Goal: Task Accomplishment & Management: Complete application form

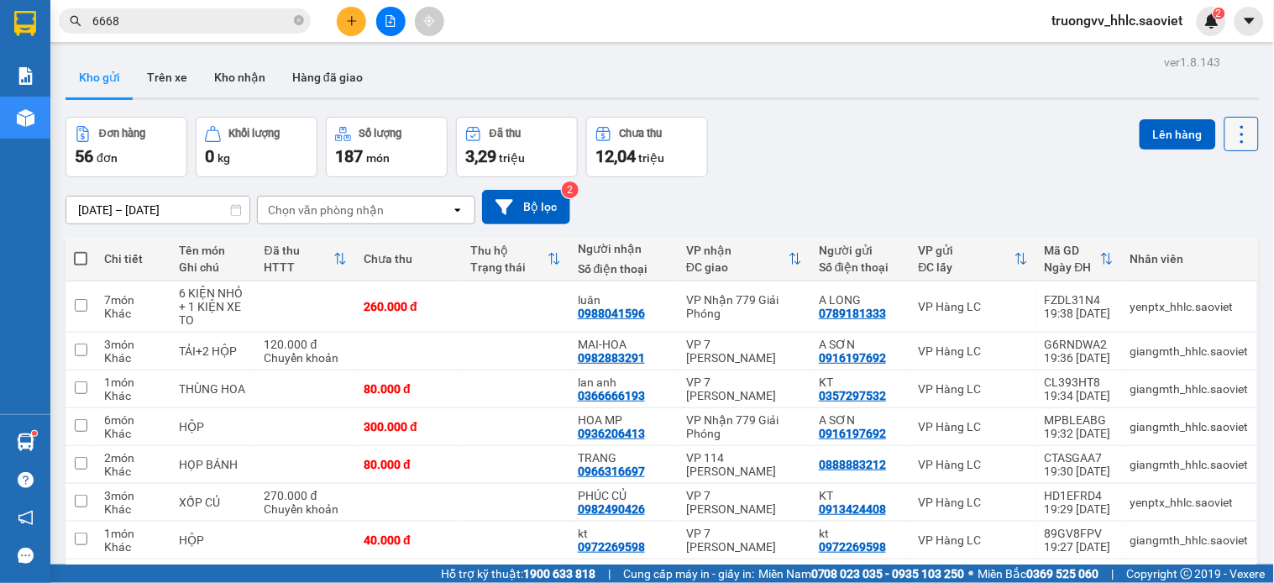
click at [1230, 129] on icon at bounding box center [1242, 135] width 24 height 24
click at [1215, 233] on span "Làm mới" at bounding box center [1202, 240] width 46 height 17
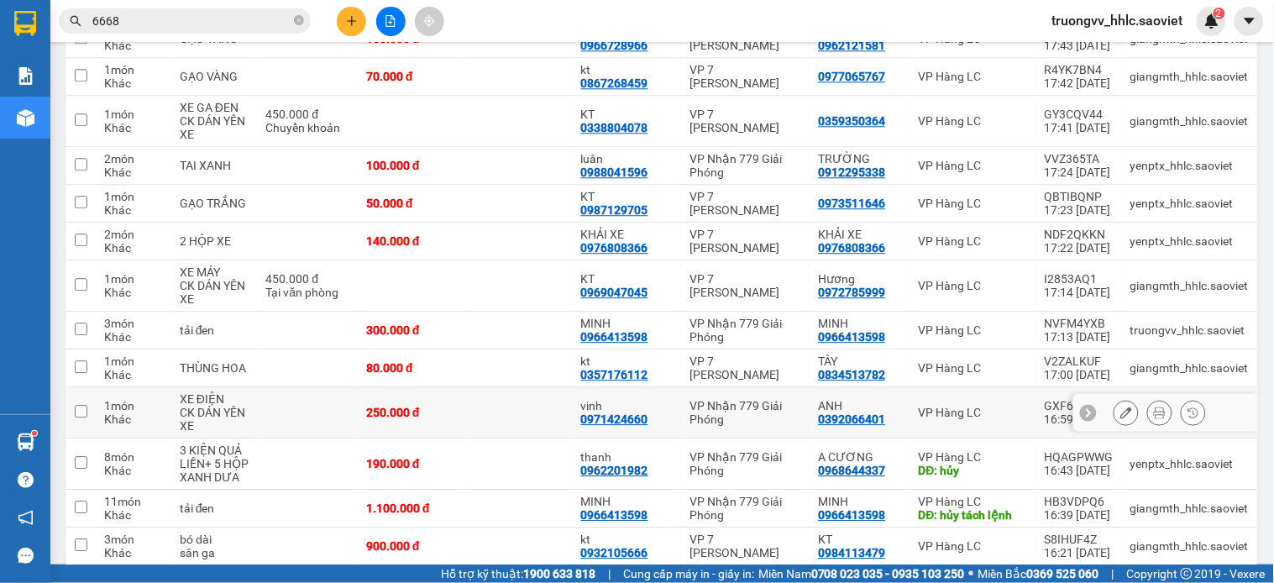
scroll to position [2577, 0]
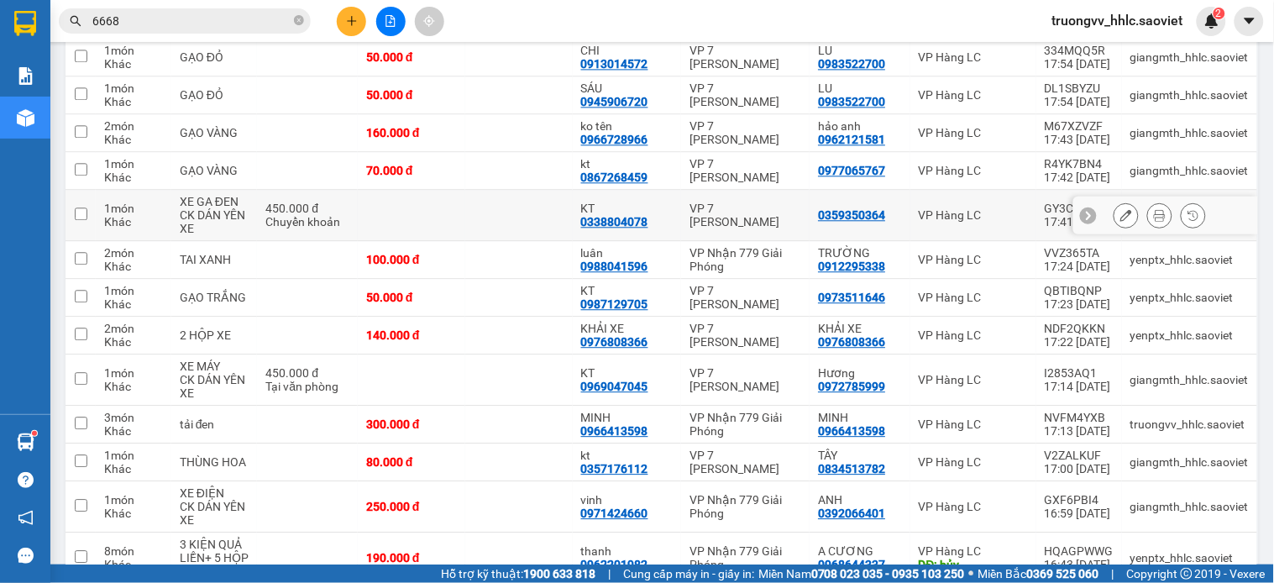
click at [366, 190] on td at bounding box center [412, 215] width 108 height 51
checkbox input "true"
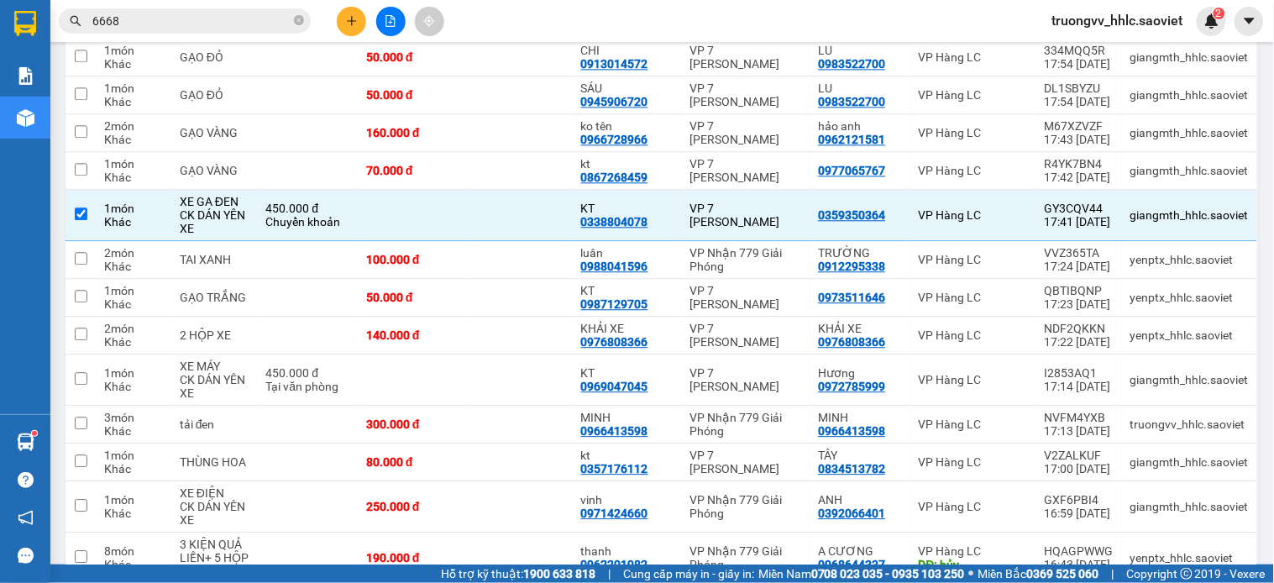
scroll to position [164, 0]
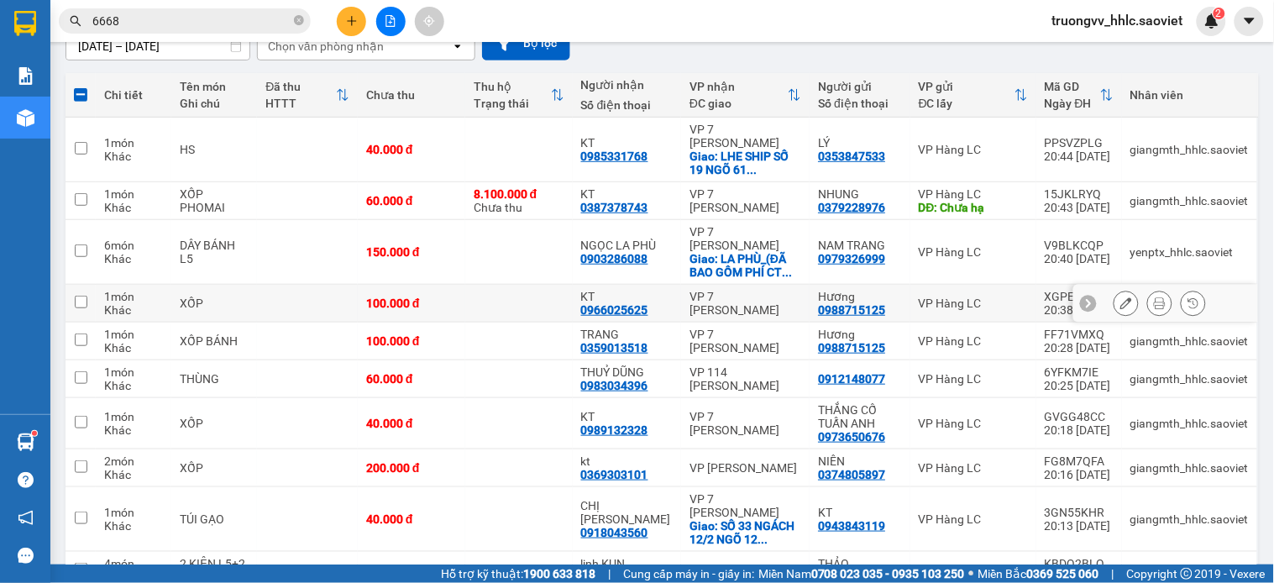
click at [505, 285] on td at bounding box center [519, 304] width 108 height 38
checkbox input "true"
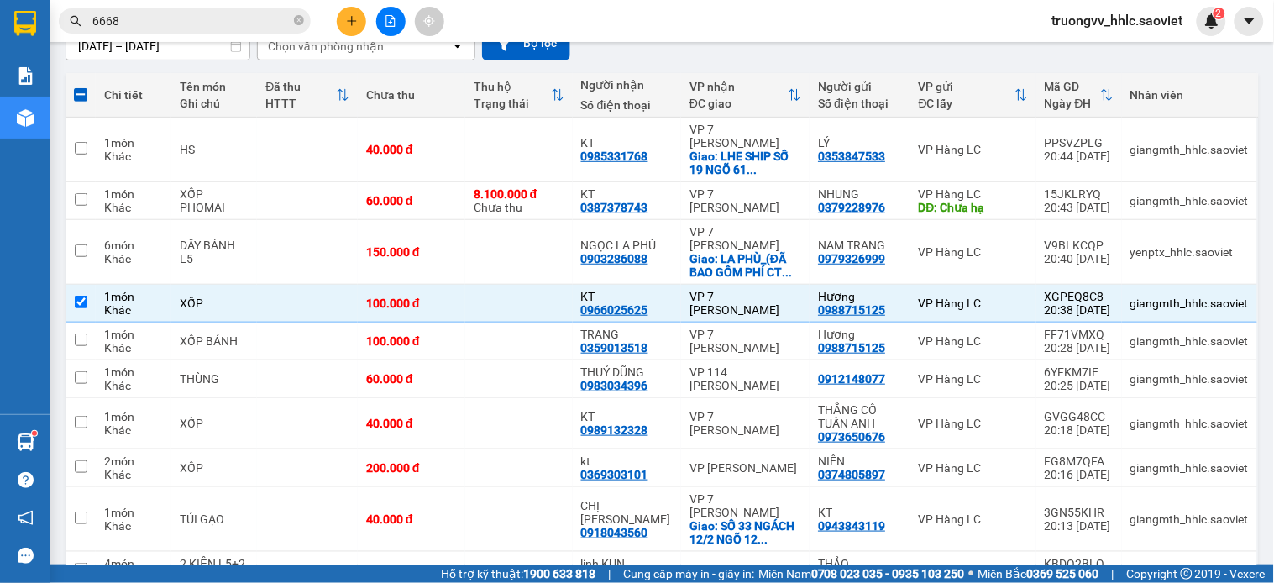
scroll to position [0, 0]
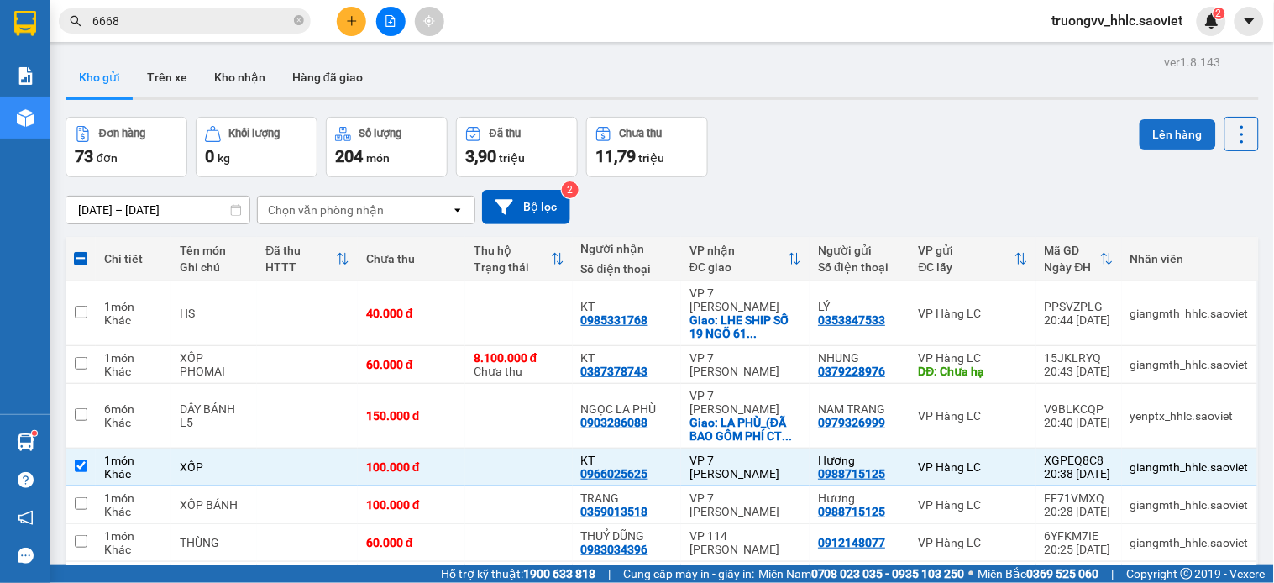
click at [1168, 132] on button "Lên hàng" at bounding box center [1178, 134] width 76 height 30
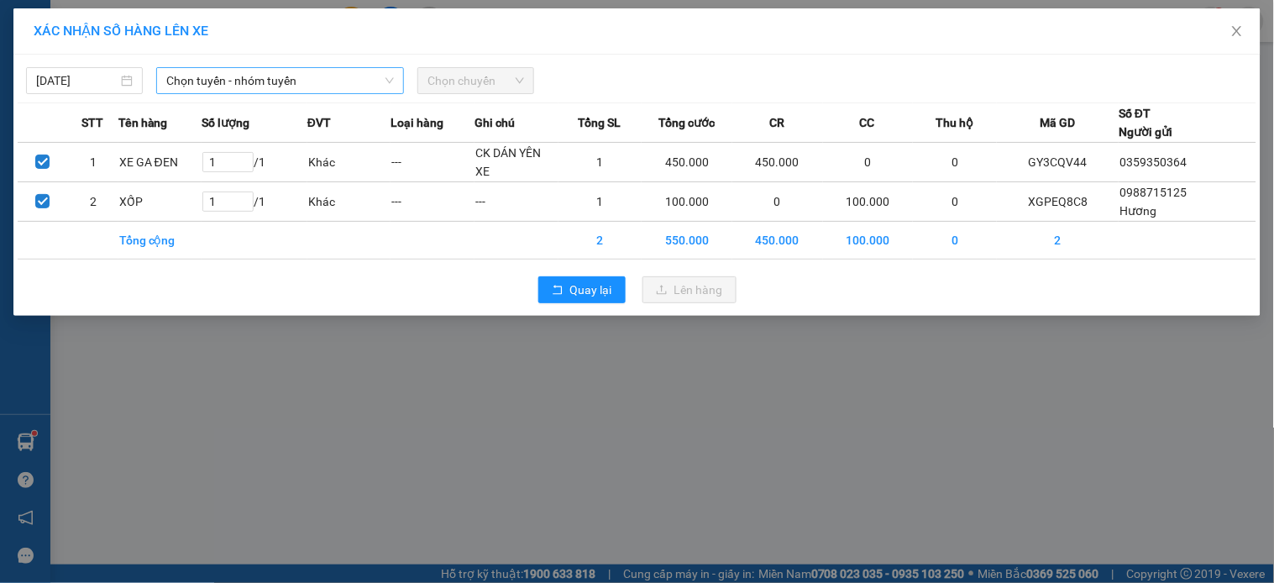
click at [308, 79] on span "Chọn tuyến - nhóm tuyến" at bounding box center [280, 80] width 228 height 25
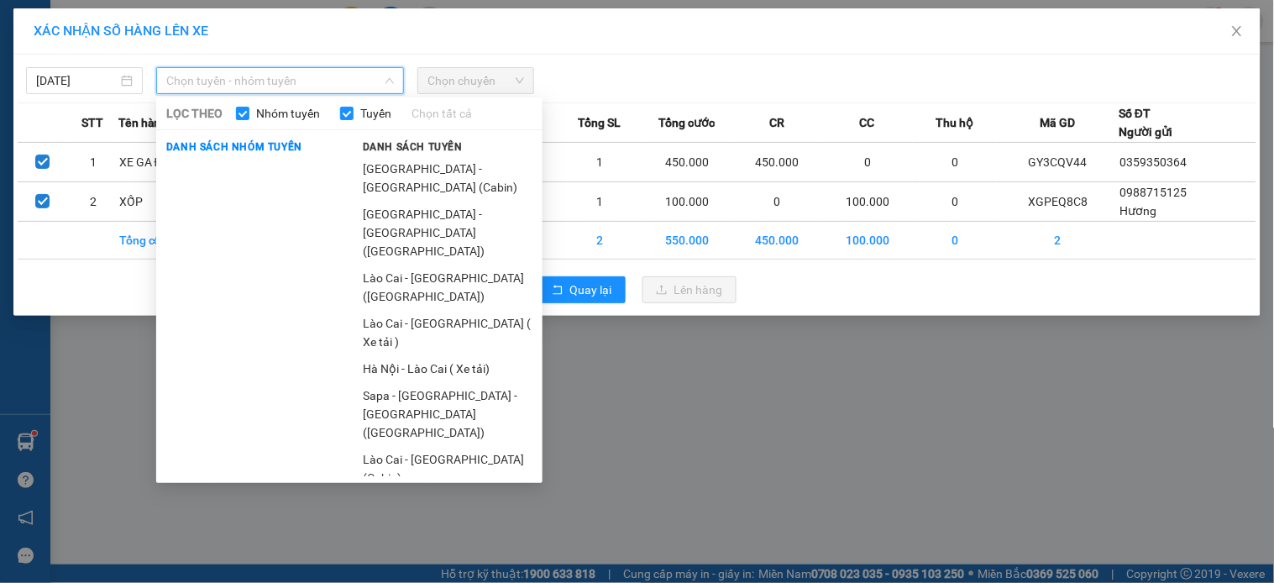
scroll to position [74, 0]
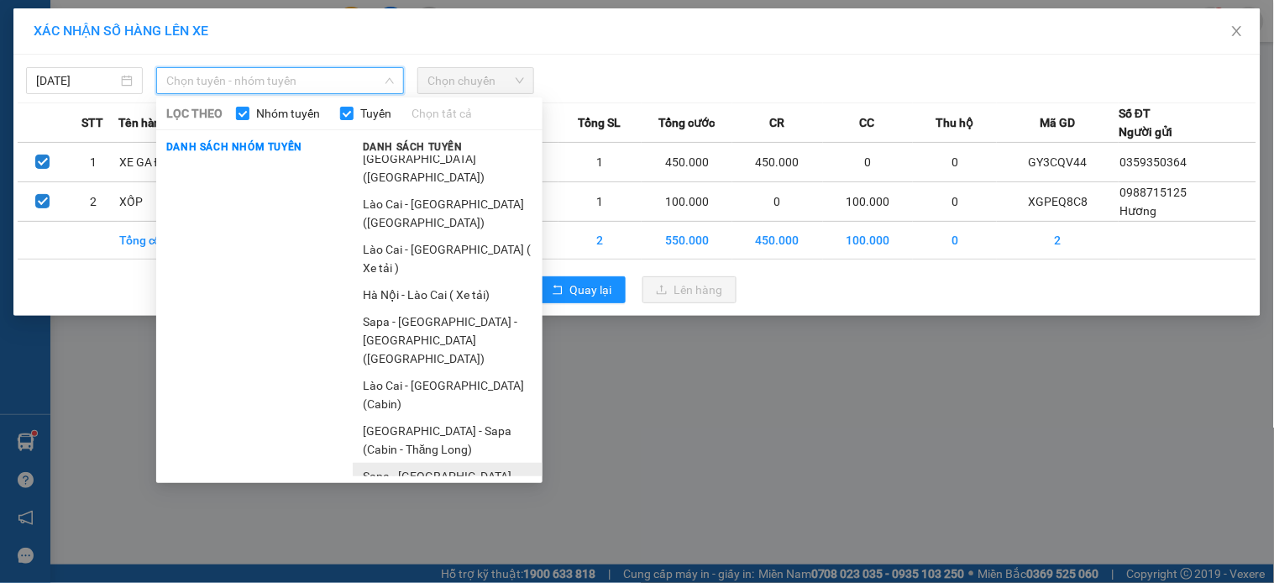
click at [405, 463] on li "Sapa - [GEOGRAPHIC_DATA] (Cabin)" at bounding box center [448, 485] width 190 height 45
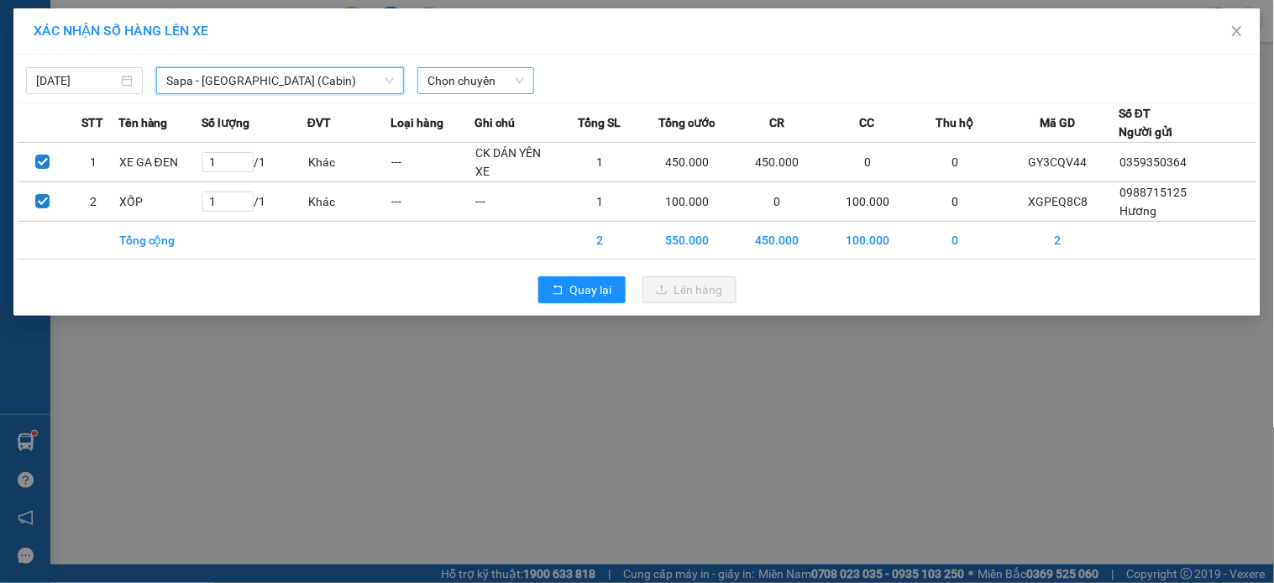
click at [455, 82] on span "Chọn chuyến" at bounding box center [475, 80] width 97 height 25
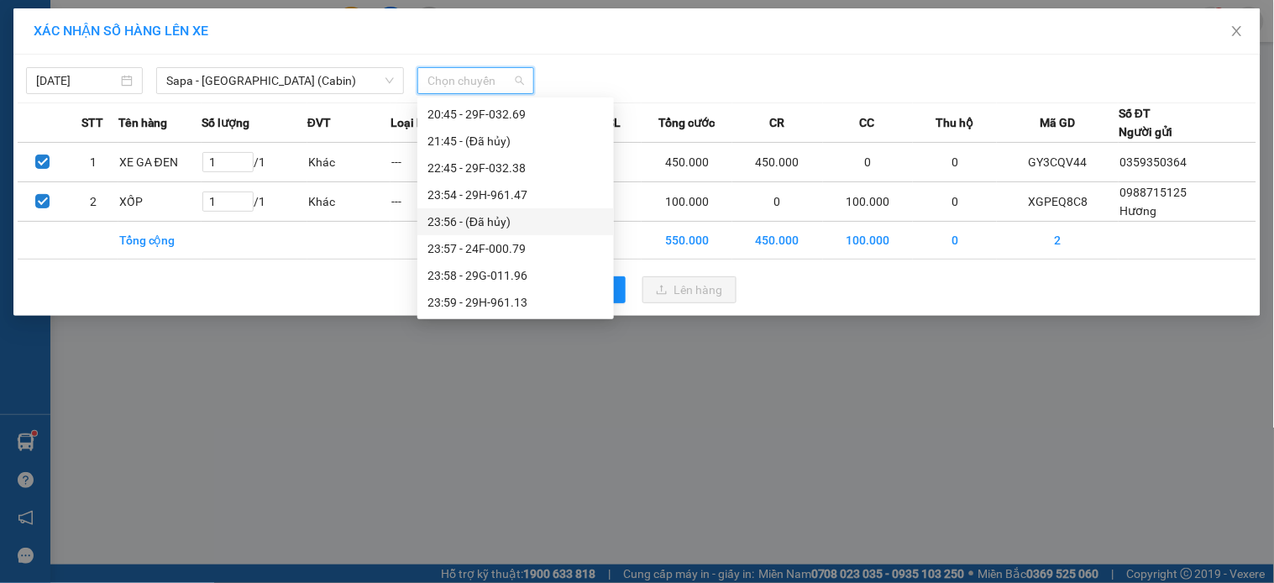
scroll to position [632, 0]
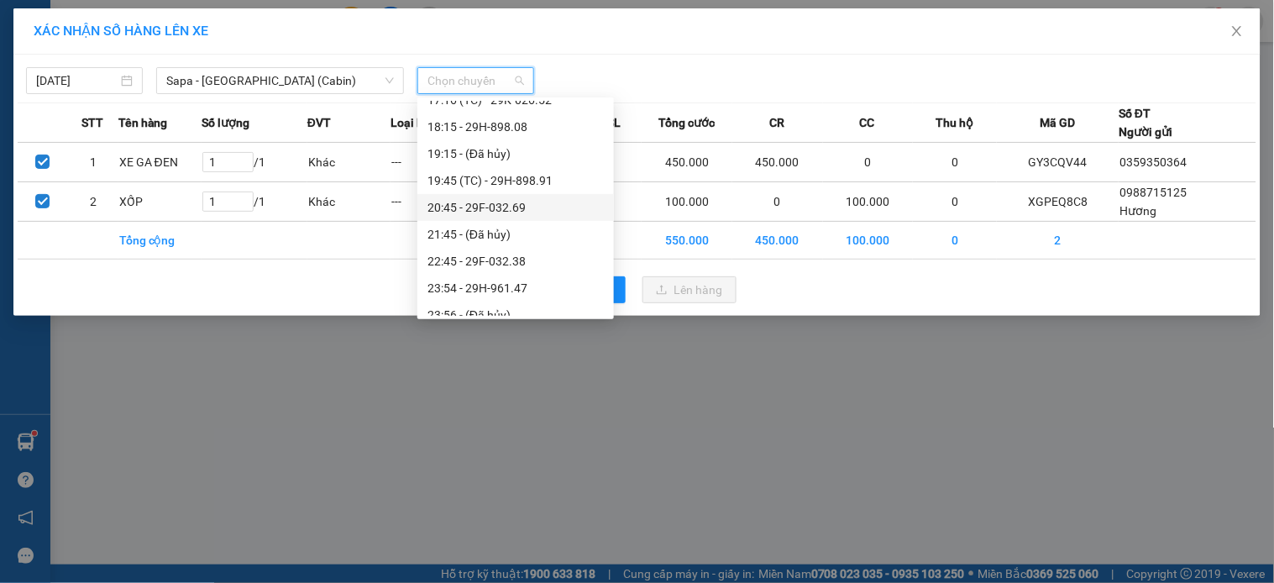
click at [511, 199] on div "20:45 - 29F-032.69" at bounding box center [515, 207] width 176 height 18
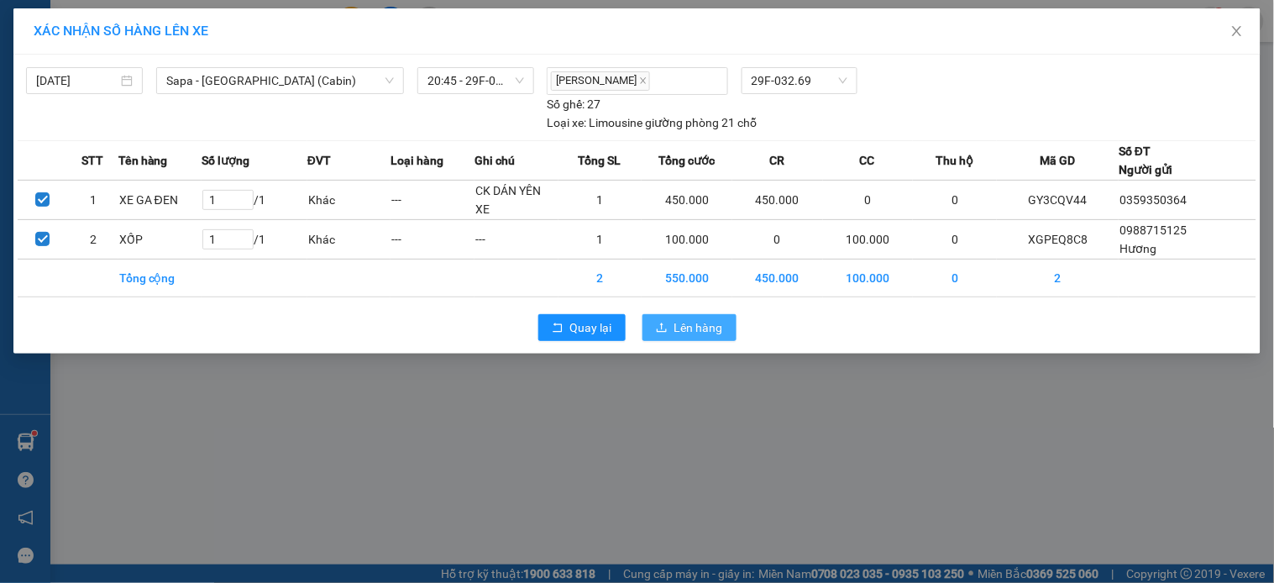
click at [697, 323] on span "Lên hàng" at bounding box center [698, 327] width 49 height 18
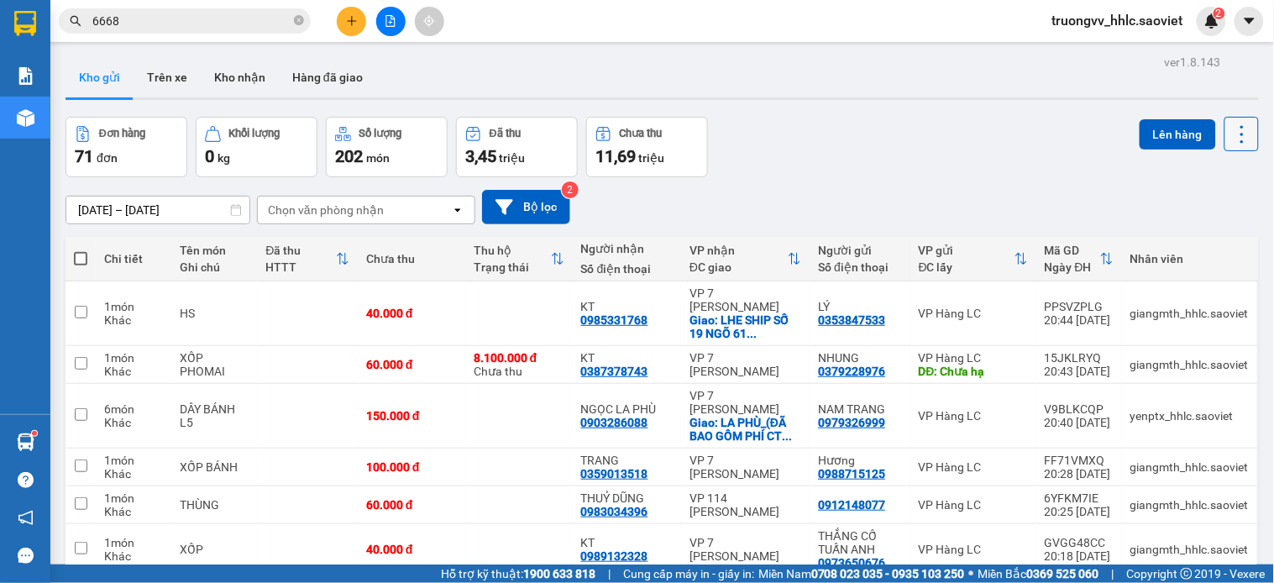
click at [1230, 134] on icon at bounding box center [1242, 135] width 24 height 24
click at [1196, 237] on span "Làm mới" at bounding box center [1202, 240] width 46 height 17
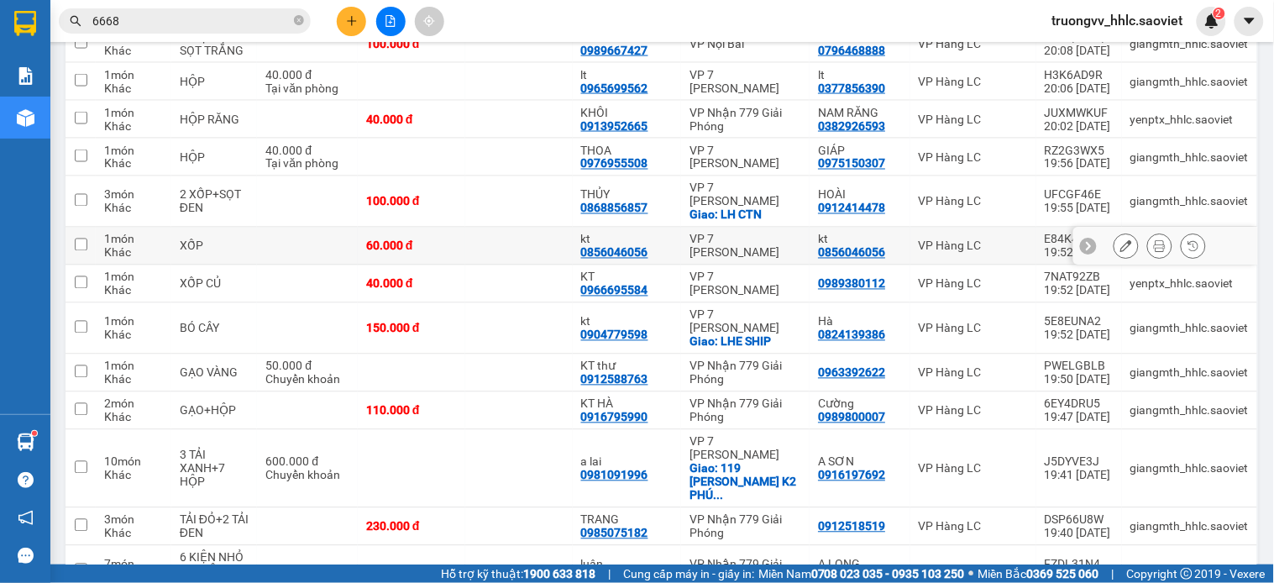
scroll to position [1213, 0]
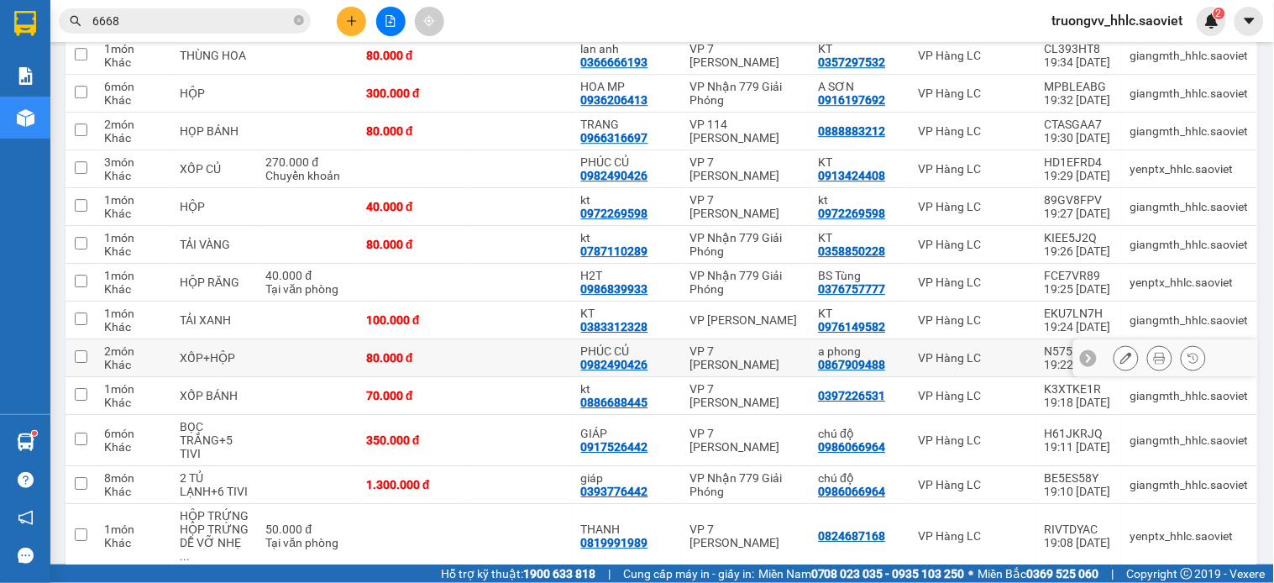
click at [532, 339] on td at bounding box center [519, 358] width 108 height 38
checkbox input "true"
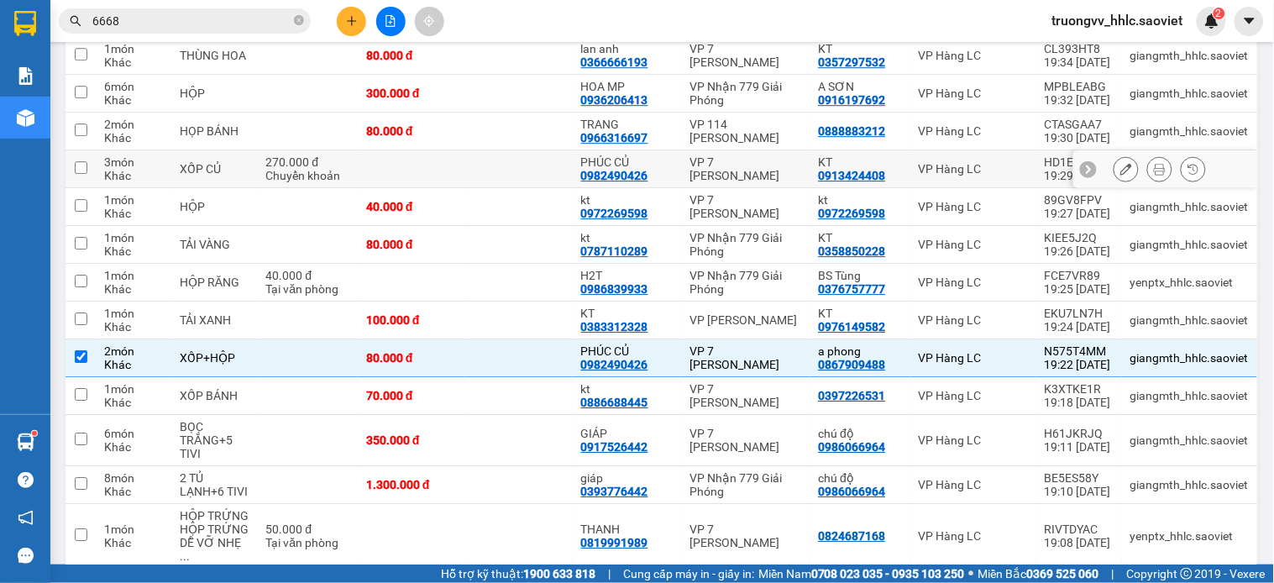
click at [403, 150] on td at bounding box center [412, 169] width 108 height 38
checkbox input "true"
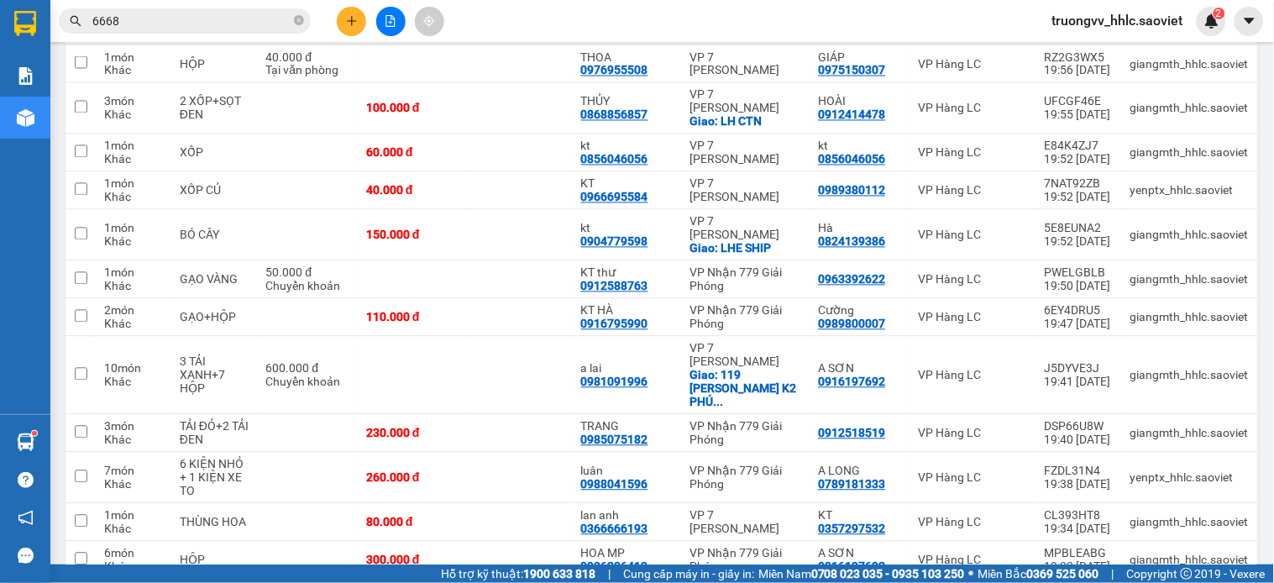
scroll to position [373, 0]
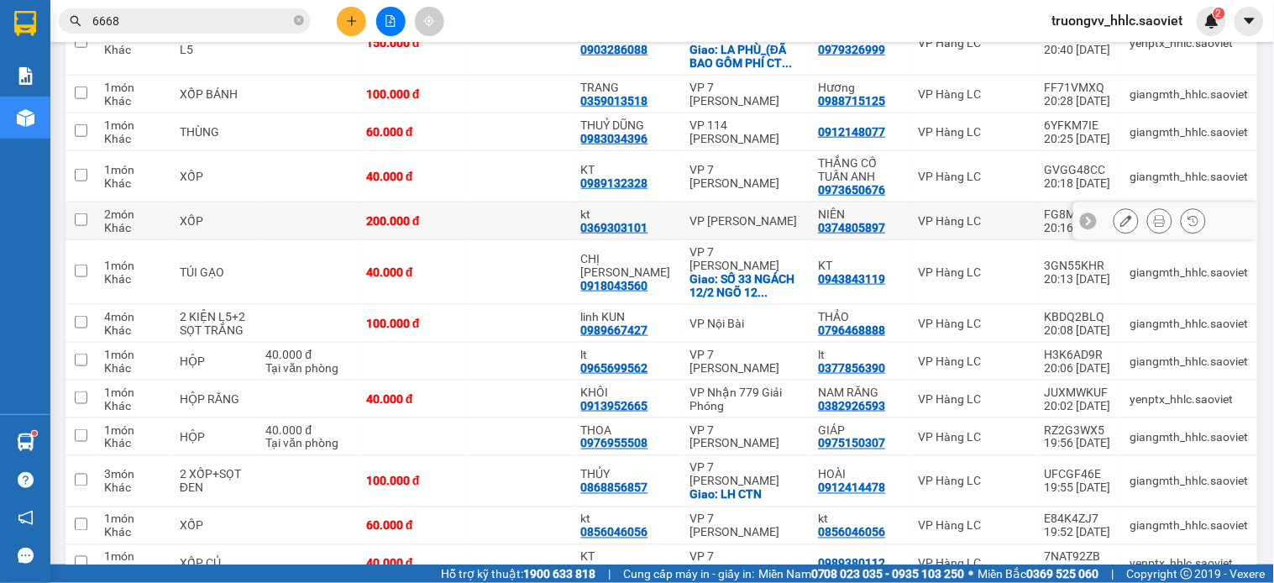
click at [485, 202] on td at bounding box center [519, 221] width 108 height 38
checkbox input "true"
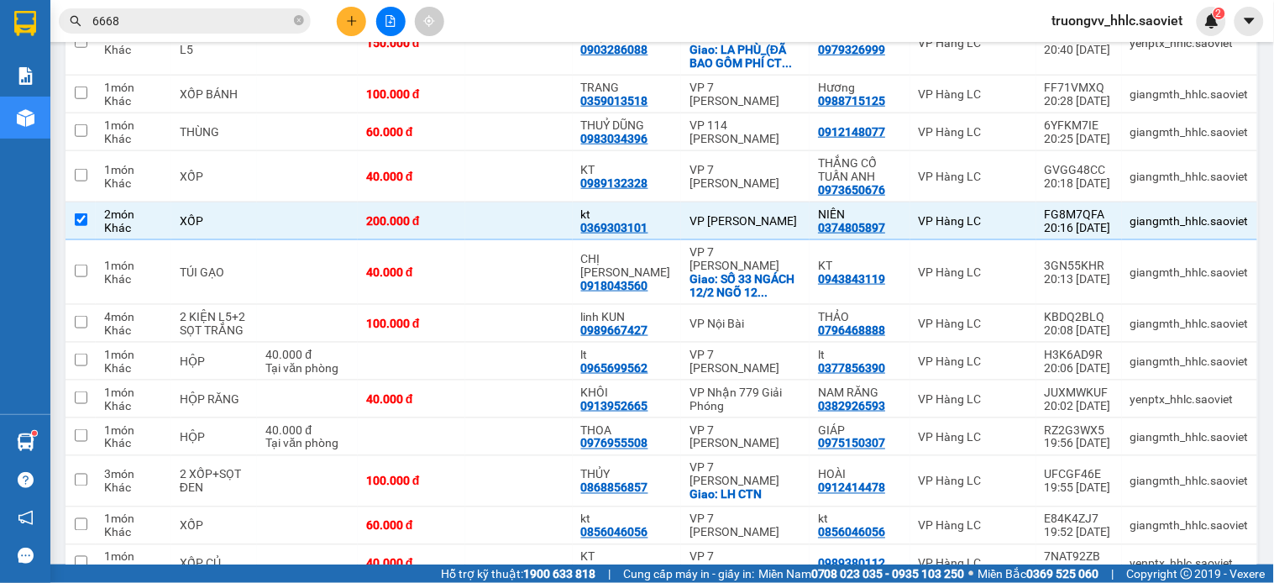
scroll to position [1088, 0]
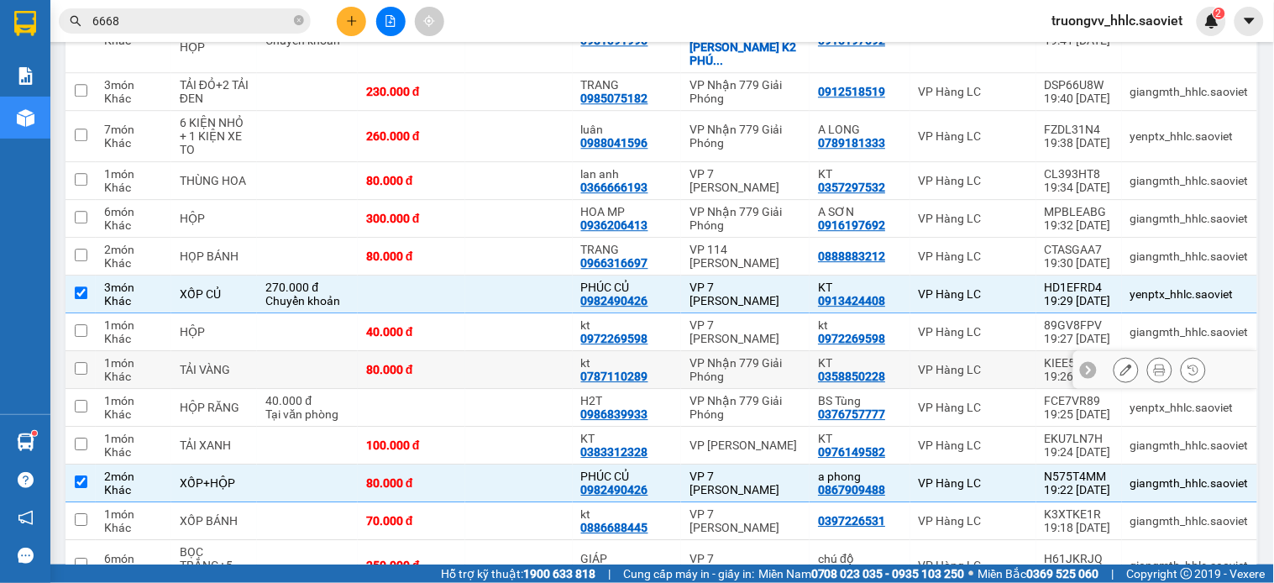
drag, startPoint x: 481, startPoint y: 286, endPoint x: 573, endPoint y: 188, distance: 133.7
click at [481, 351] on td at bounding box center [519, 370] width 108 height 38
checkbox input "true"
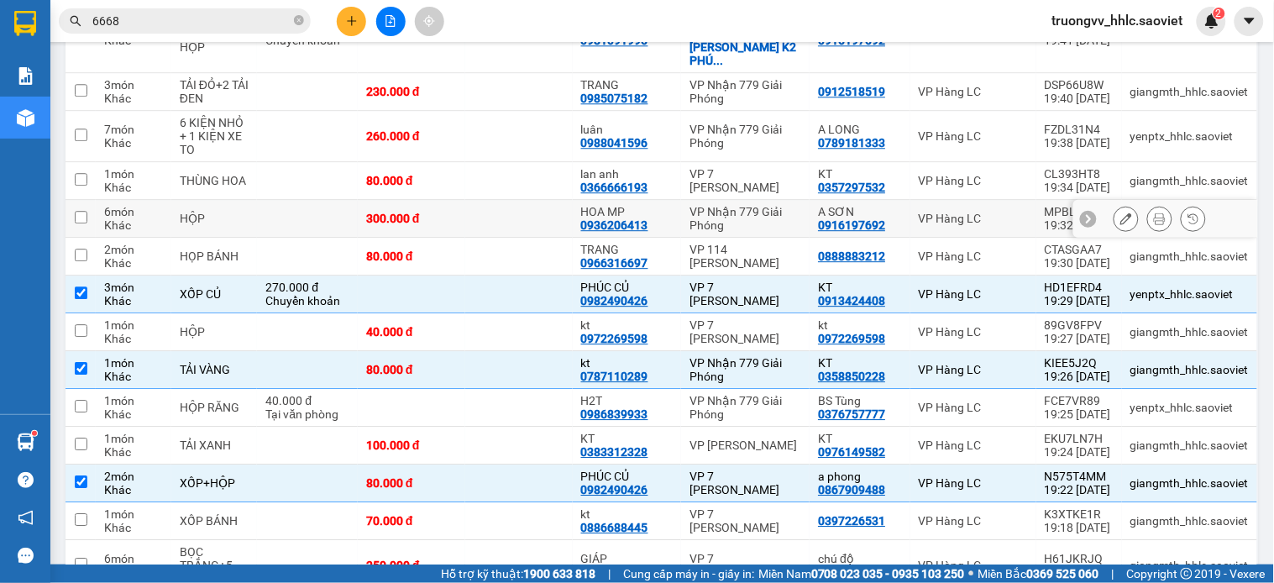
scroll to position [527, 0]
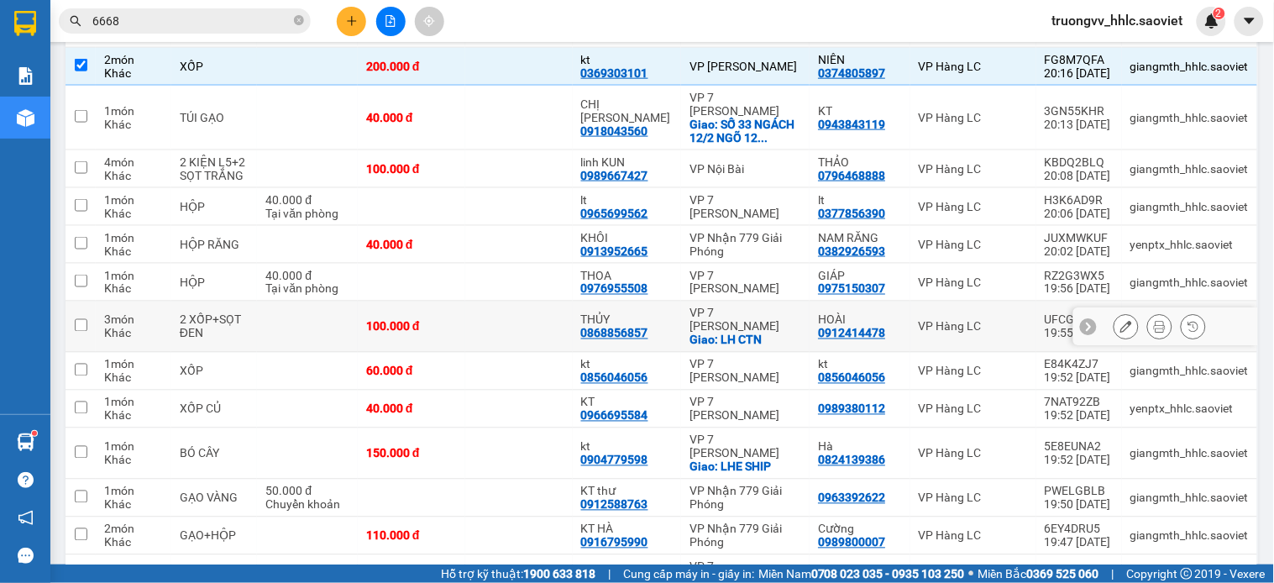
click at [516, 302] on td at bounding box center [519, 327] width 108 height 51
checkbox input "true"
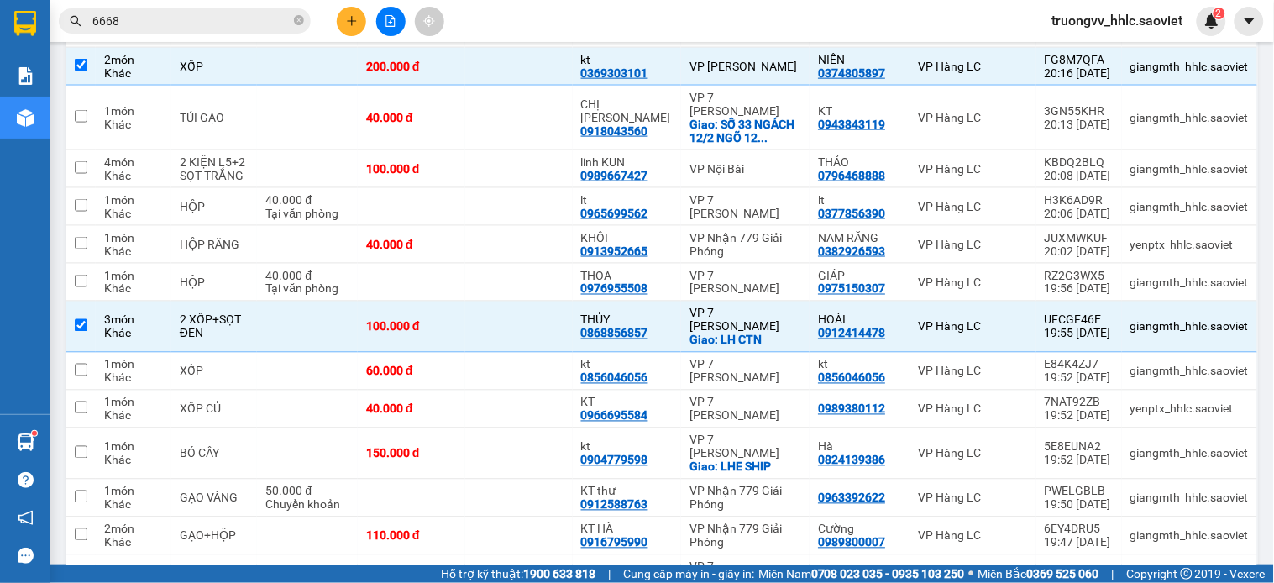
scroll to position [1163, 0]
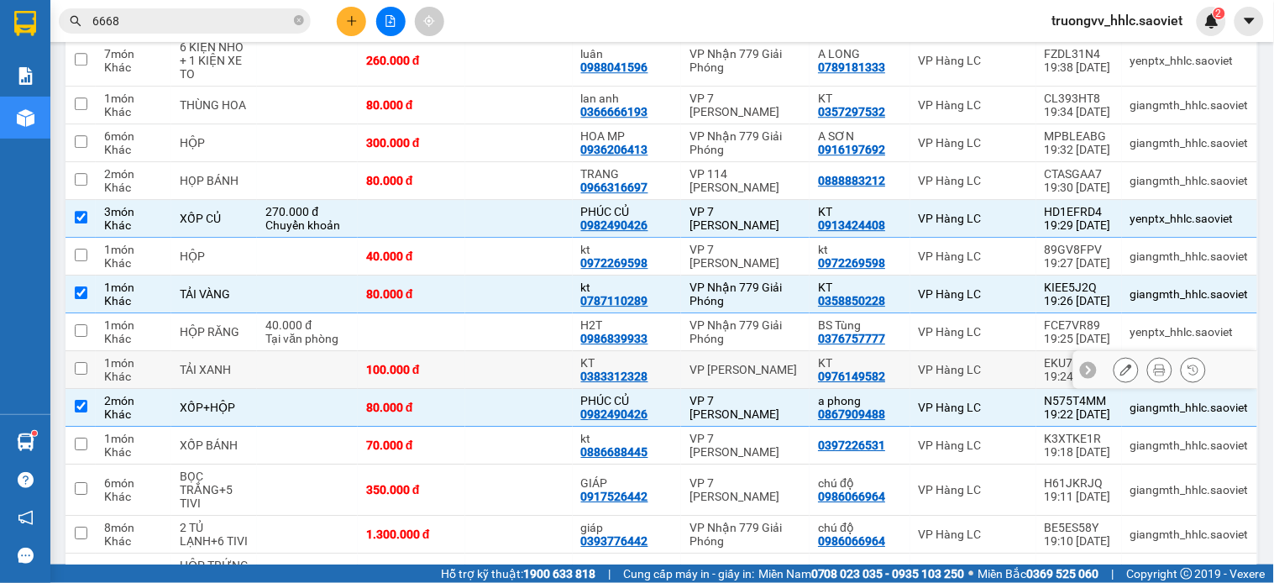
click at [435, 351] on td "100.000 đ" at bounding box center [412, 370] width 108 height 38
checkbox input "true"
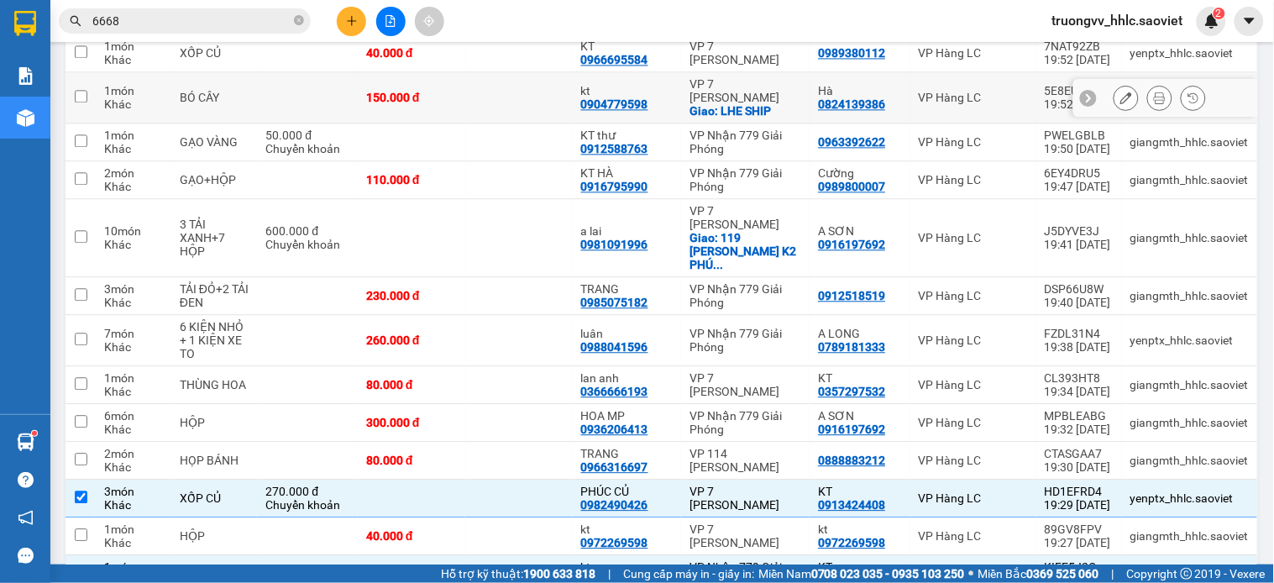
scroll to position [603, 0]
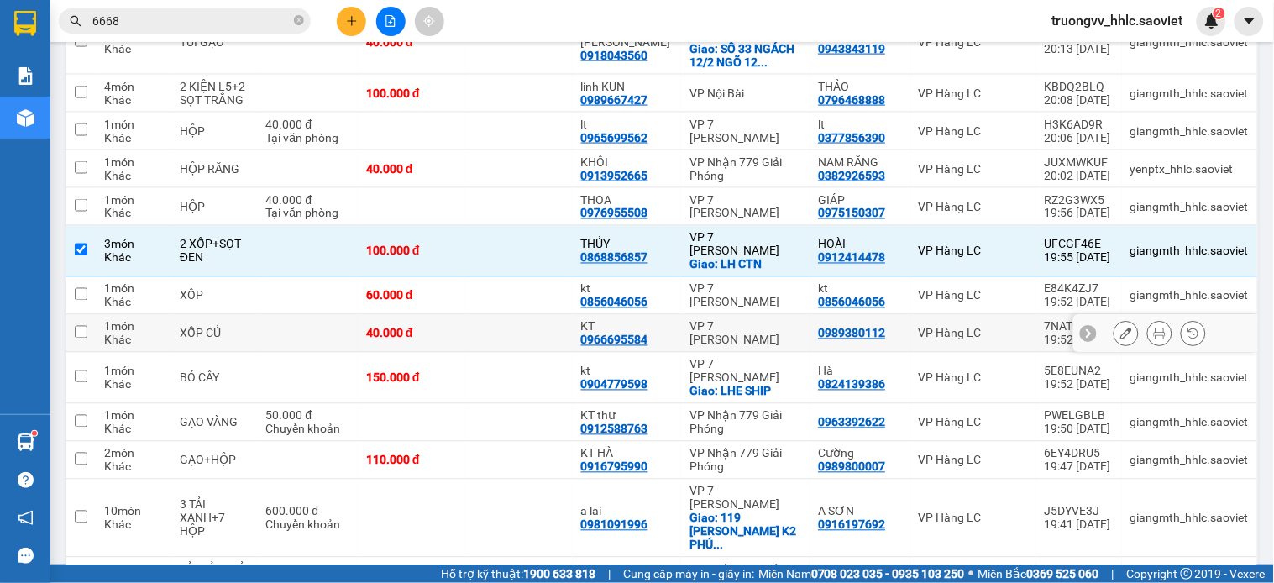
click at [522, 315] on td at bounding box center [519, 334] width 108 height 38
checkbox input "true"
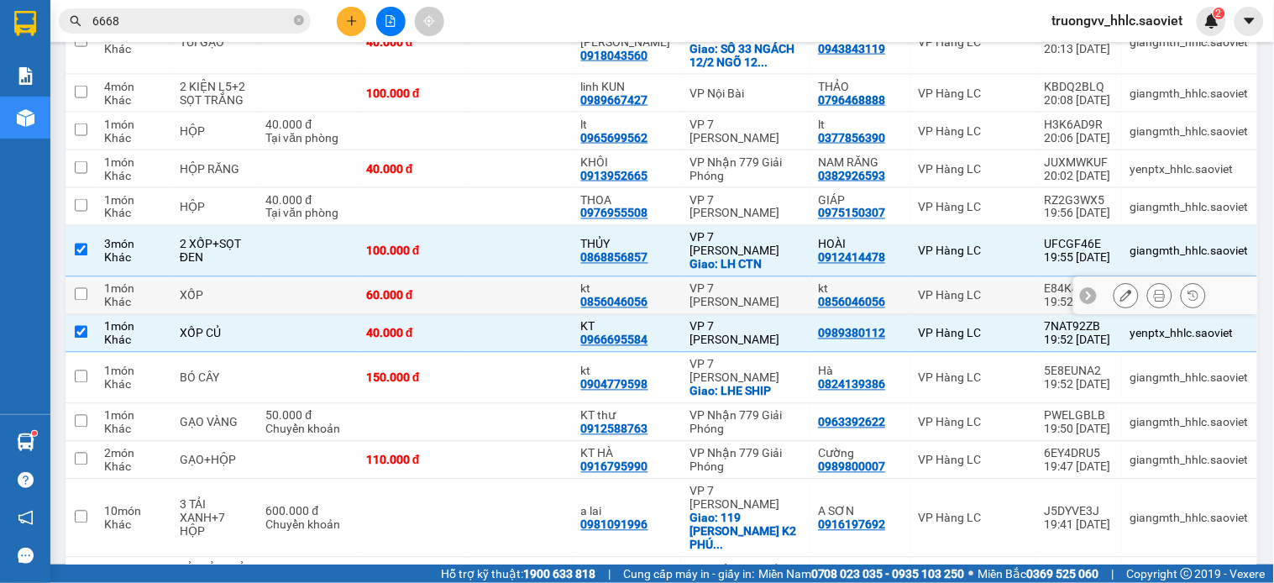
click at [455, 289] on div "60.000 đ" at bounding box center [411, 295] width 91 height 13
checkbox input "true"
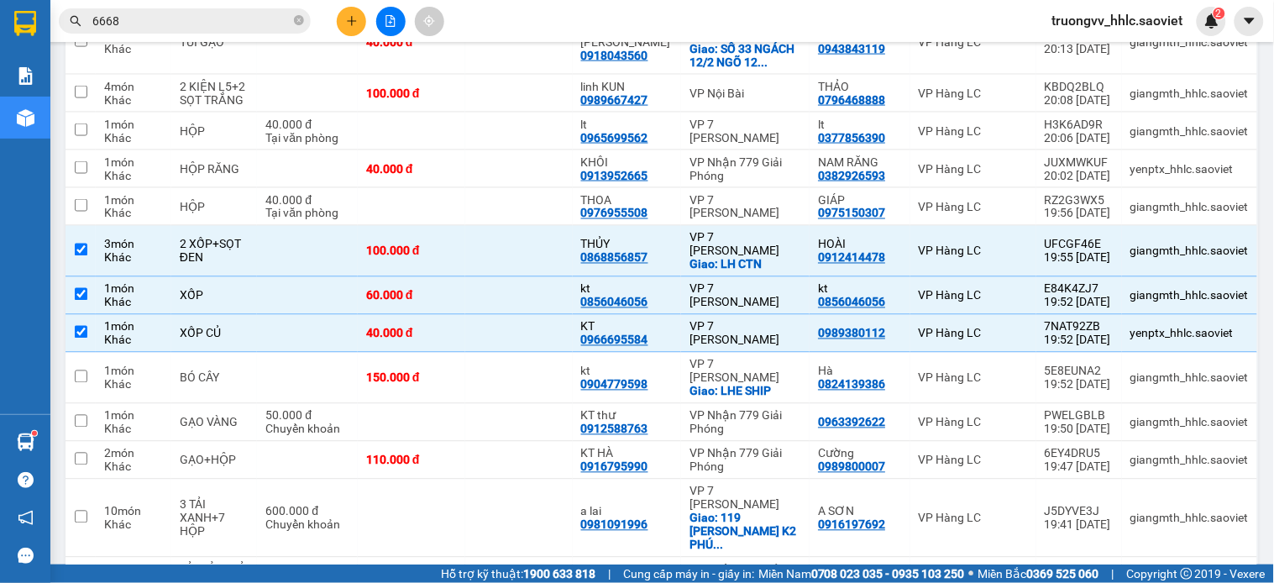
scroll to position [1239, 0]
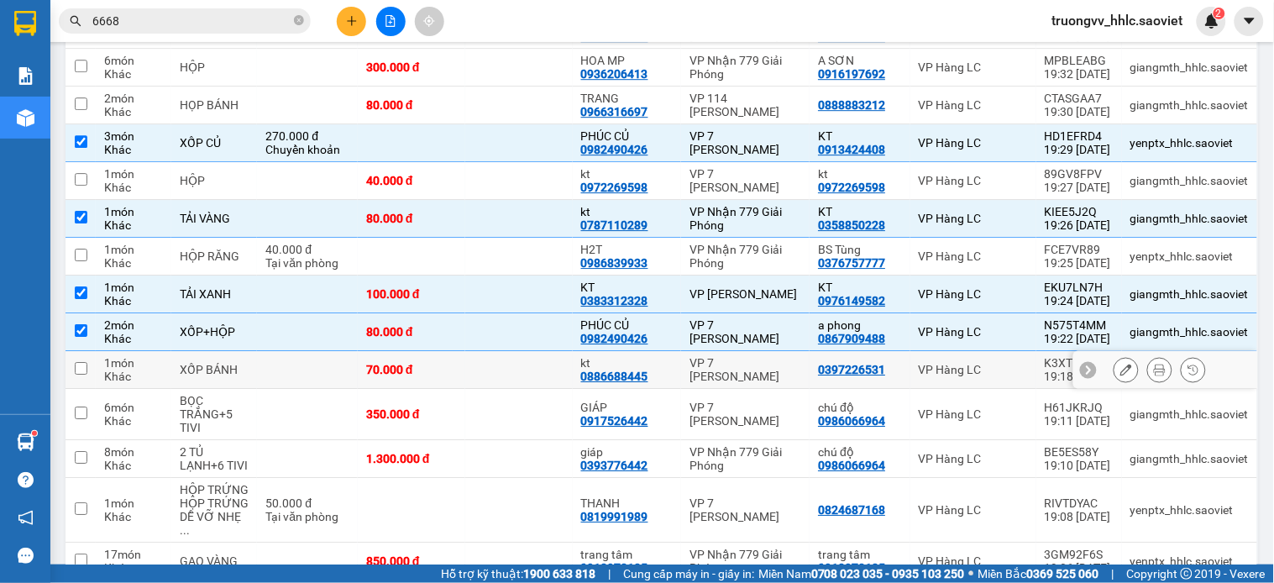
click at [504, 351] on td at bounding box center [519, 370] width 108 height 38
checkbox input "true"
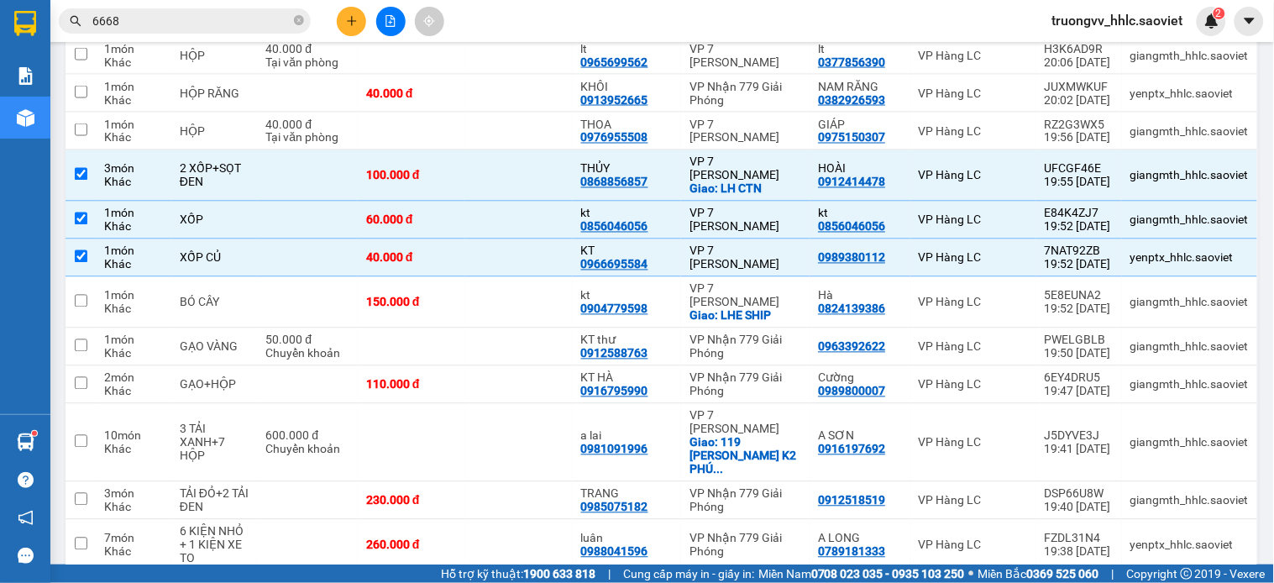
scroll to position [585, 0]
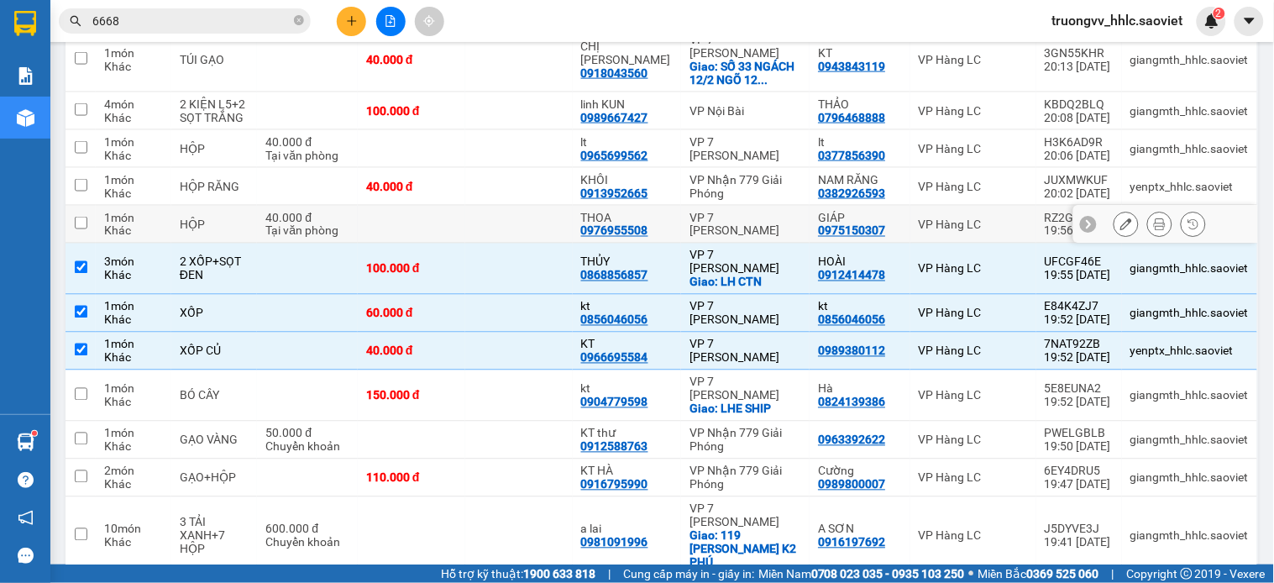
drag, startPoint x: 484, startPoint y: 176, endPoint x: 493, endPoint y: 166, distance: 13.7
click at [483, 206] on td at bounding box center [519, 225] width 108 height 38
checkbox input "true"
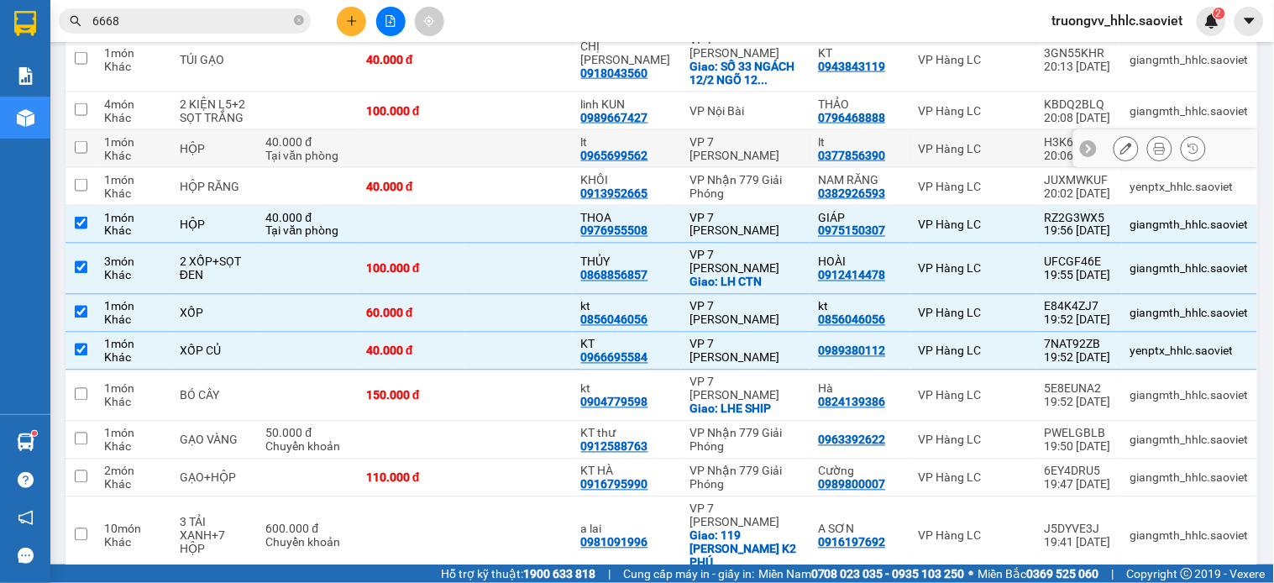
click at [530, 130] on td at bounding box center [519, 149] width 108 height 38
checkbox input "true"
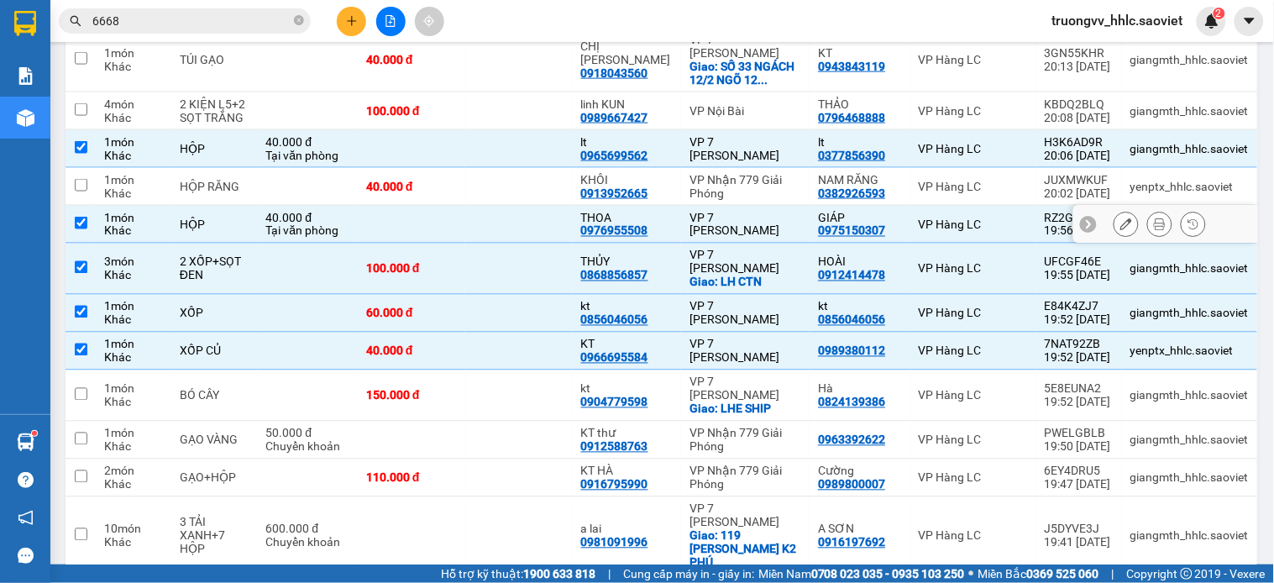
scroll to position [306, 0]
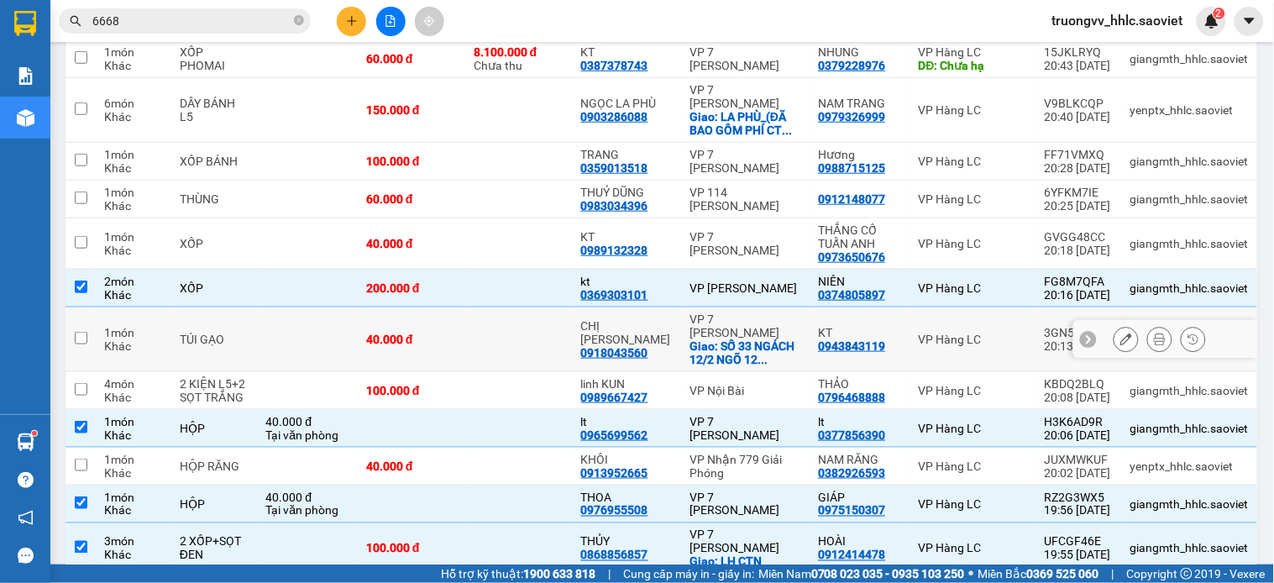
click at [483, 309] on td at bounding box center [519, 339] width 108 height 65
checkbox input "true"
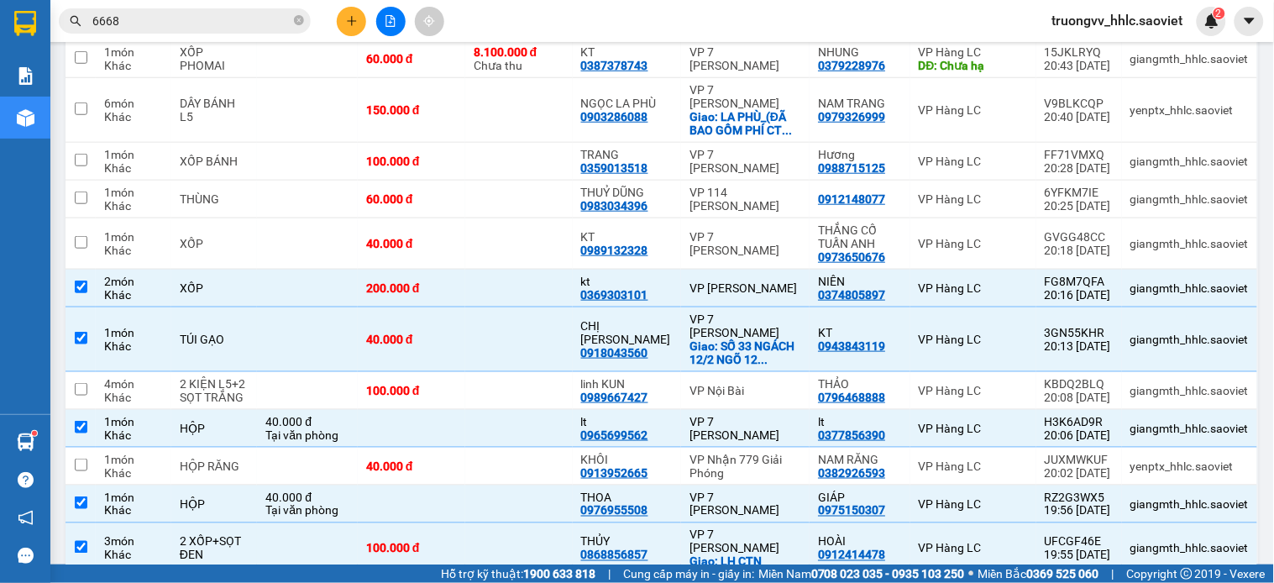
scroll to position [765, 0]
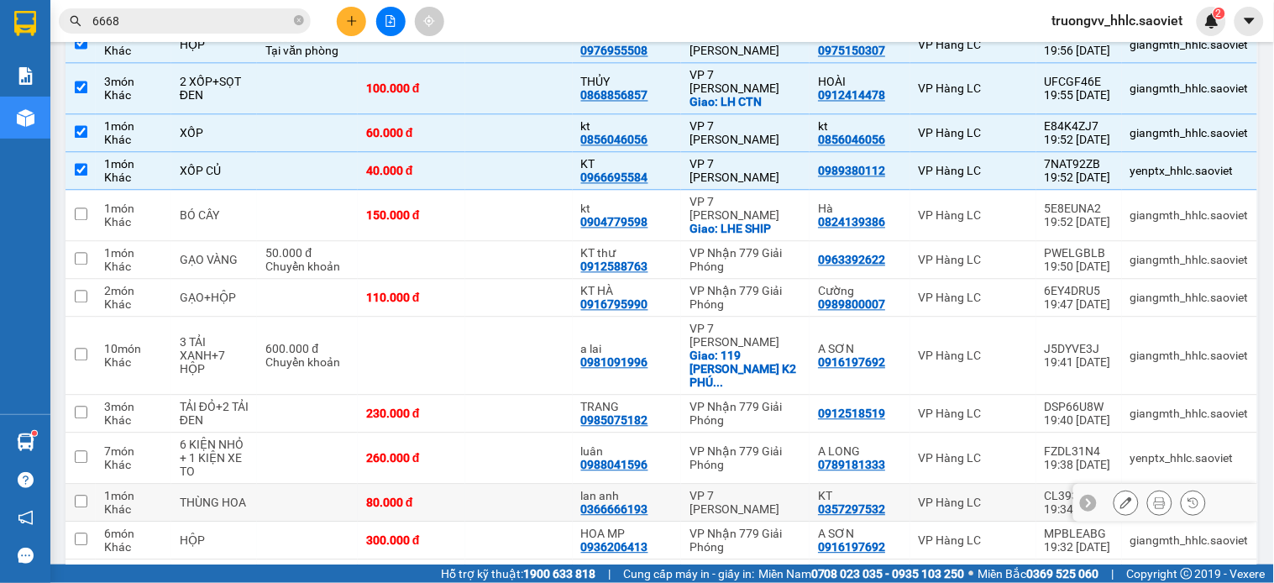
click at [535, 485] on td at bounding box center [519, 504] width 108 height 38
checkbox input "true"
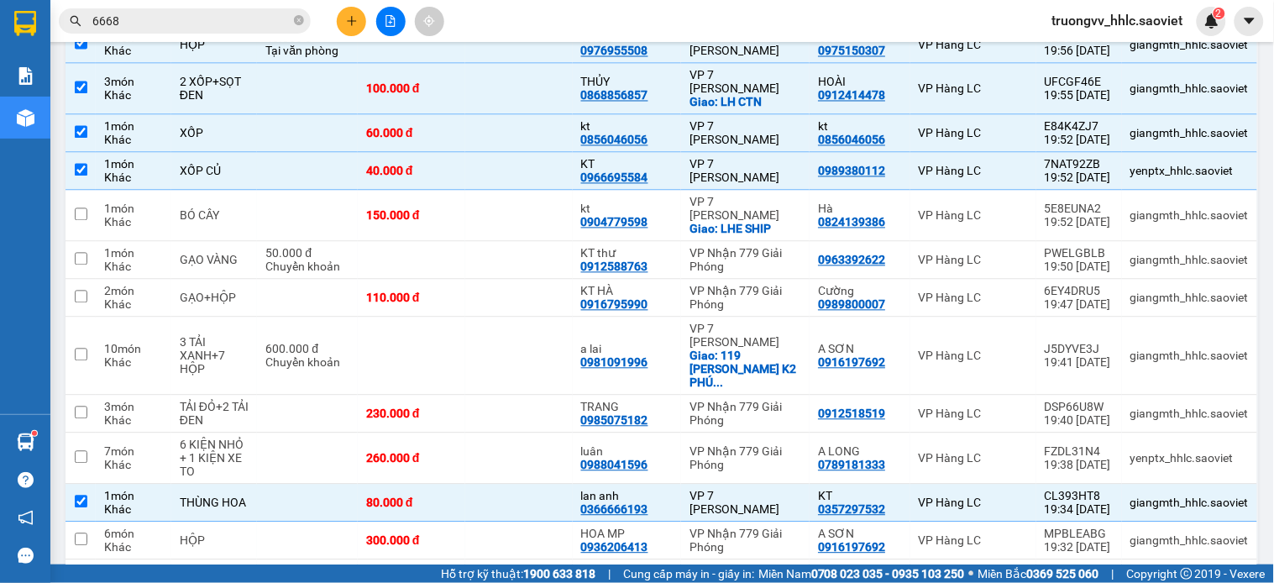
scroll to position [455, 0]
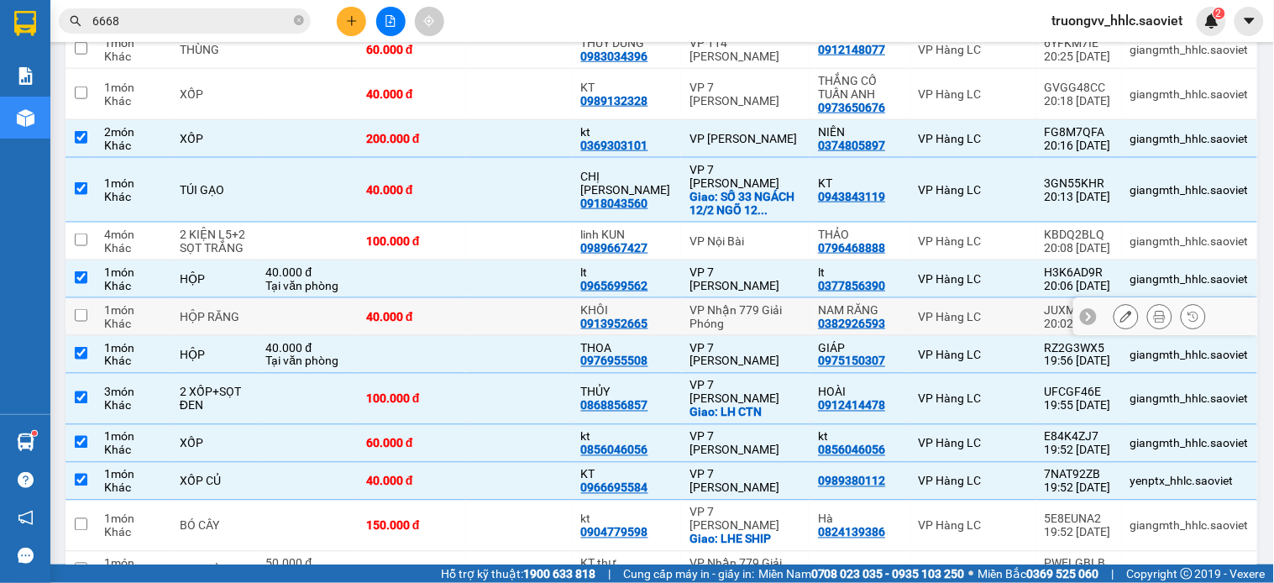
click at [498, 298] on td at bounding box center [519, 317] width 108 height 38
checkbox input "true"
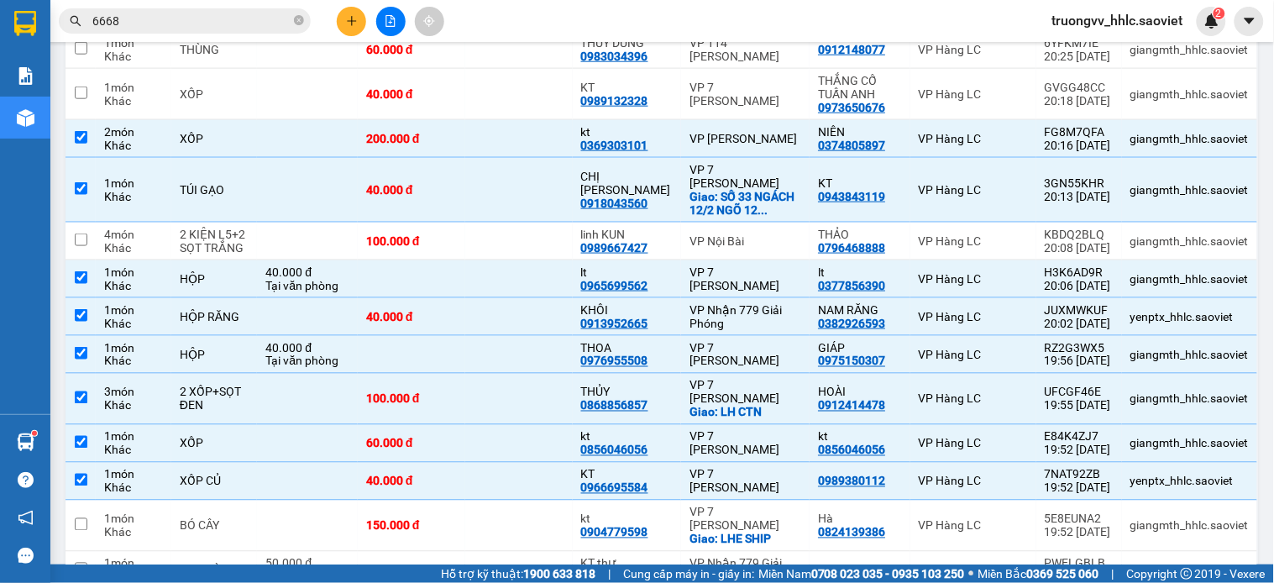
scroll to position [1126, 0]
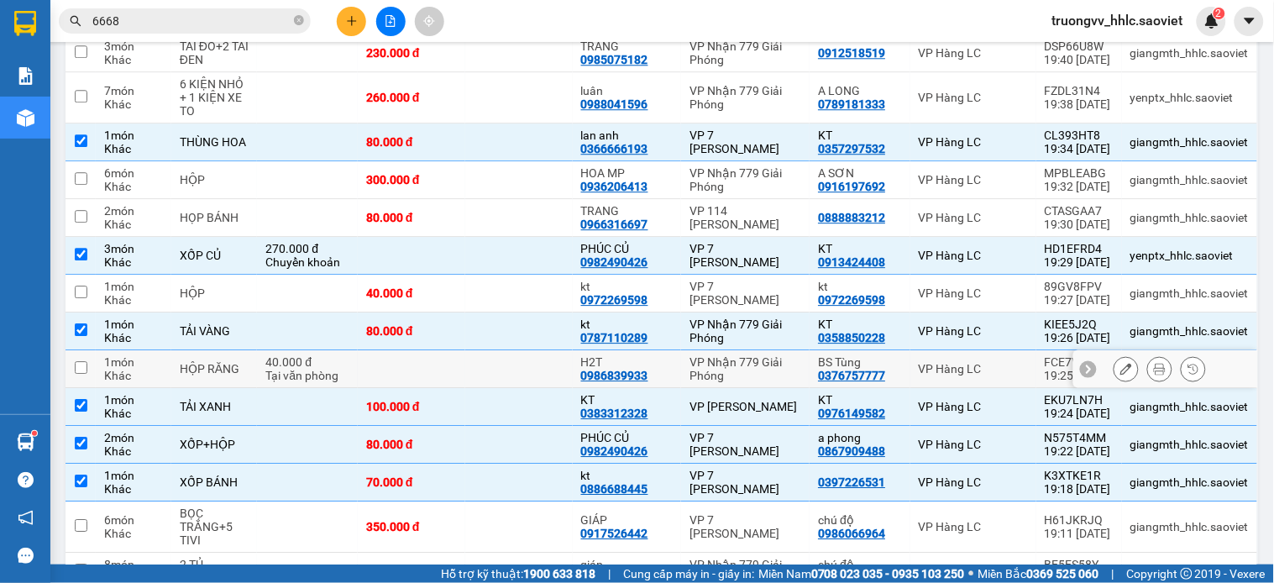
click at [442, 350] on td at bounding box center [412, 369] width 108 height 38
checkbox input "true"
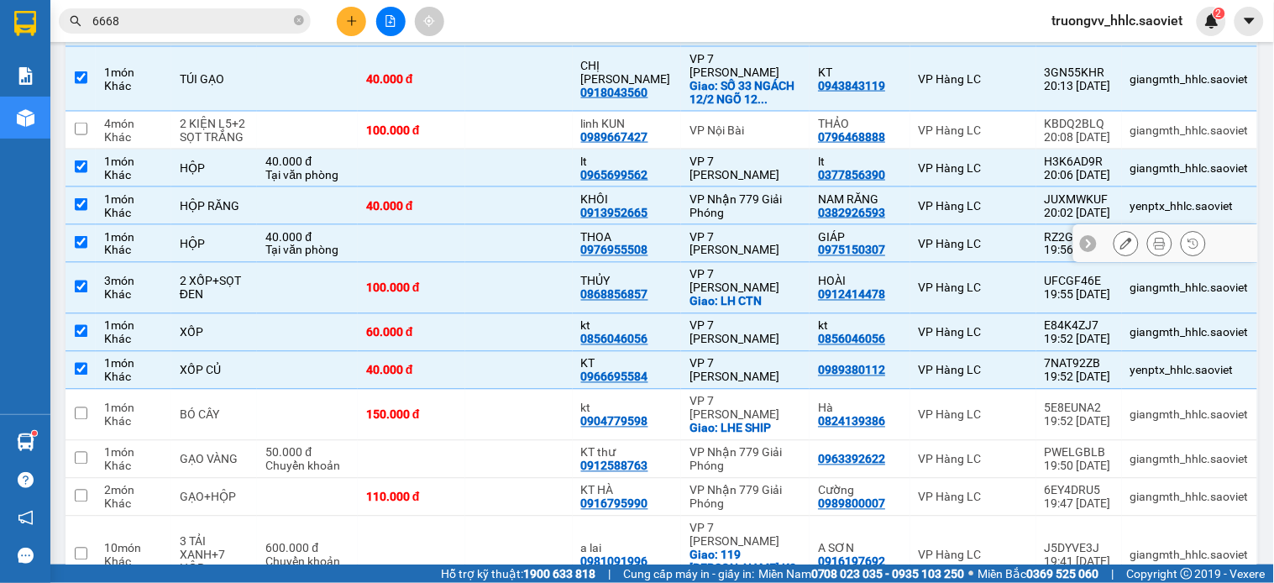
scroll to position [286, 0]
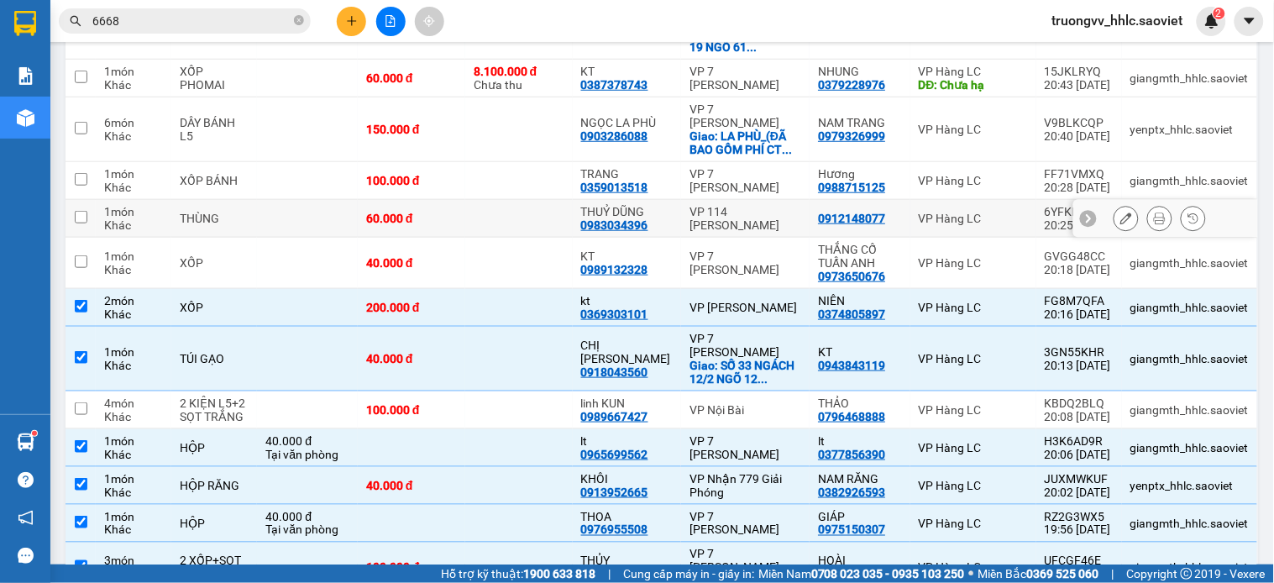
click at [564, 200] on td at bounding box center [519, 219] width 108 height 38
checkbox input "true"
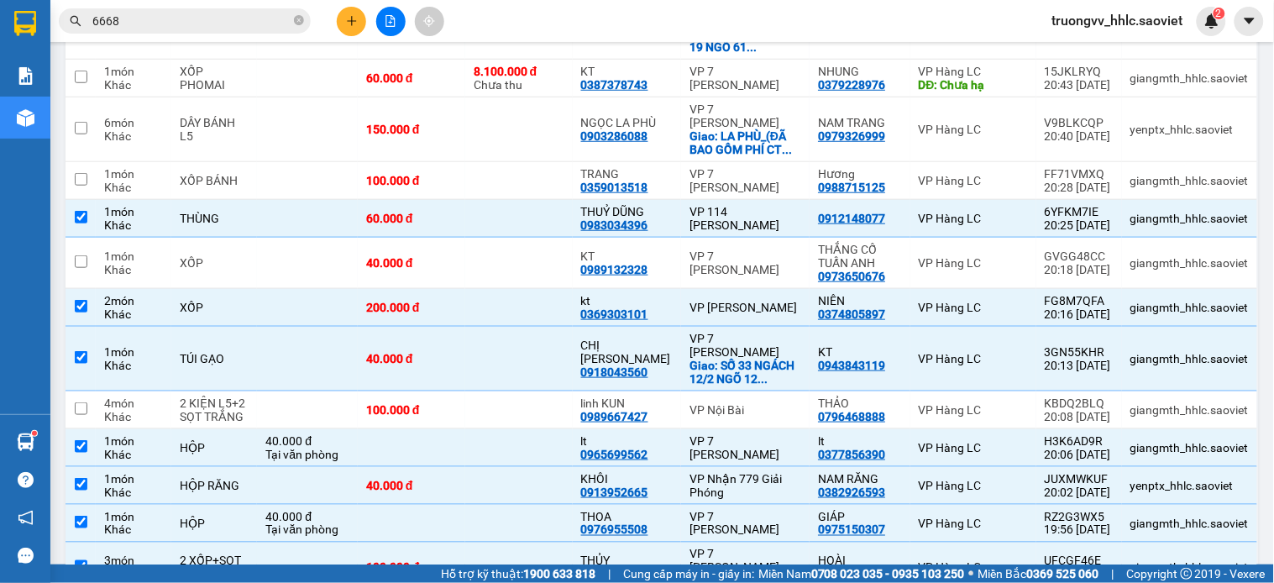
scroll to position [975, 0]
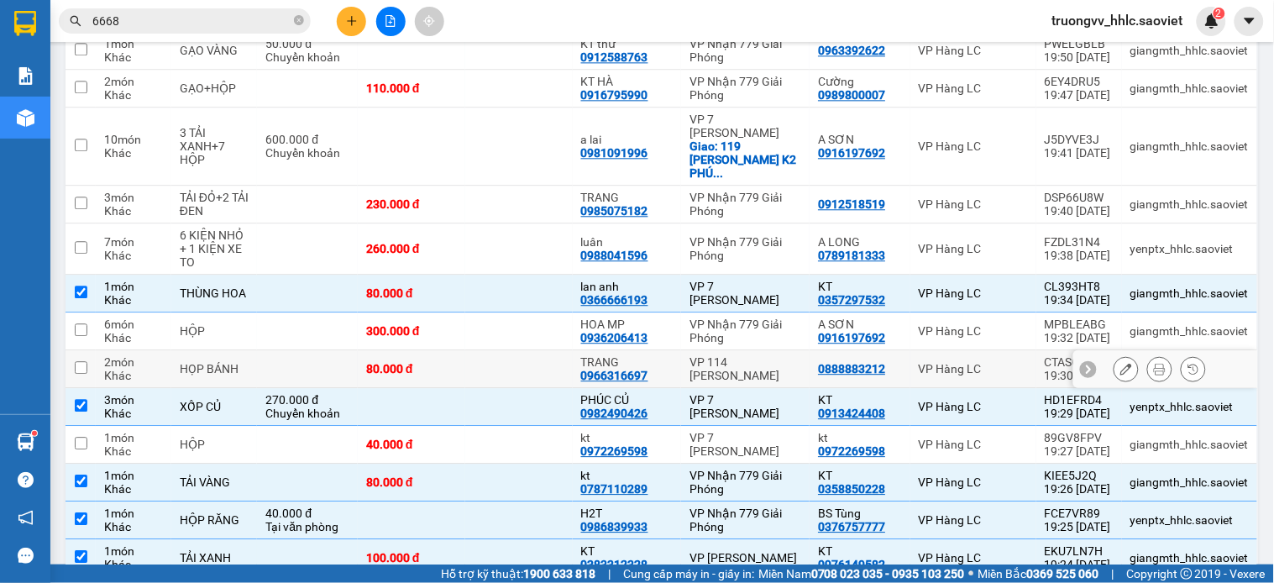
click at [391, 350] on td "80.000 đ" at bounding box center [412, 369] width 108 height 38
checkbox input "true"
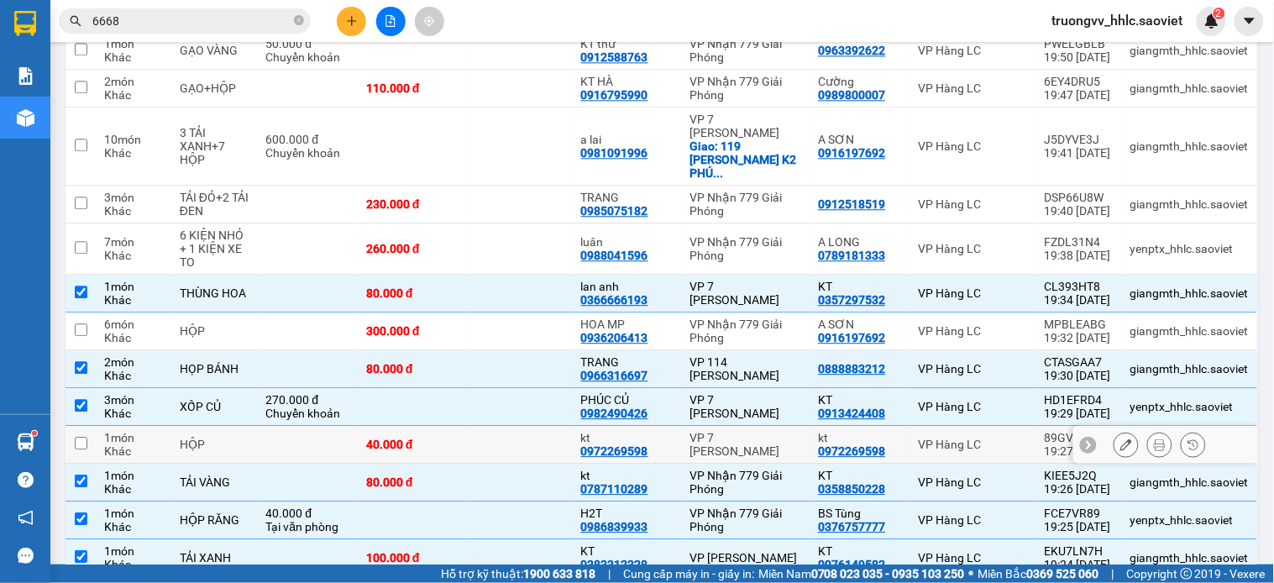
click at [487, 426] on td at bounding box center [519, 445] width 108 height 38
checkbox input "true"
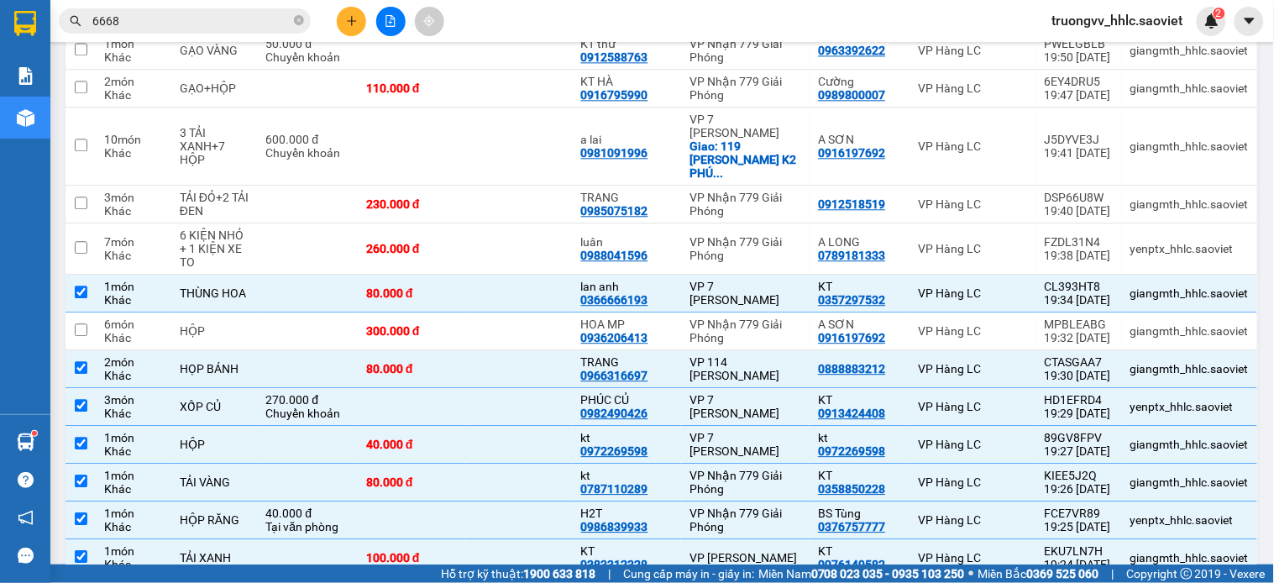
scroll to position [0, 0]
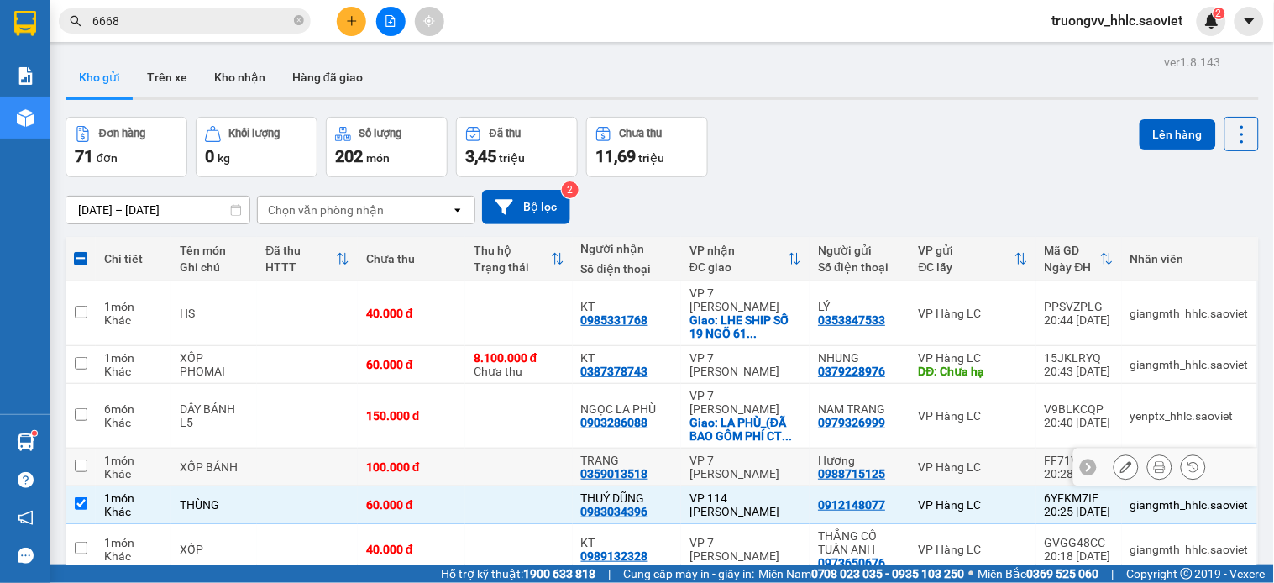
click at [448, 460] on div "100.000 đ" at bounding box center [411, 466] width 91 height 13
checkbox input "true"
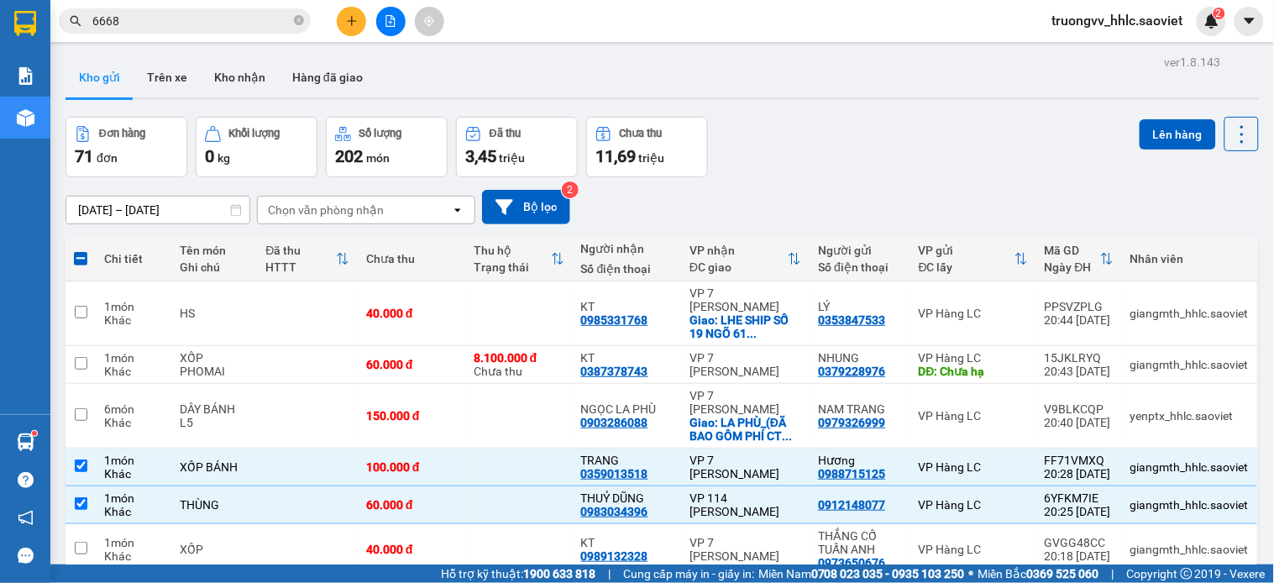
scroll to position [2568, 0]
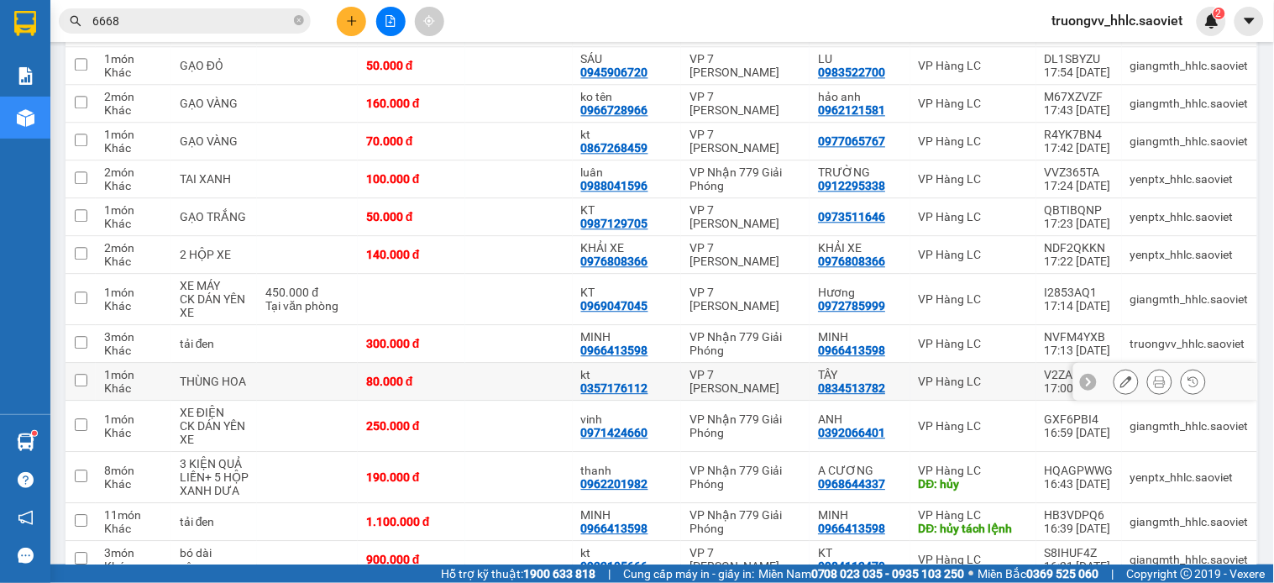
click at [511, 363] on td at bounding box center [519, 382] width 108 height 38
checkbox input "true"
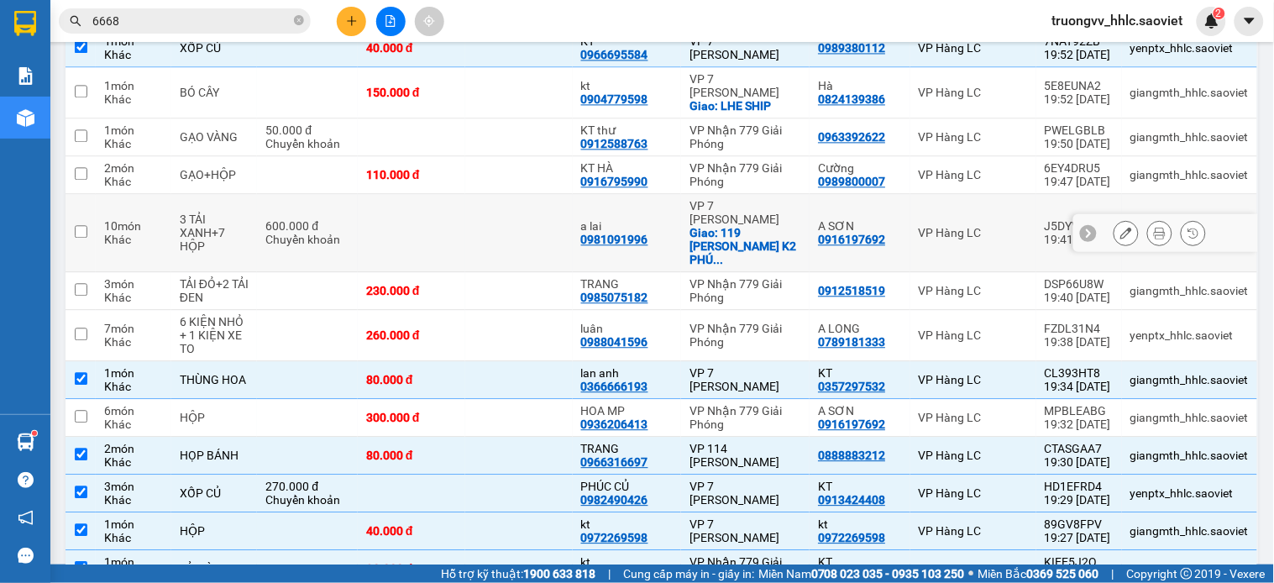
scroll to position [516, 0]
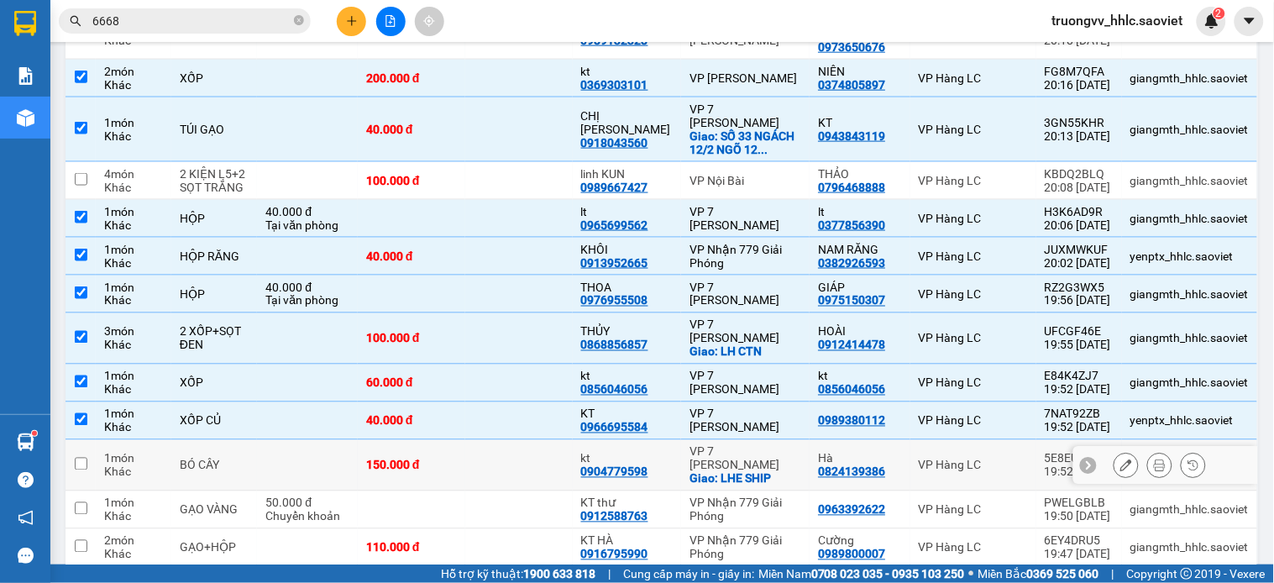
drag, startPoint x: 443, startPoint y: 396, endPoint x: 463, endPoint y: 383, distance: 23.5
click at [452, 440] on td "150.000 đ" at bounding box center [412, 465] width 108 height 51
checkbox input "true"
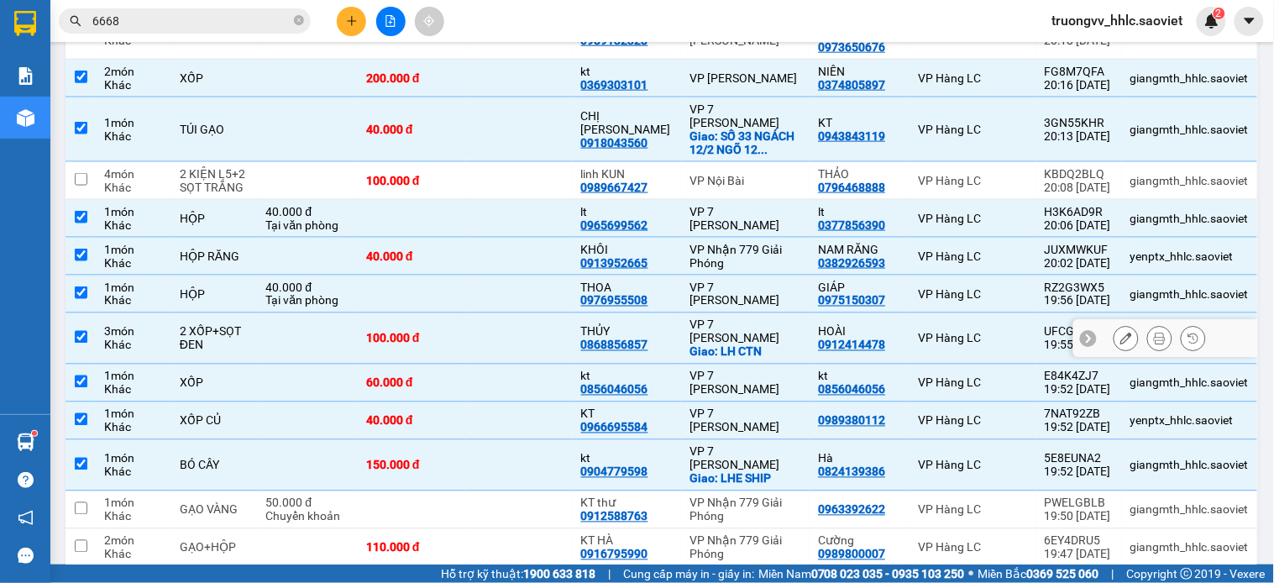
scroll to position [609, 0]
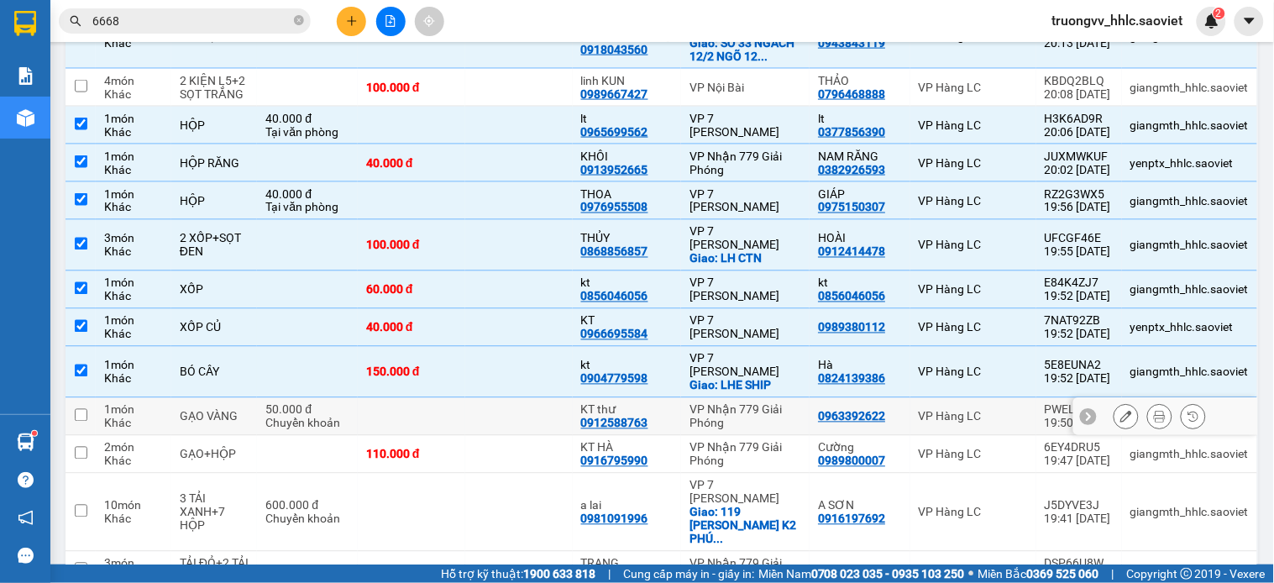
click at [510, 398] on td at bounding box center [519, 417] width 108 height 38
checkbox input "true"
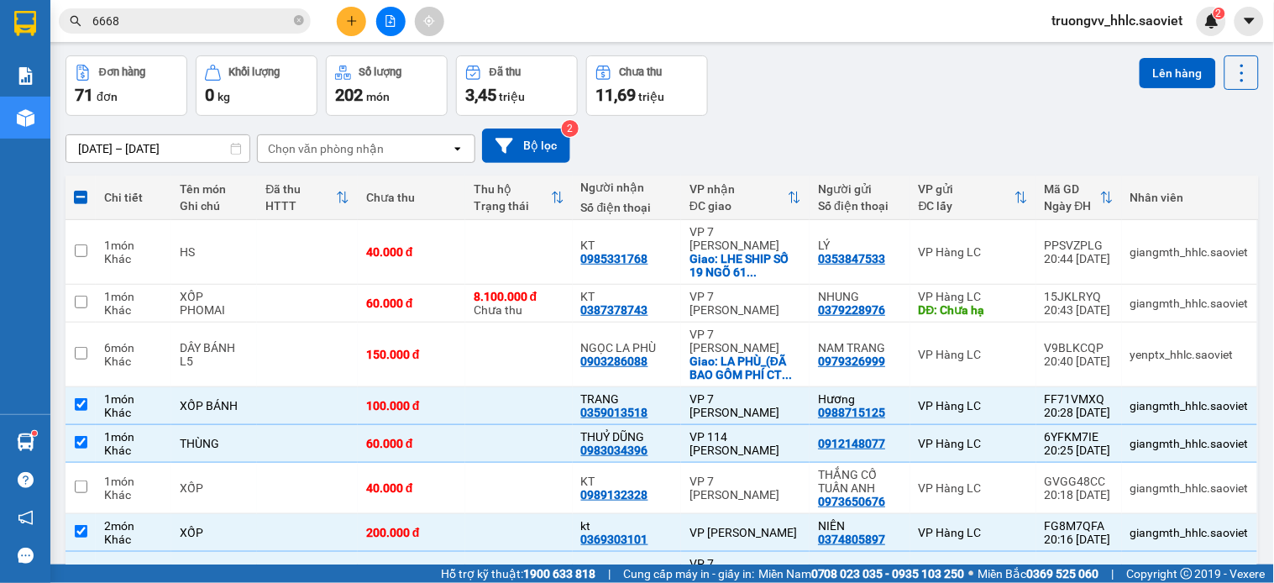
scroll to position [854, 0]
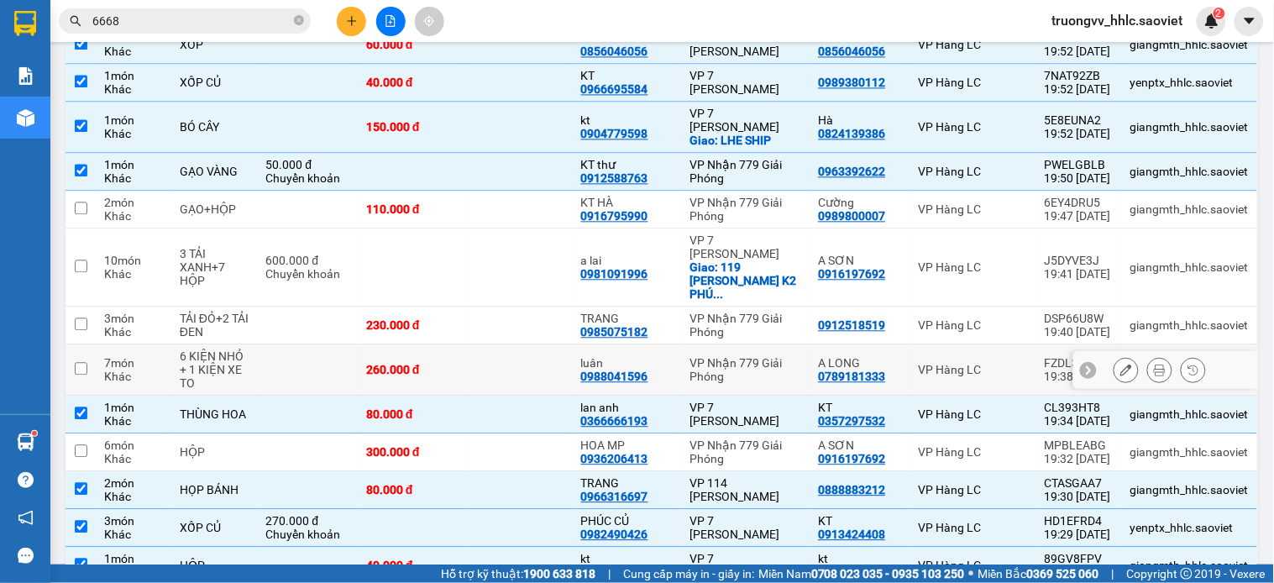
click at [470, 344] on td at bounding box center [519, 369] width 108 height 51
checkbox input "true"
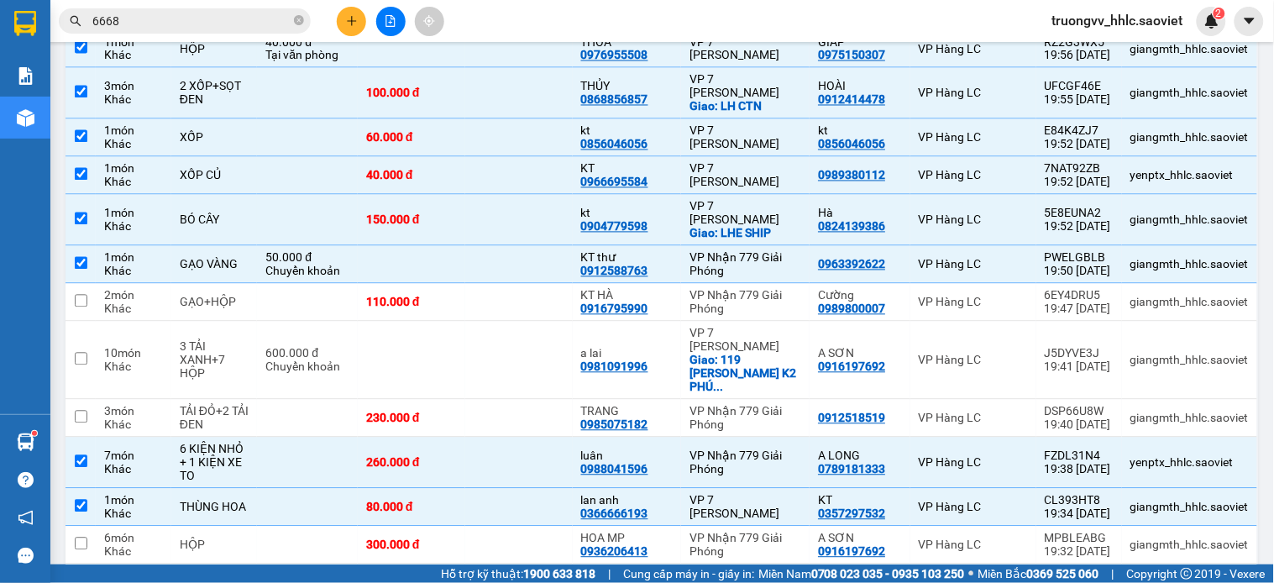
scroll to position [388, 0]
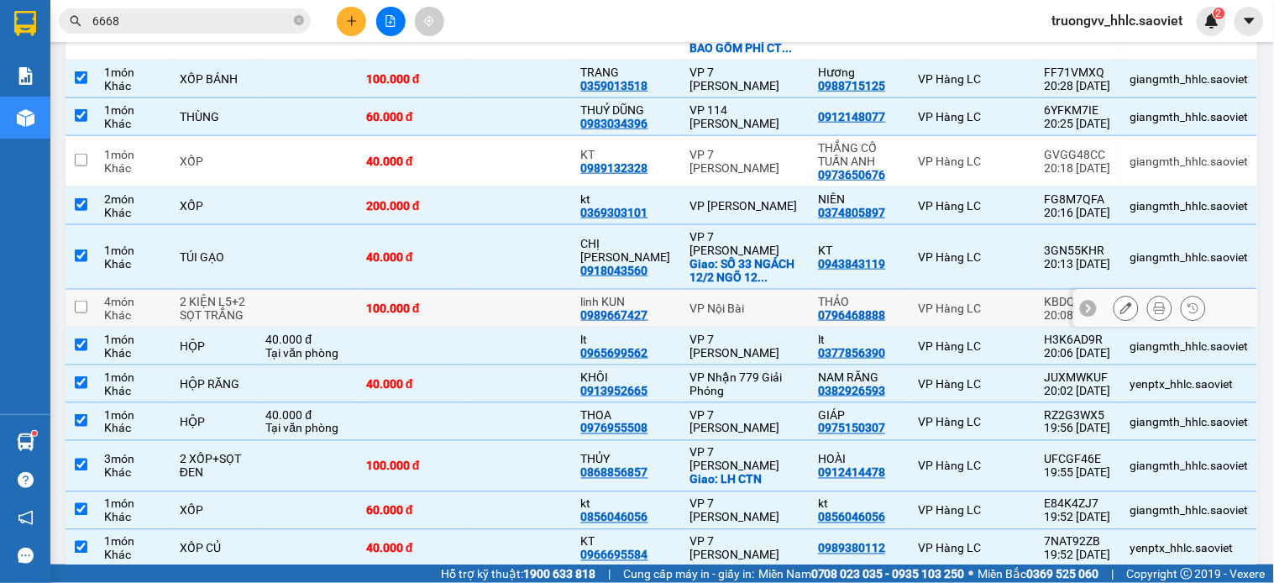
click at [548, 290] on td at bounding box center [519, 309] width 108 height 38
checkbox input "true"
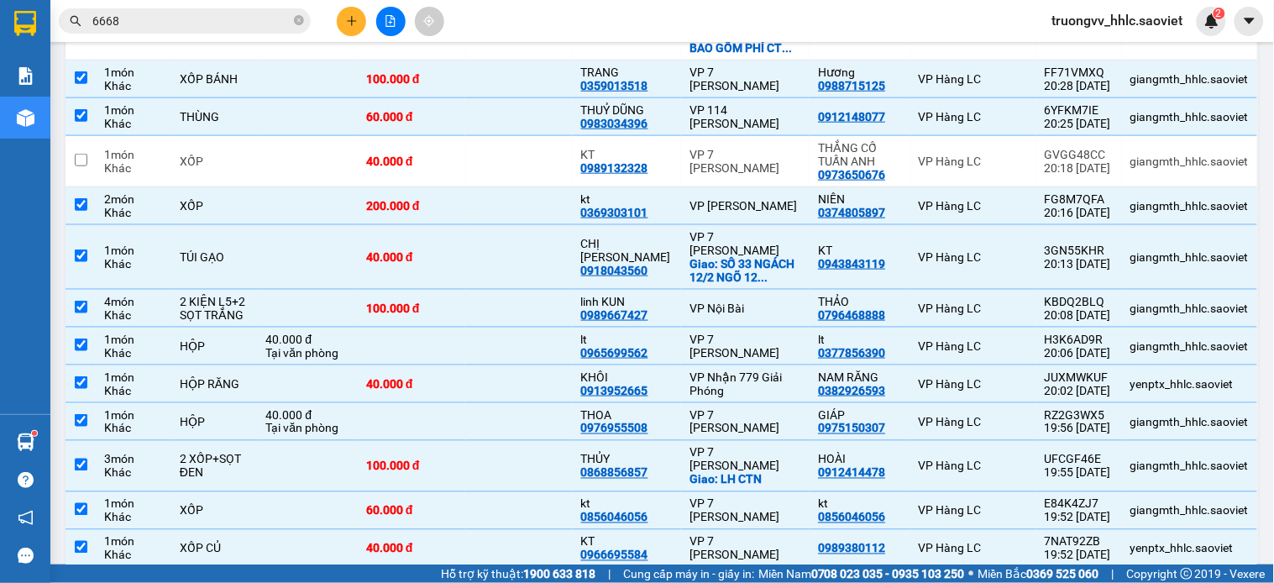
scroll to position [2329, 0]
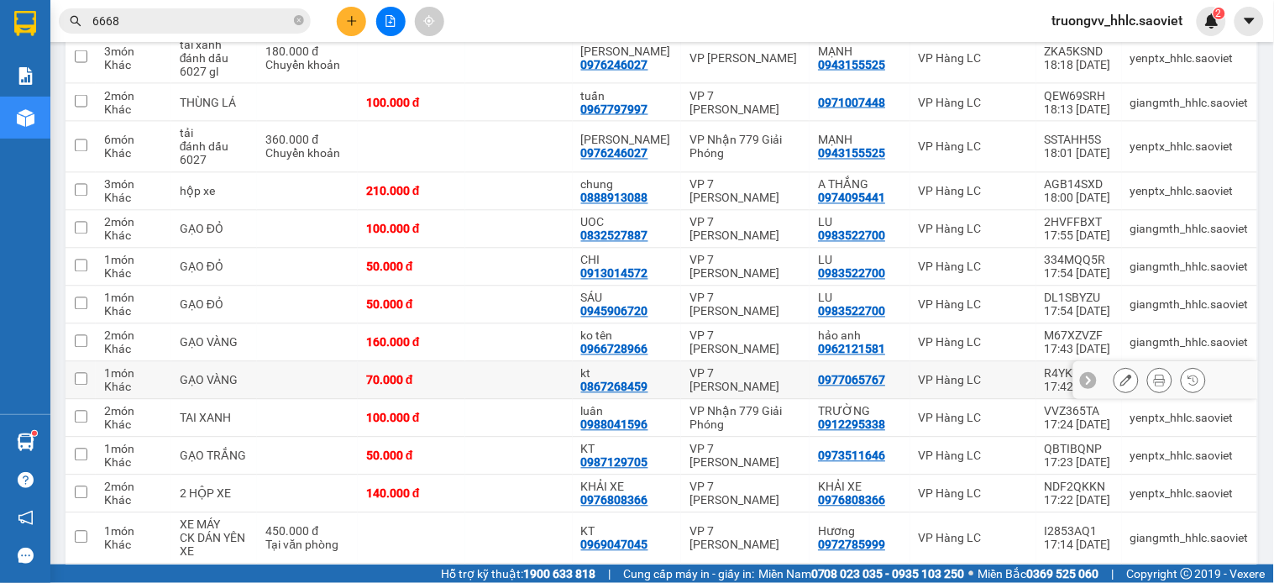
click at [438, 374] on div "70.000 đ" at bounding box center [411, 380] width 91 height 13
checkbox input "true"
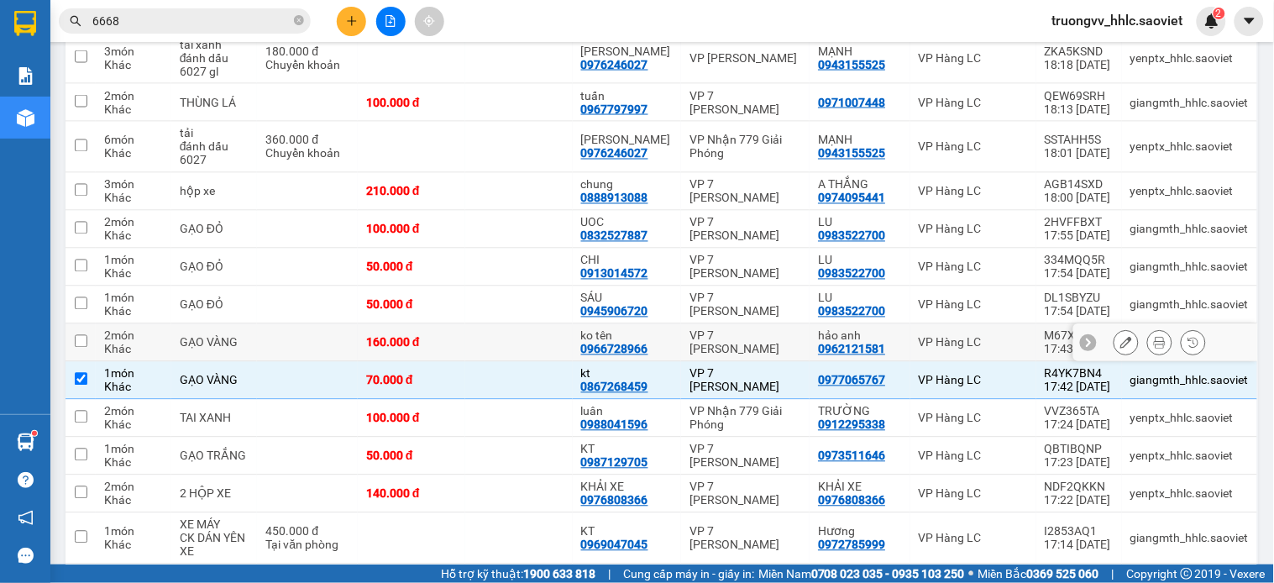
click at [465, 324] on td at bounding box center [519, 343] width 108 height 38
checkbox input "true"
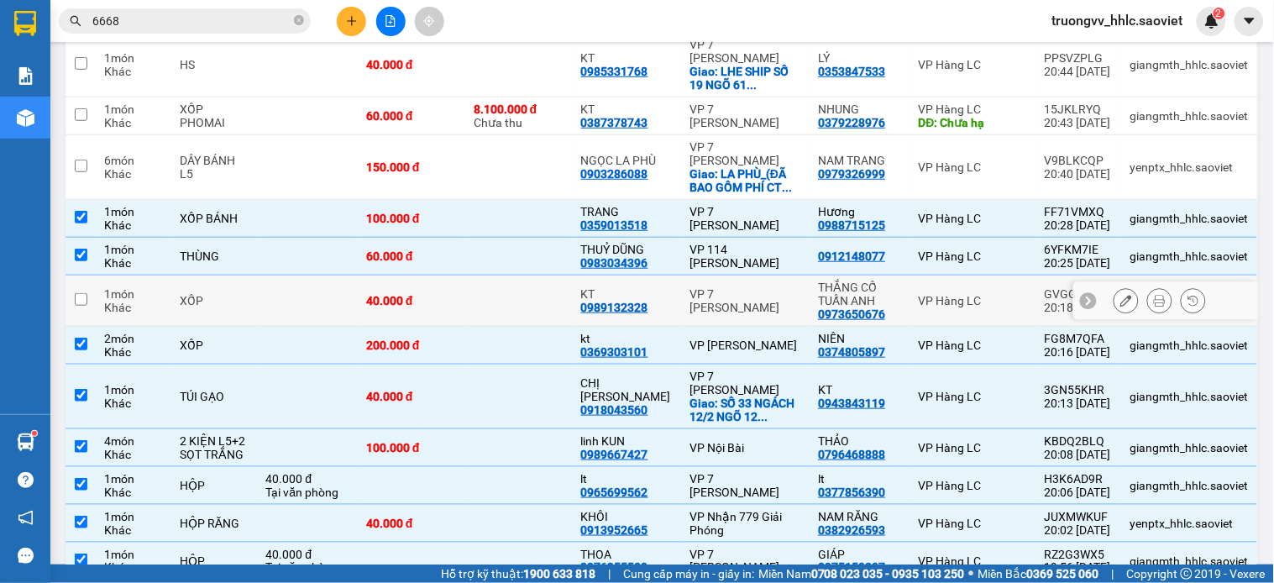
scroll to position [0, 0]
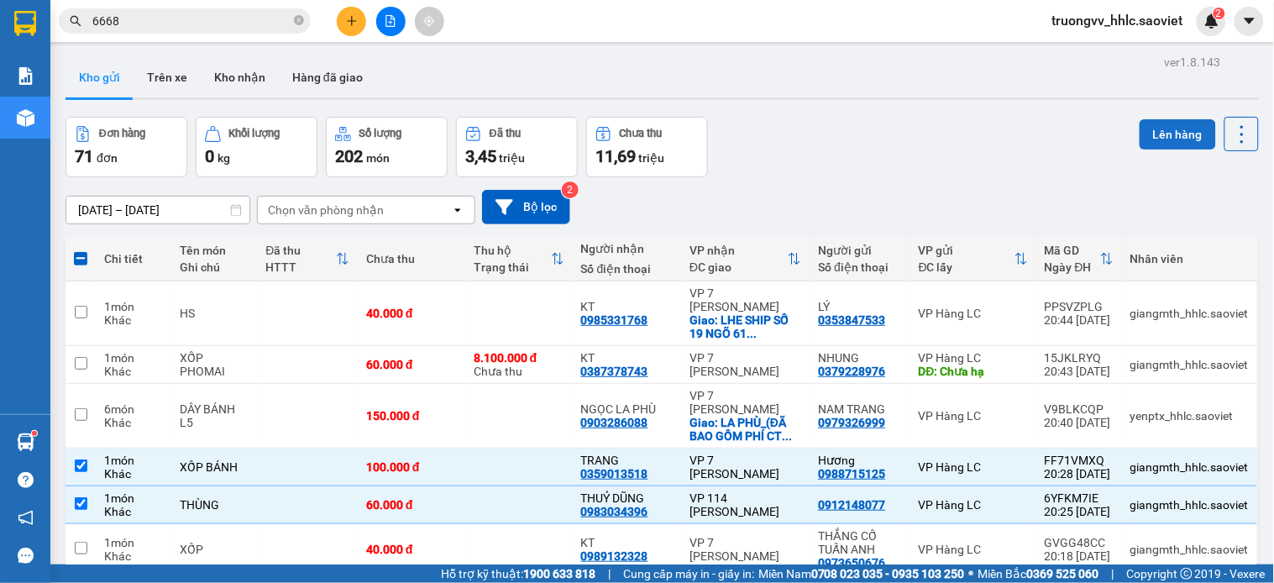
click at [1140, 129] on button "Lên hàng" at bounding box center [1178, 134] width 76 height 30
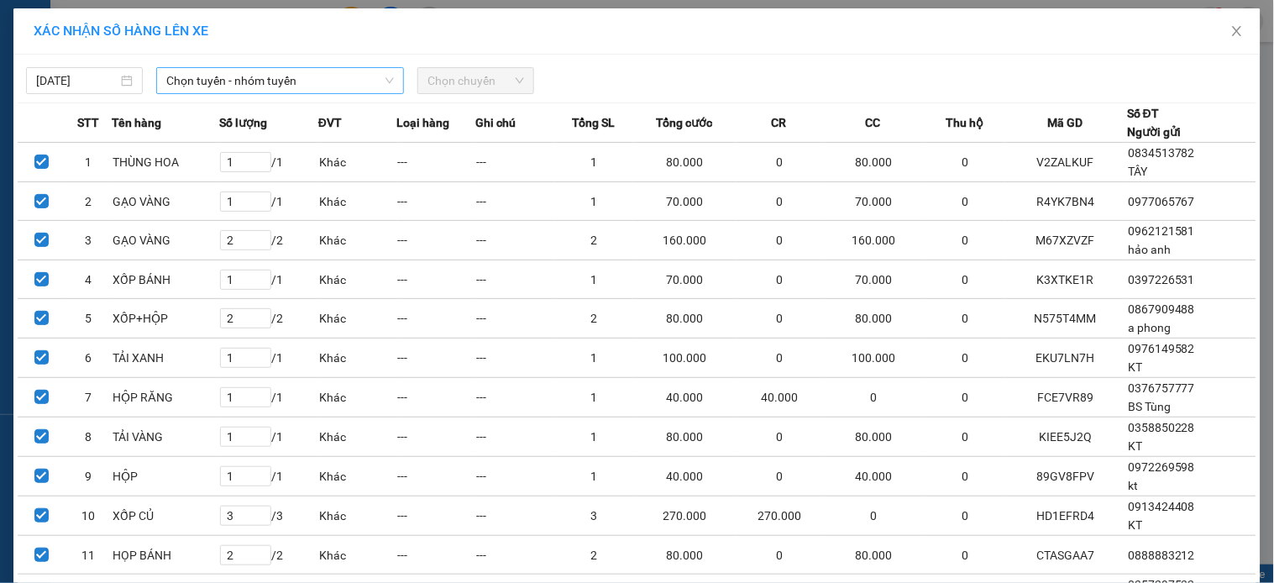
click at [317, 86] on span "Chọn tuyến - nhóm tuyến" at bounding box center [280, 80] width 228 height 25
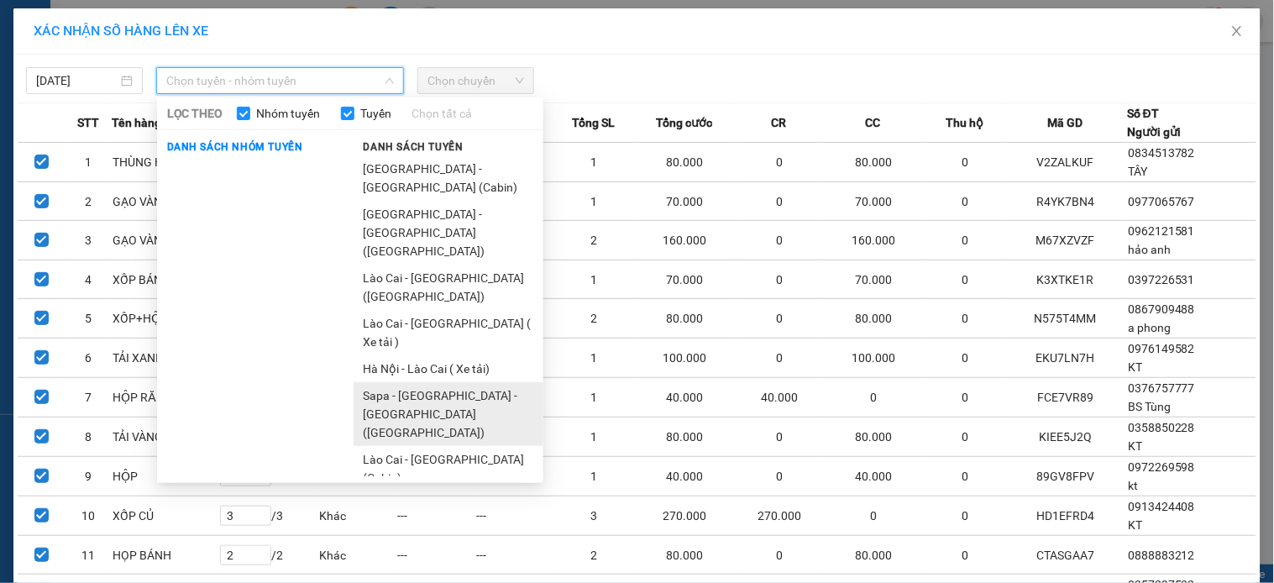
scroll to position [74, 0]
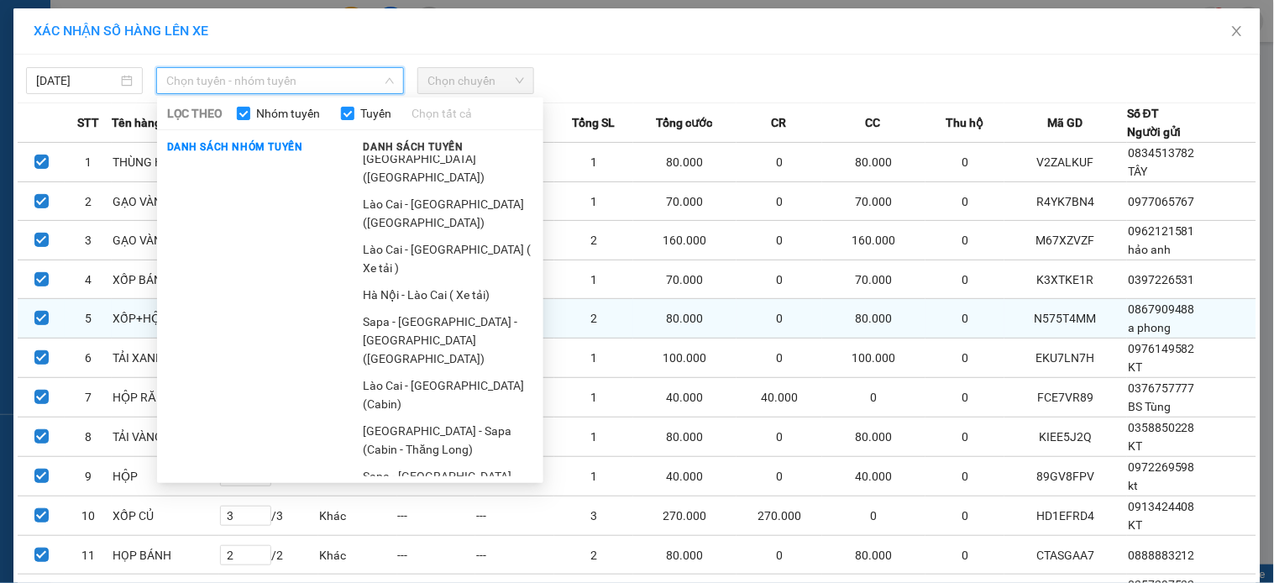
click at [390, 463] on li "Sapa - [GEOGRAPHIC_DATA] (Cabin)" at bounding box center [449, 485] width 190 height 45
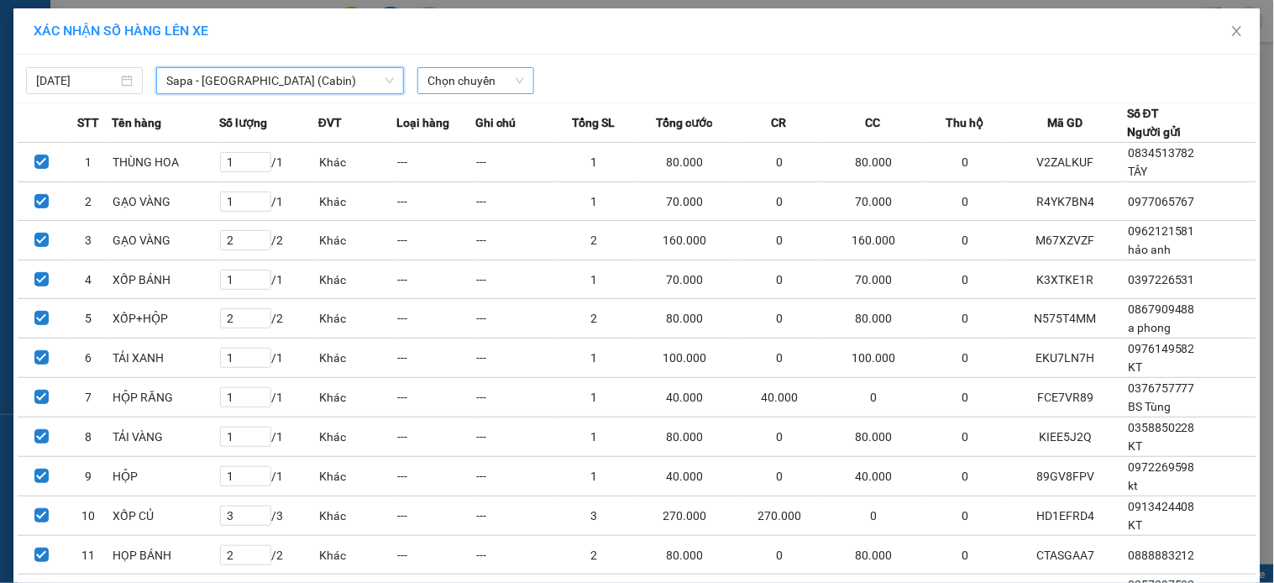
click at [454, 86] on span "Chọn chuyến" at bounding box center [475, 80] width 97 height 25
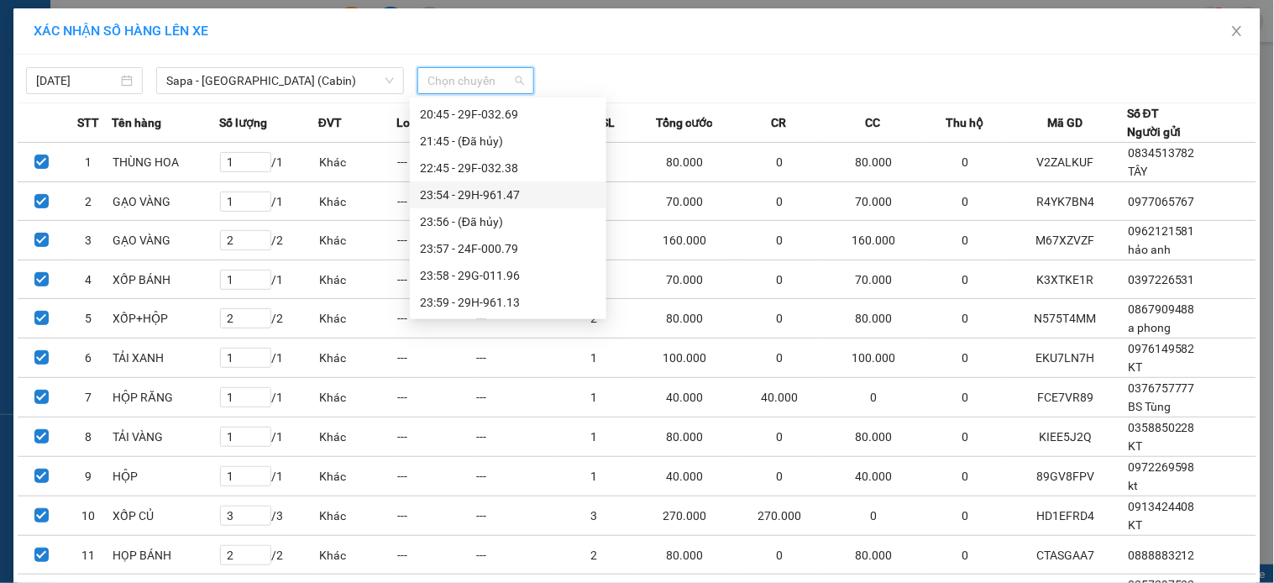
scroll to position [632, 0]
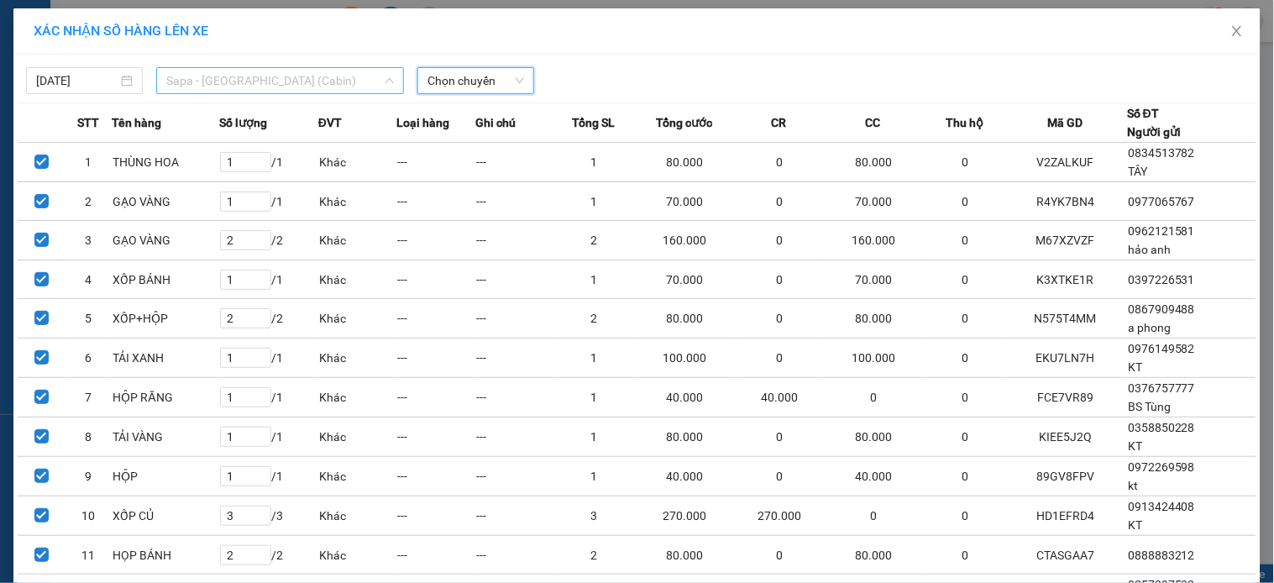
click at [222, 71] on span "Sapa - [GEOGRAPHIC_DATA] (Cabin)" at bounding box center [280, 80] width 228 height 25
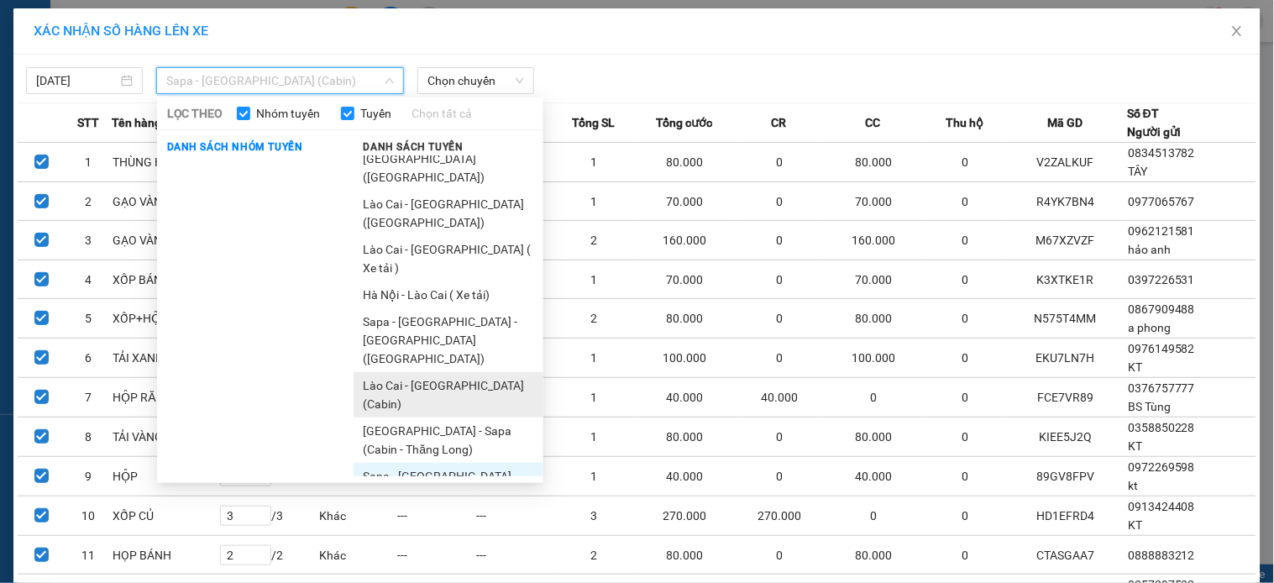
click at [391, 372] on li "Lào Cai - [GEOGRAPHIC_DATA] (Cabin)" at bounding box center [449, 394] width 190 height 45
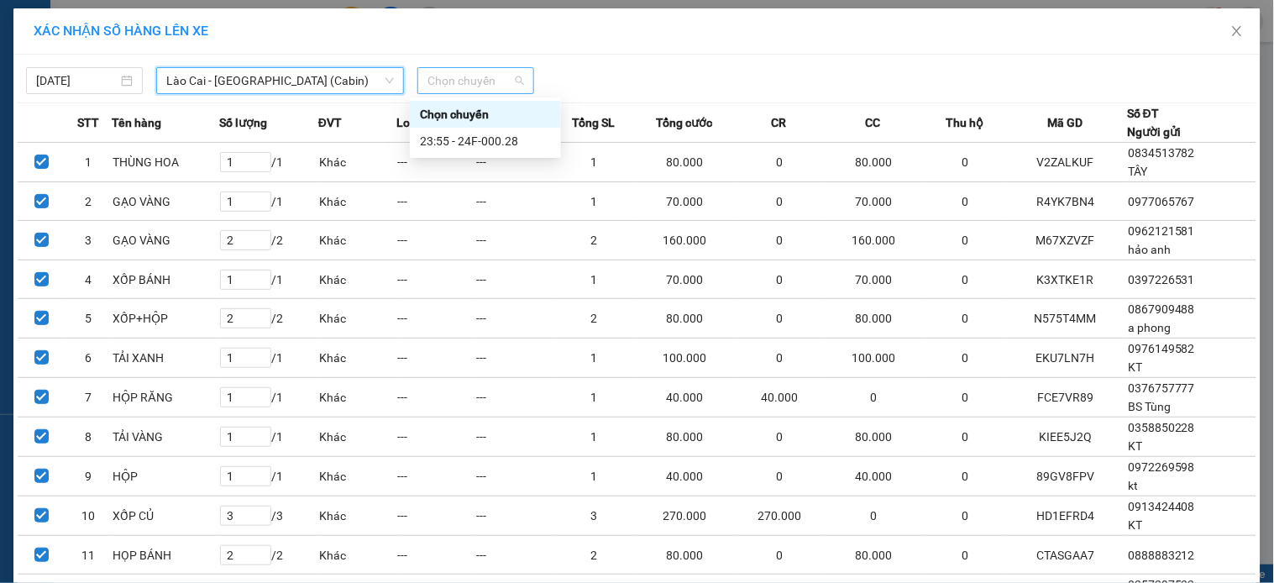
click at [464, 72] on span "Chọn chuyến" at bounding box center [475, 80] width 97 height 25
click at [490, 139] on div "23:55 - 24F-000.28" at bounding box center [485, 141] width 131 height 18
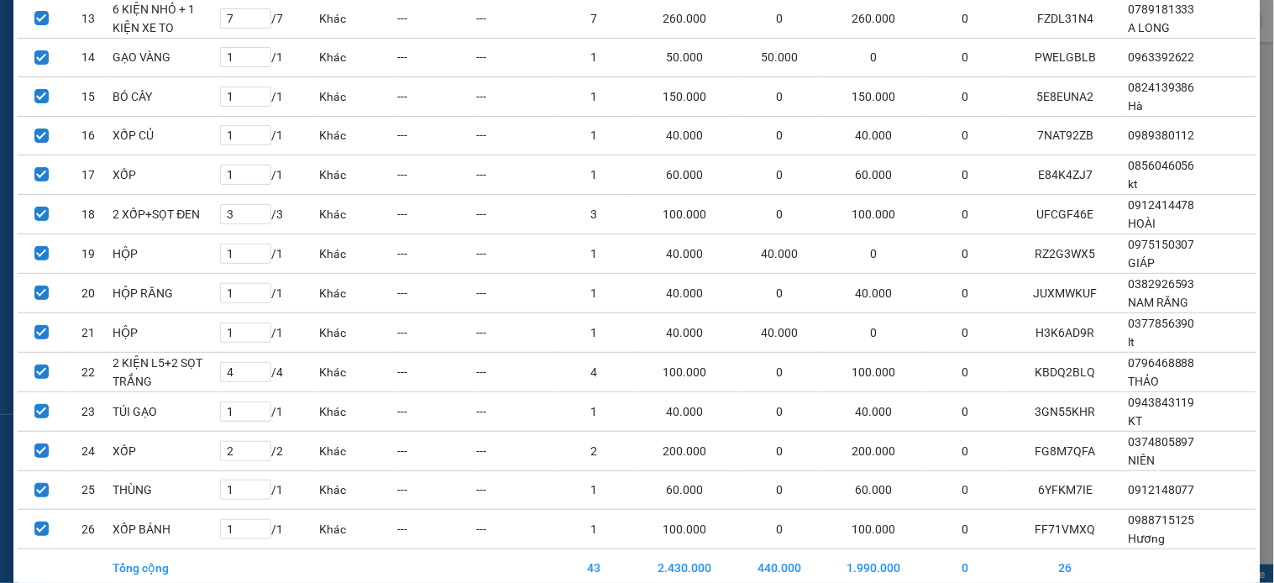
scroll to position [734, 0]
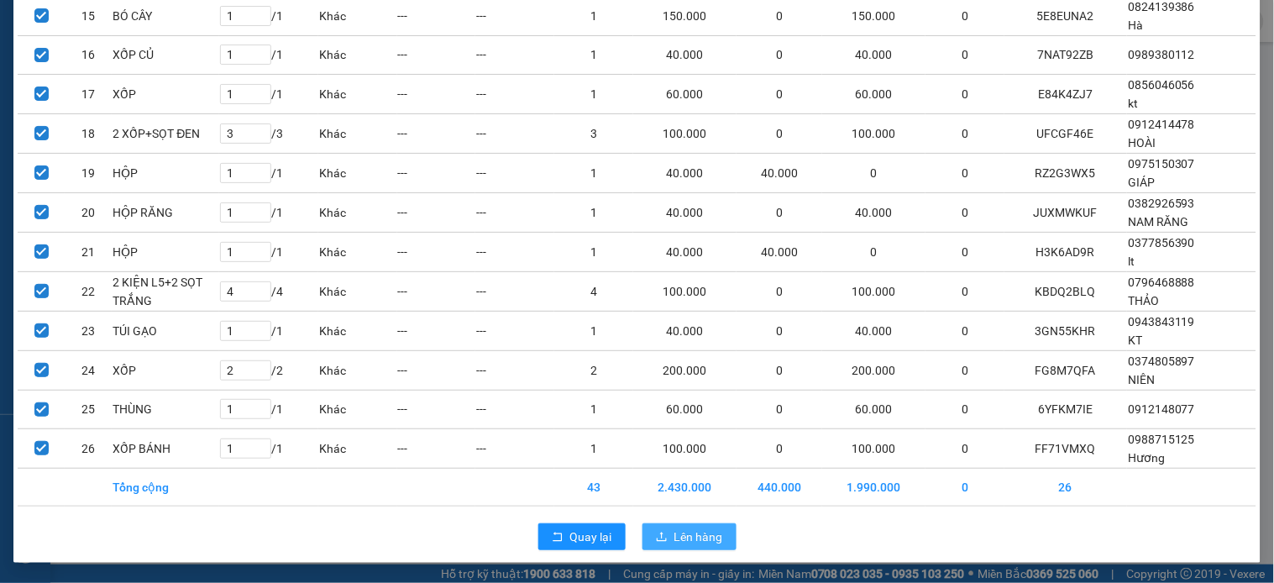
click at [683, 526] on button "Lên hàng" at bounding box center [690, 536] width 94 height 27
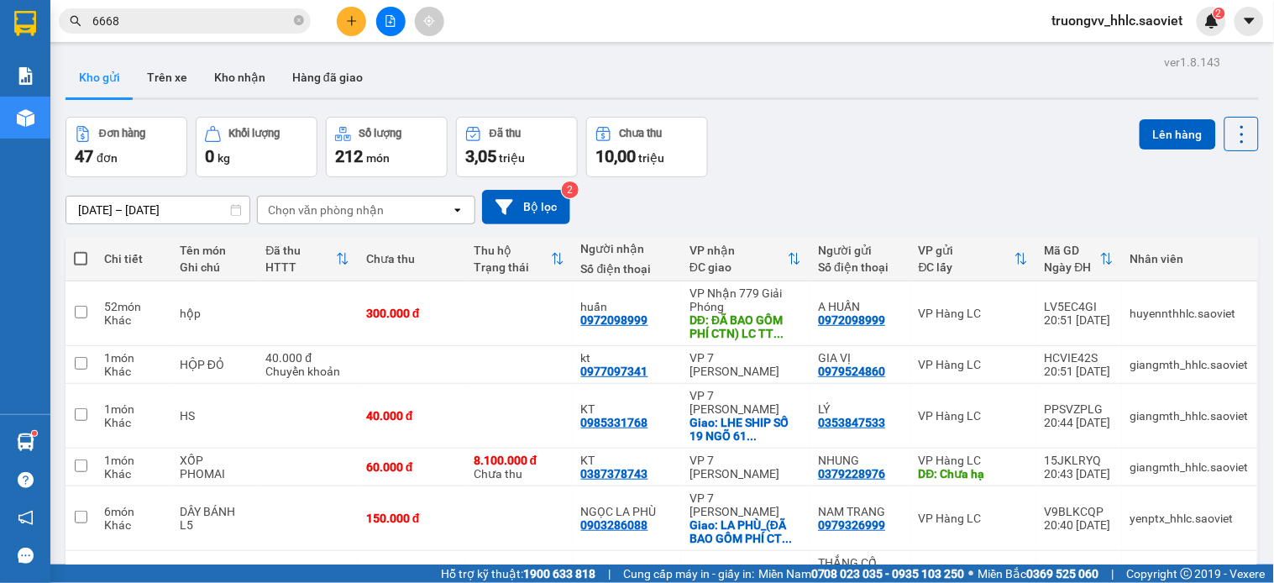
click at [388, 208] on div "Chọn văn phòng nhận" at bounding box center [354, 210] width 193 height 27
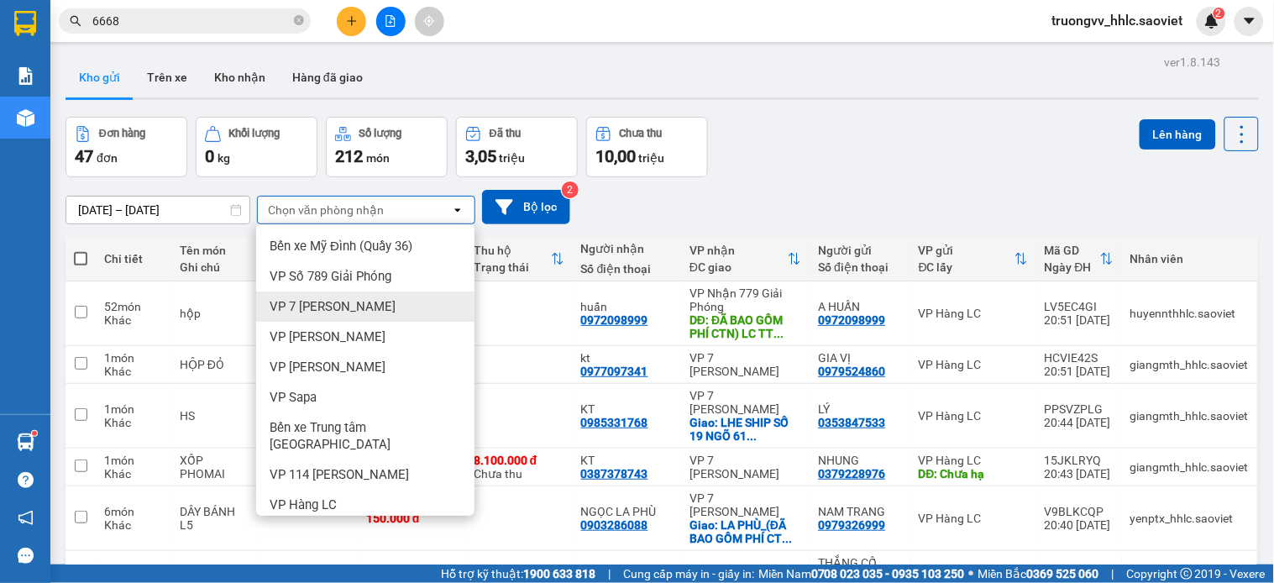
click at [362, 298] on span "VP 7 [PERSON_NAME]" at bounding box center [333, 306] width 126 height 17
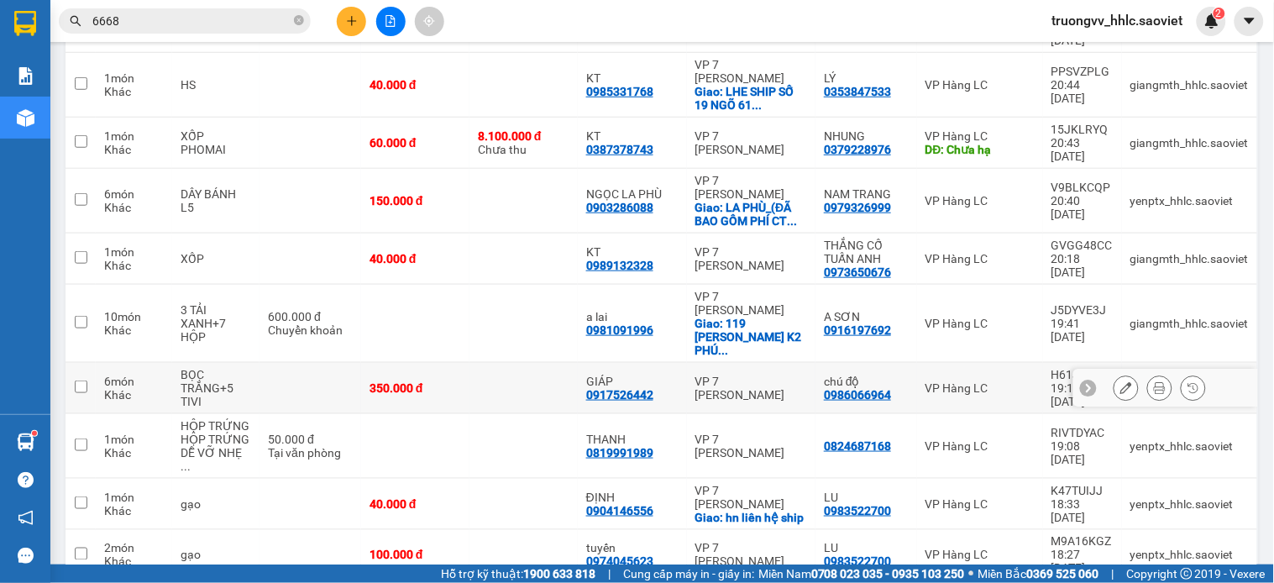
scroll to position [559, 0]
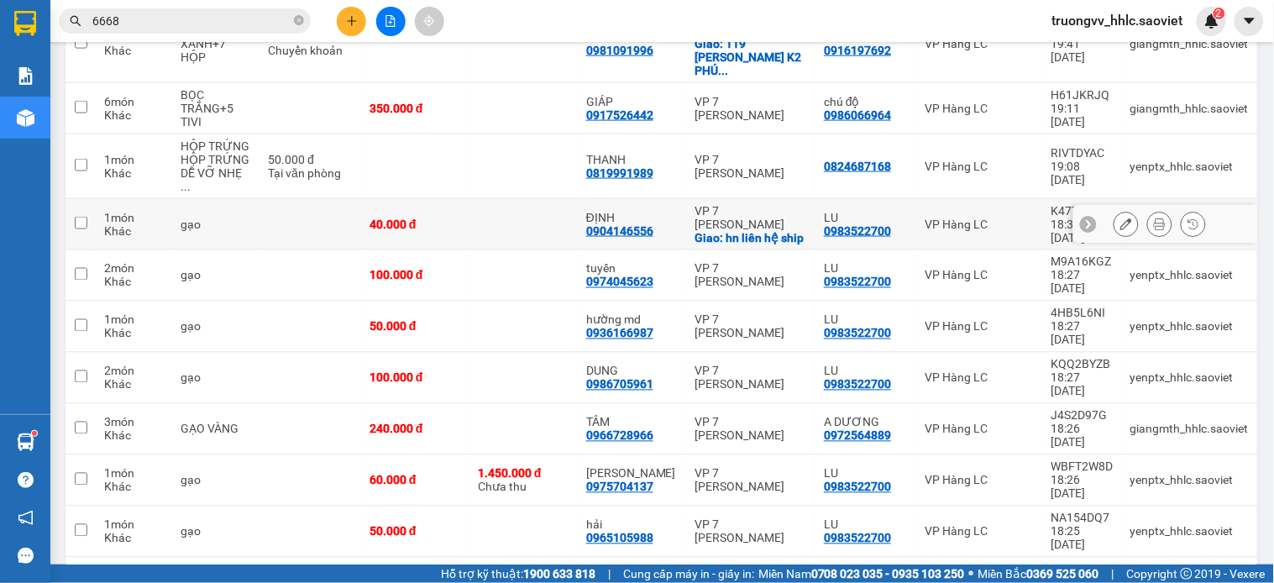
click at [519, 199] on td at bounding box center [523, 224] width 108 height 51
checkbox input "true"
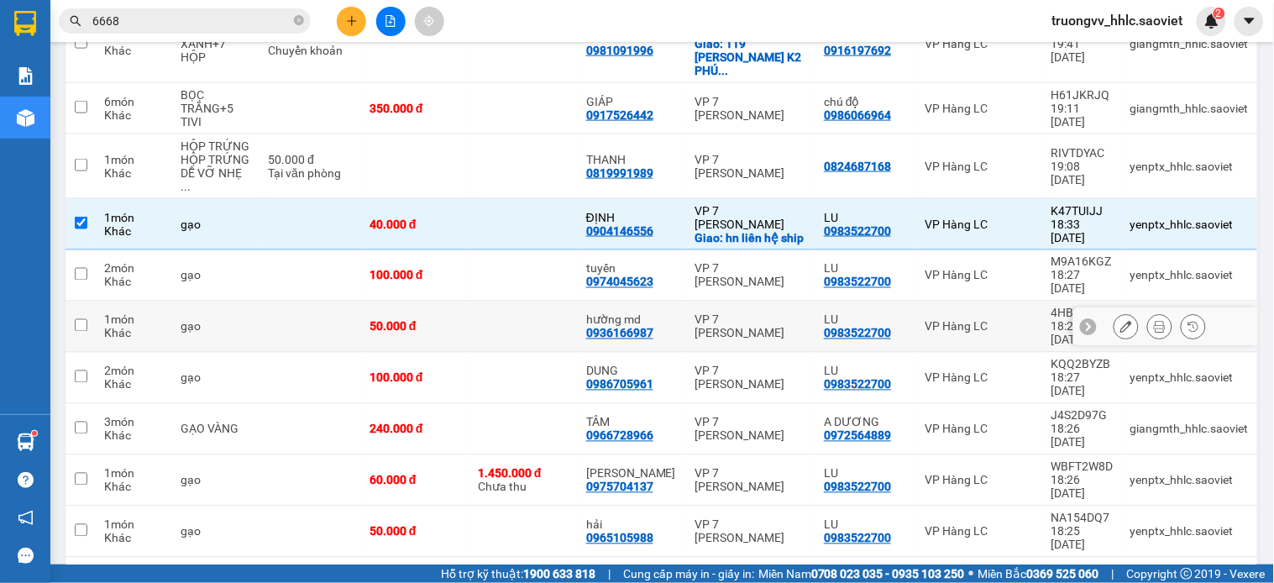
click at [522, 302] on td at bounding box center [523, 327] width 108 height 51
checkbox input "true"
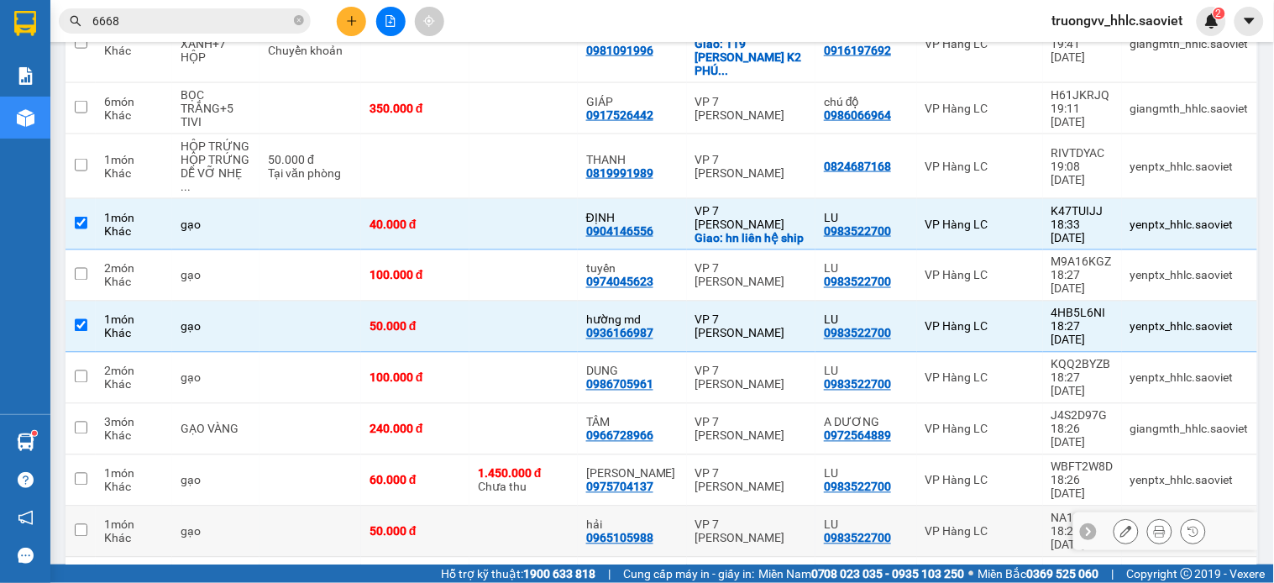
click at [504, 506] on td at bounding box center [523, 531] width 108 height 51
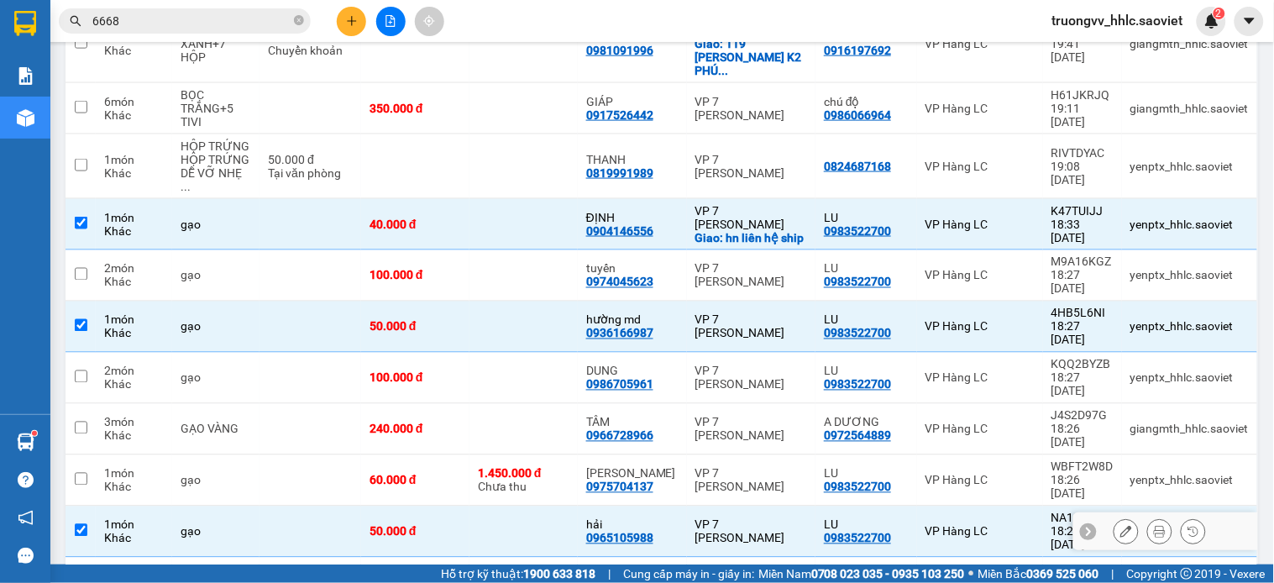
checkbox input "true"
click at [489, 558] on td at bounding box center [523, 583] width 108 height 51
checkbox input "true"
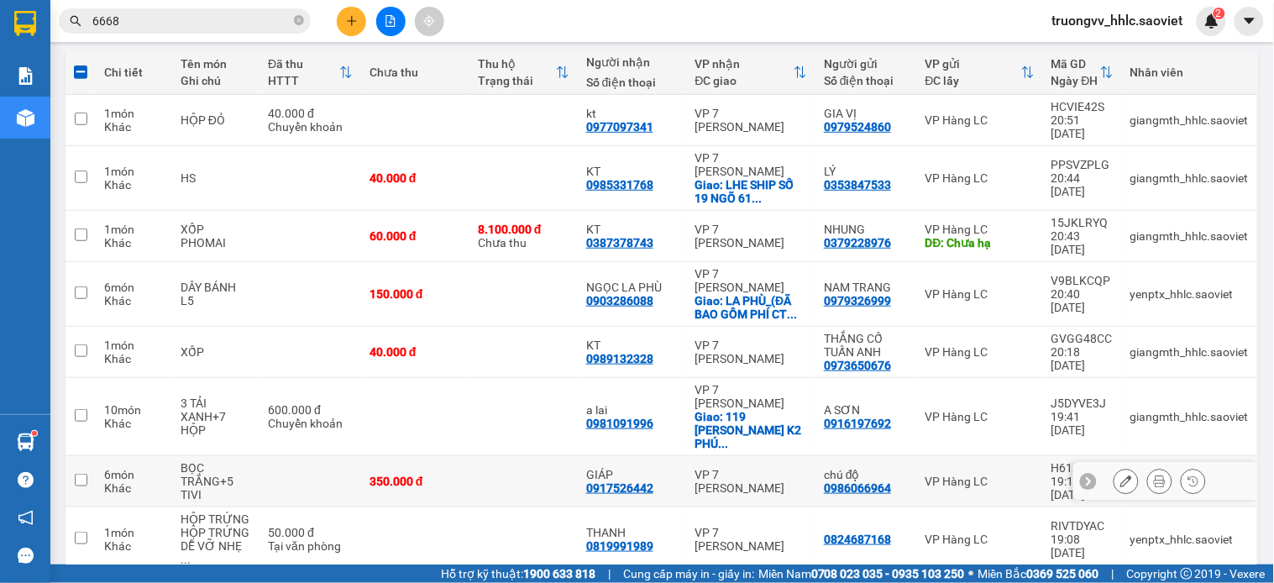
scroll to position [0, 0]
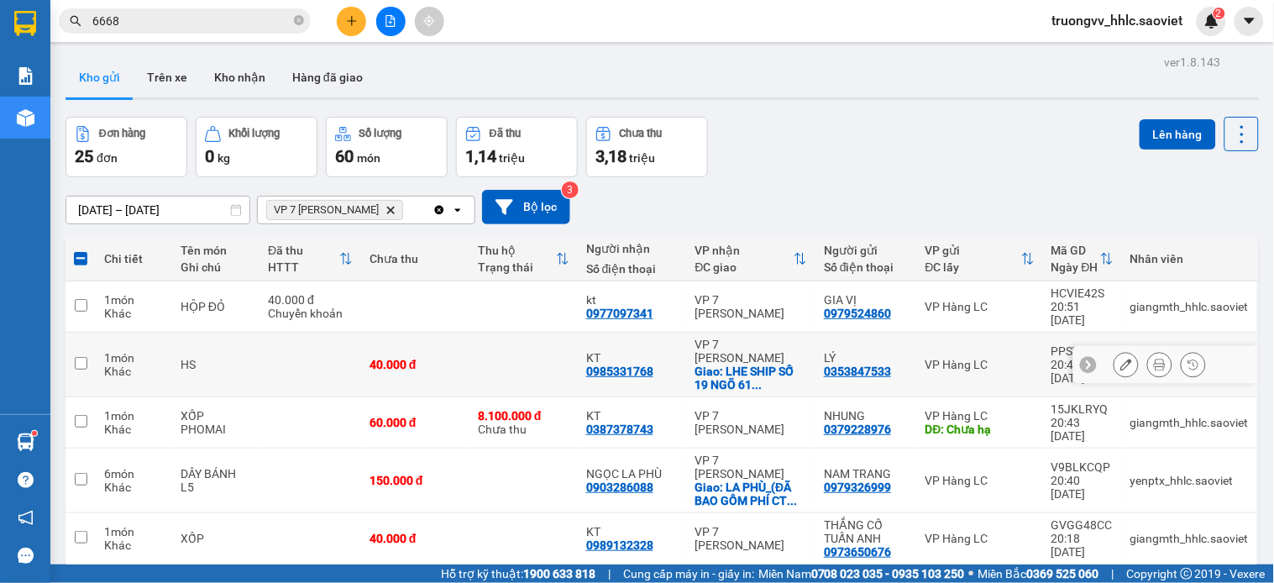
click at [533, 338] on td at bounding box center [523, 365] width 108 height 65
checkbox input "true"
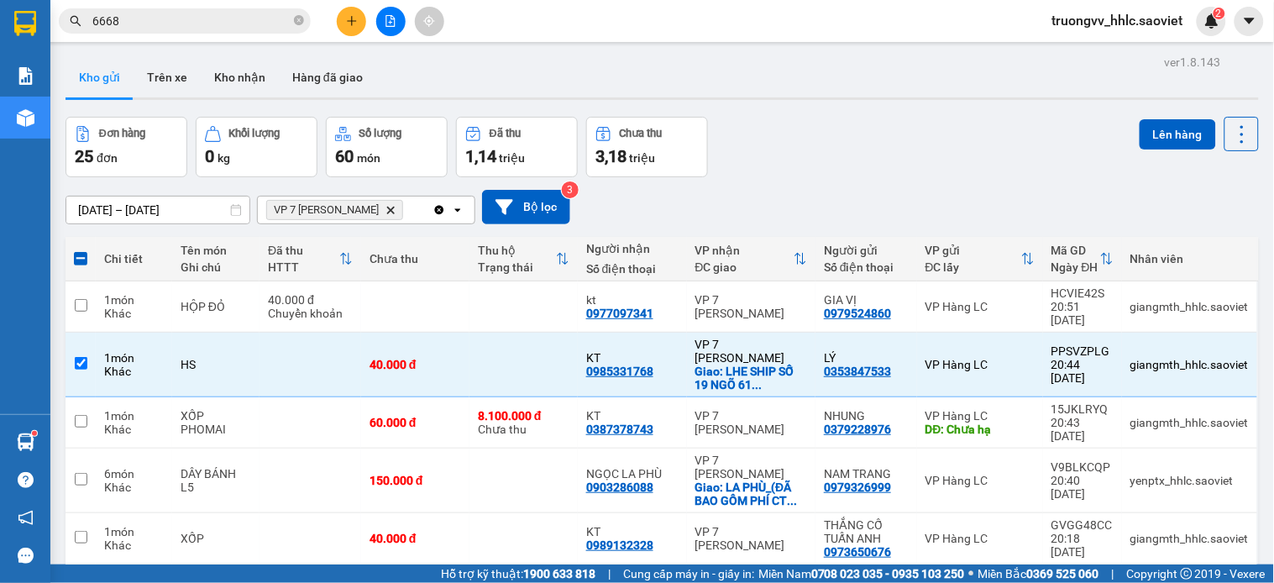
click at [1163, 128] on button "Lên hàng" at bounding box center [1178, 134] width 76 height 30
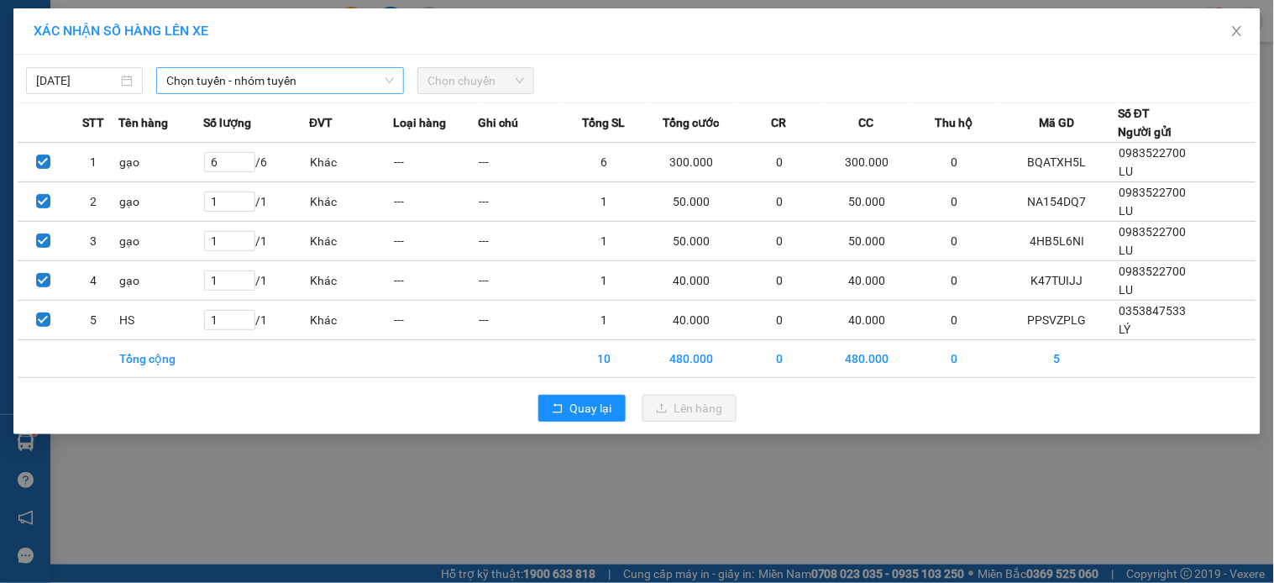
click at [339, 86] on span "Chọn tuyến - nhóm tuyến" at bounding box center [280, 80] width 228 height 25
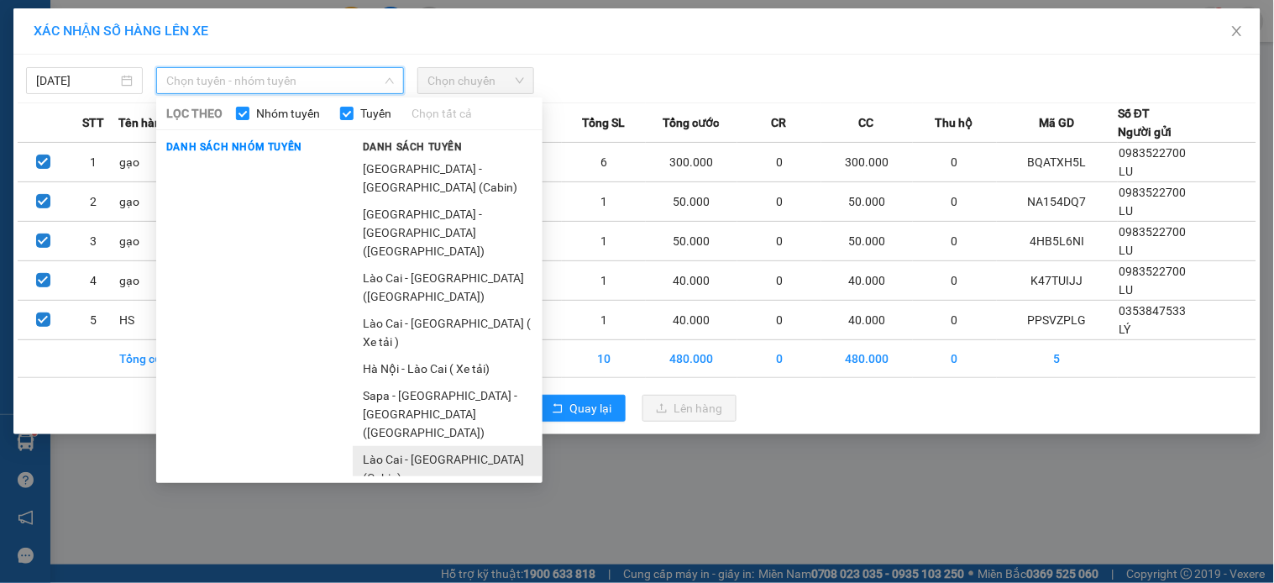
scroll to position [74, 0]
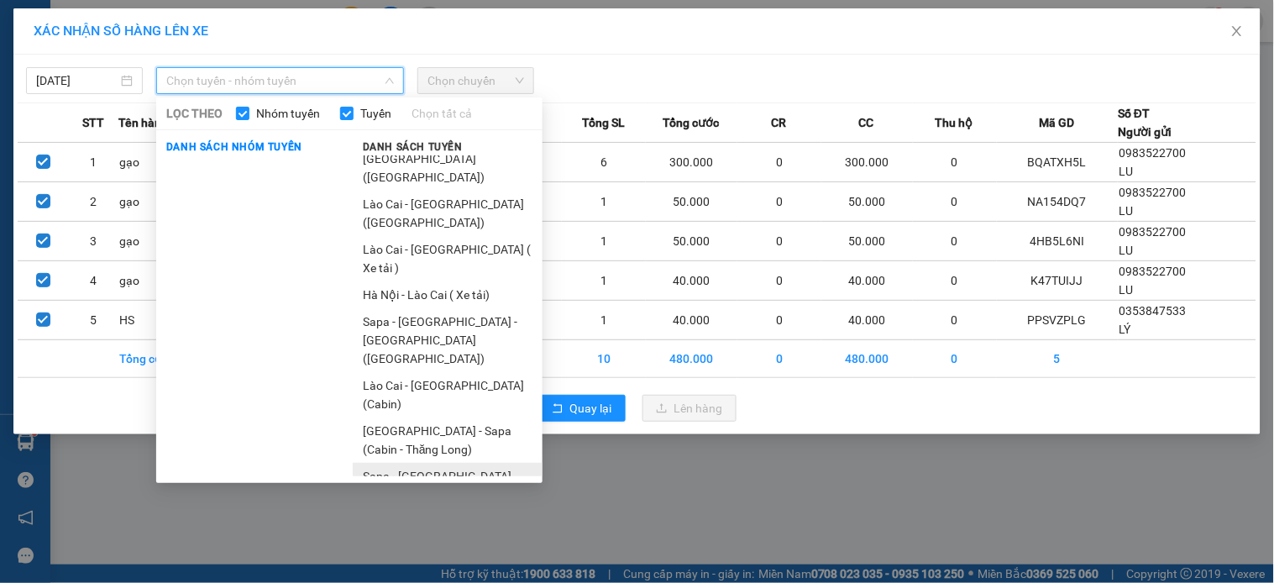
click at [401, 463] on li "Sapa - [GEOGRAPHIC_DATA] (Cabin)" at bounding box center [448, 485] width 190 height 45
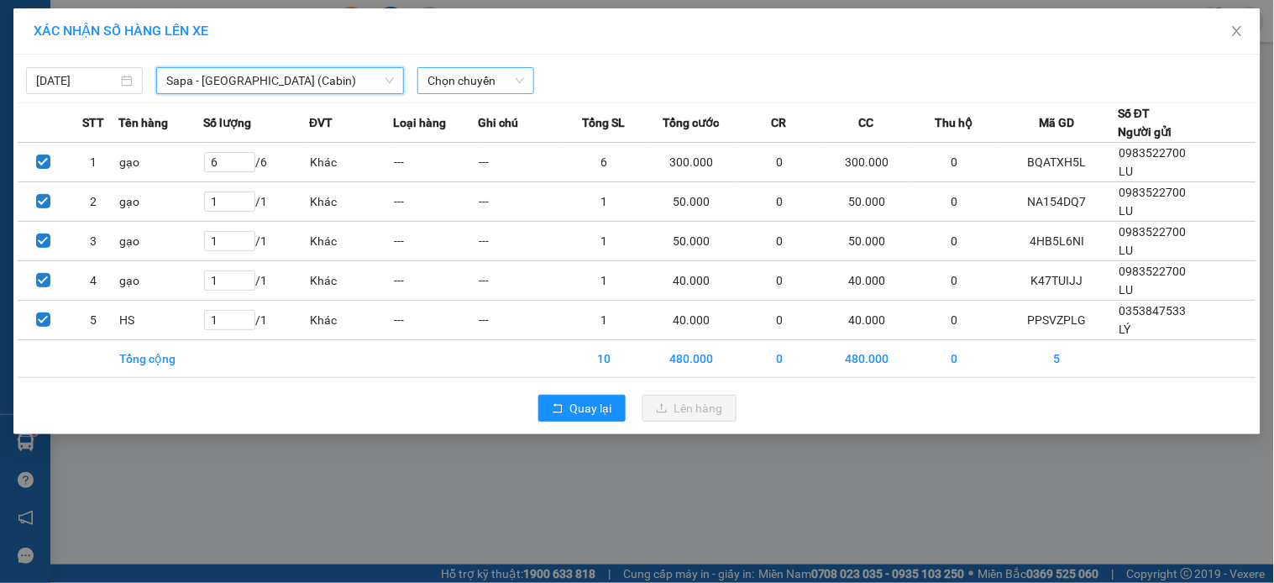
click at [507, 82] on span "Chọn chuyến" at bounding box center [475, 80] width 97 height 25
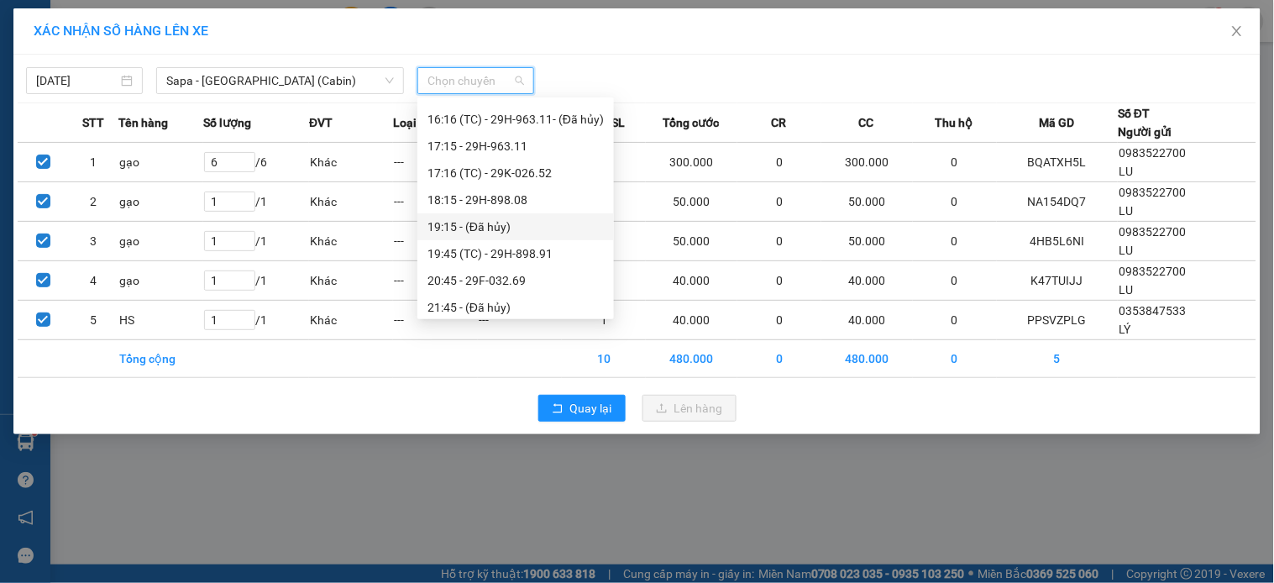
scroll to position [726, 0]
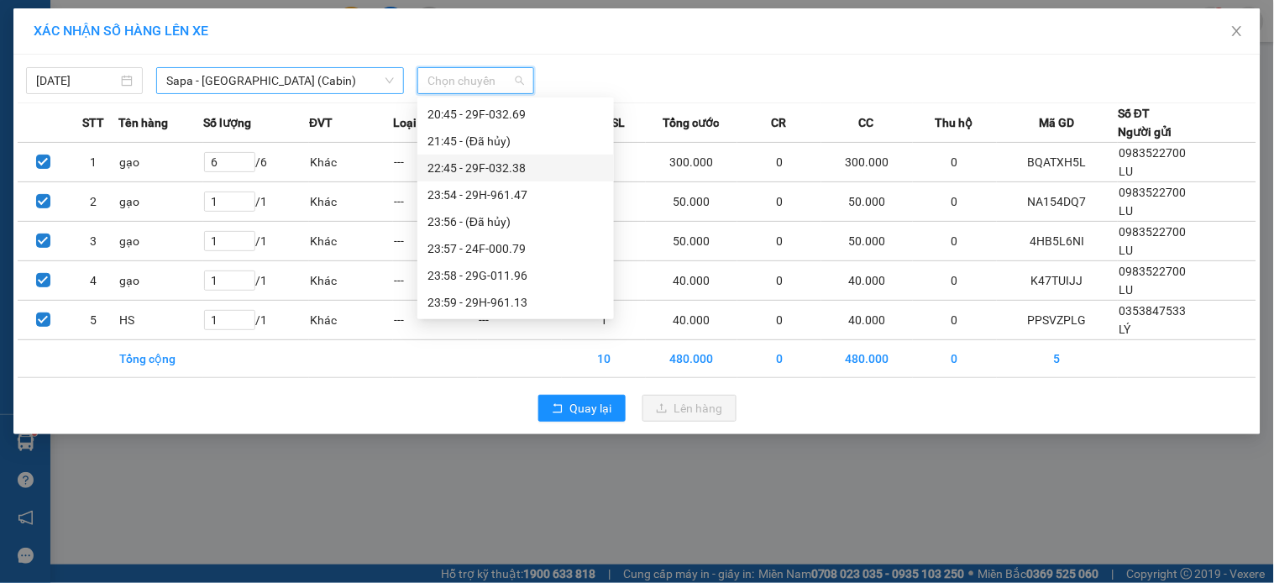
click at [317, 84] on span "Sapa - [GEOGRAPHIC_DATA] (Cabin)" at bounding box center [280, 80] width 228 height 25
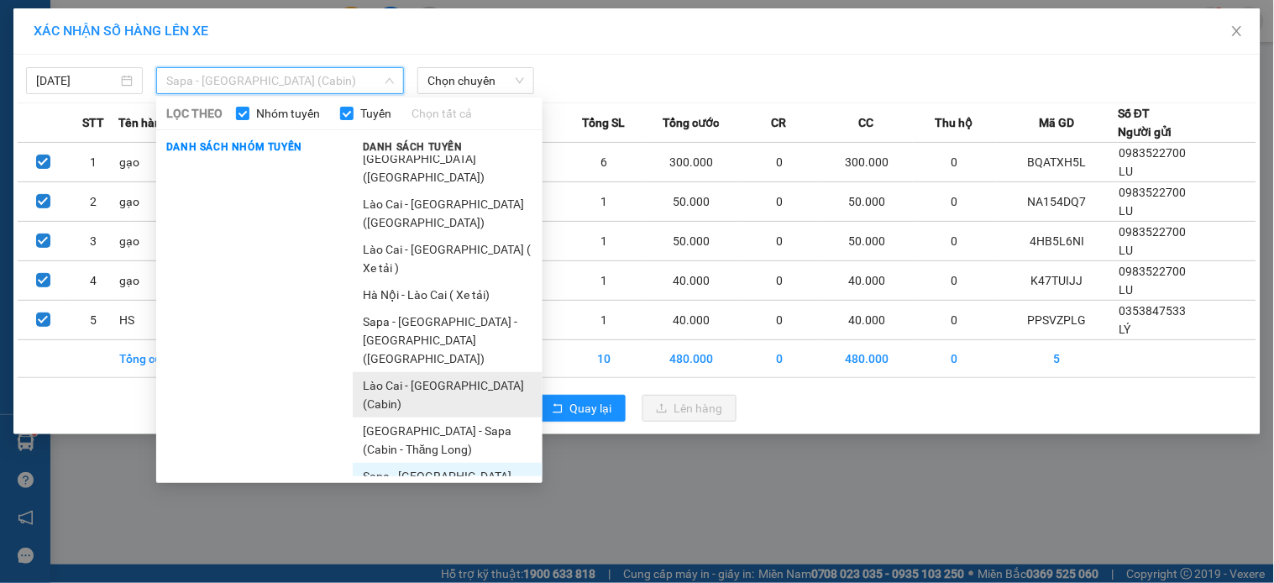
click at [404, 372] on li "Lào Cai - [GEOGRAPHIC_DATA] (Cabin)" at bounding box center [448, 394] width 190 height 45
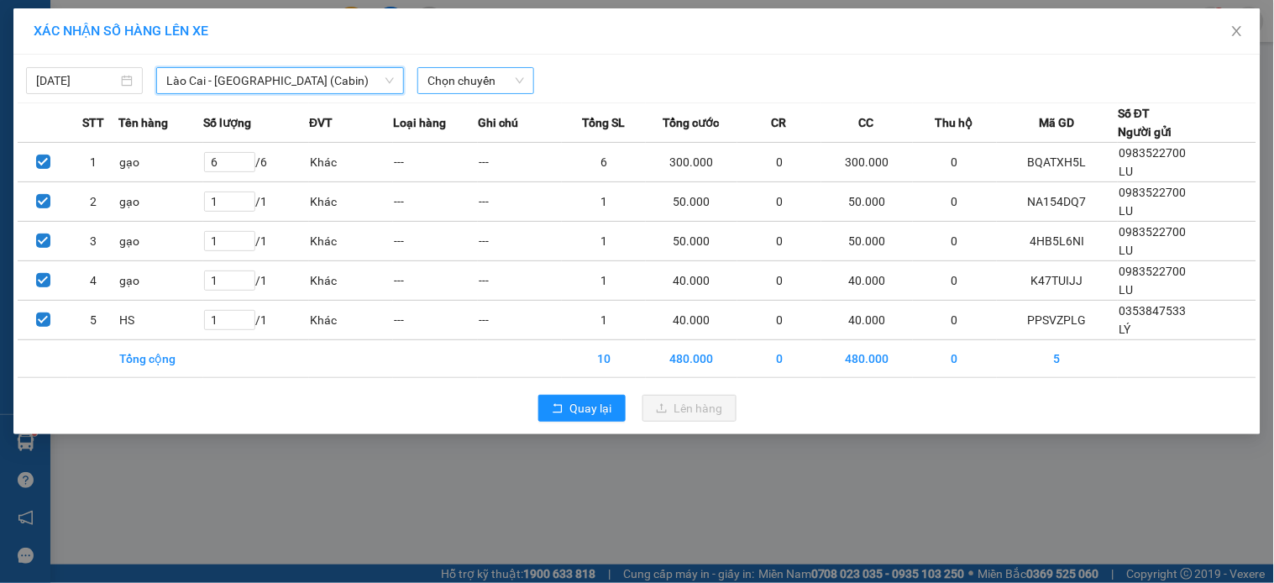
click at [437, 76] on span "Chọn chuyến" at bounding box center [475, 80] width 97 height 25
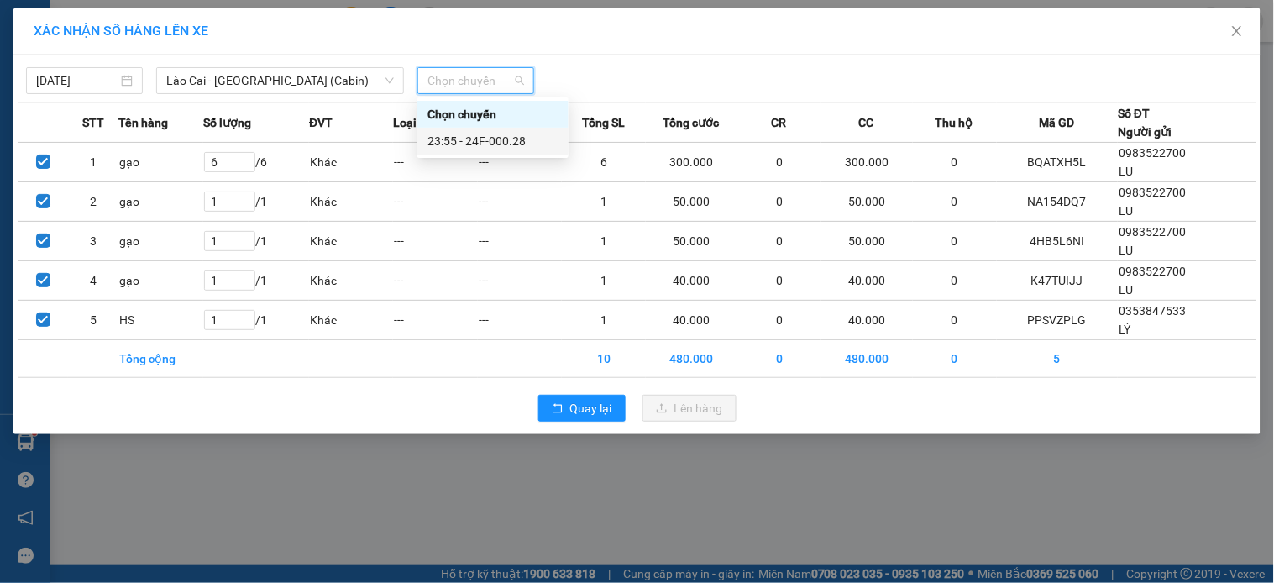
click at [509, 143] on div "23:55 - 24F-000.28" at bounding box center [492, 141] width 131 height 18
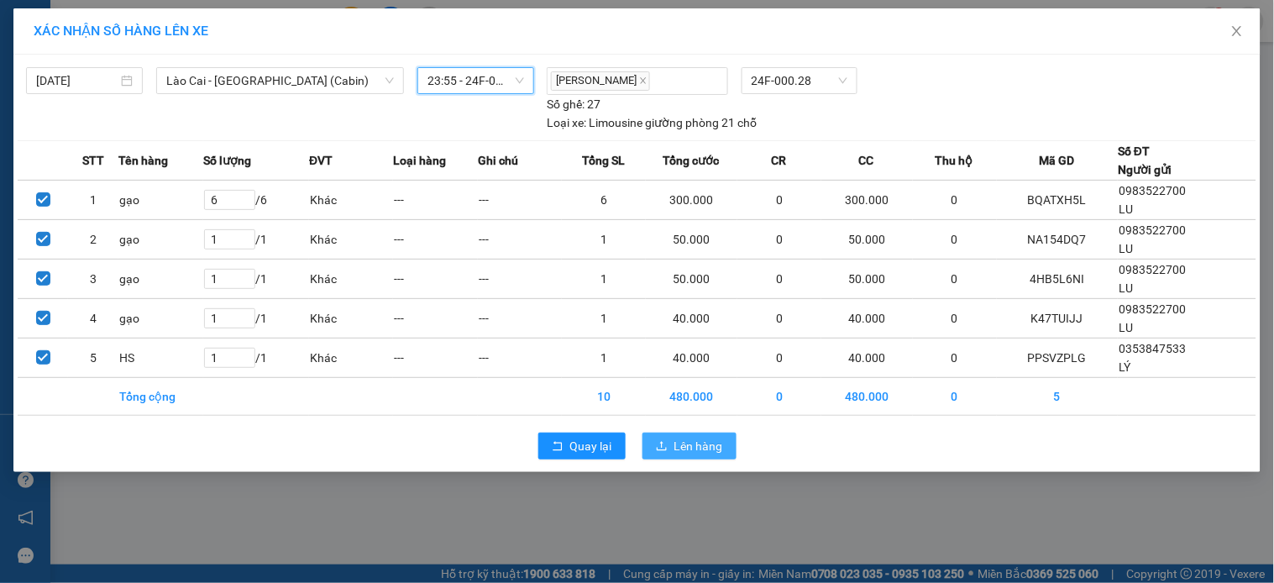
click at [675, 445] on span "Lên hàng" at bounding box center [698, 446] width 49 height 18
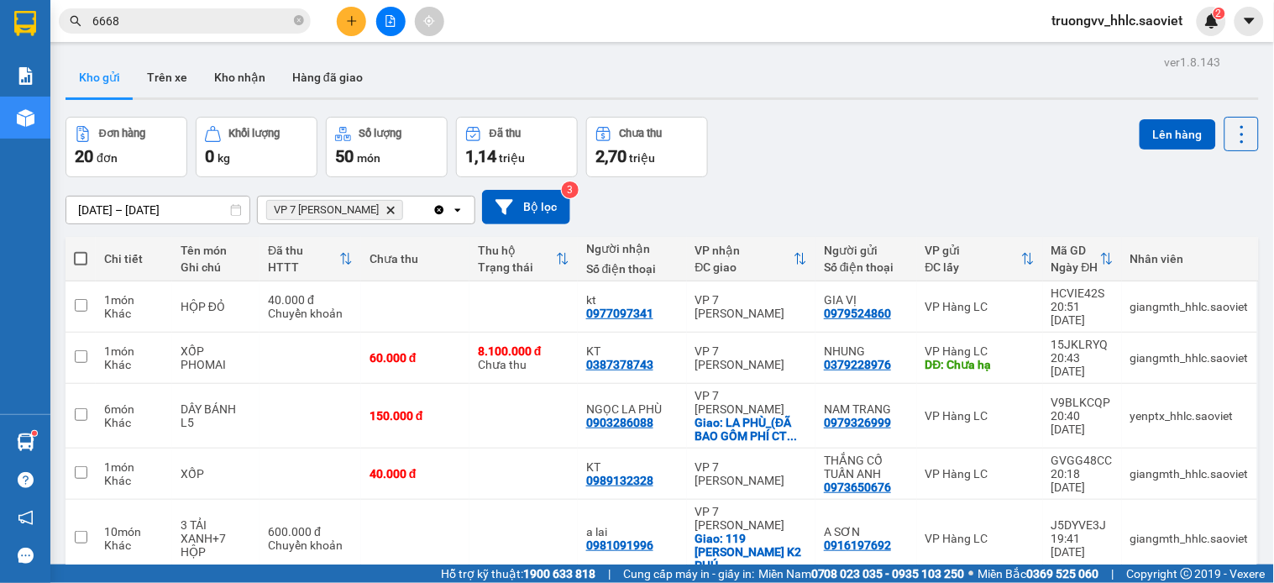
click at [396, 208] on icon "Delete" at bounding box center [391, 210] width 10 height 10
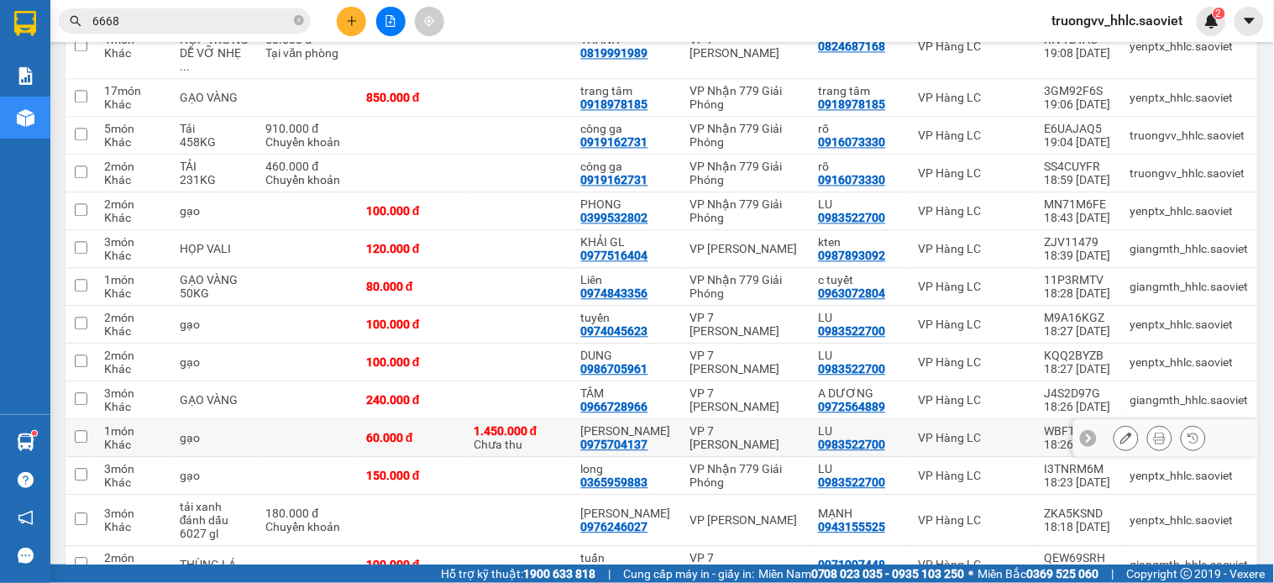
scroll to position [748, 0]
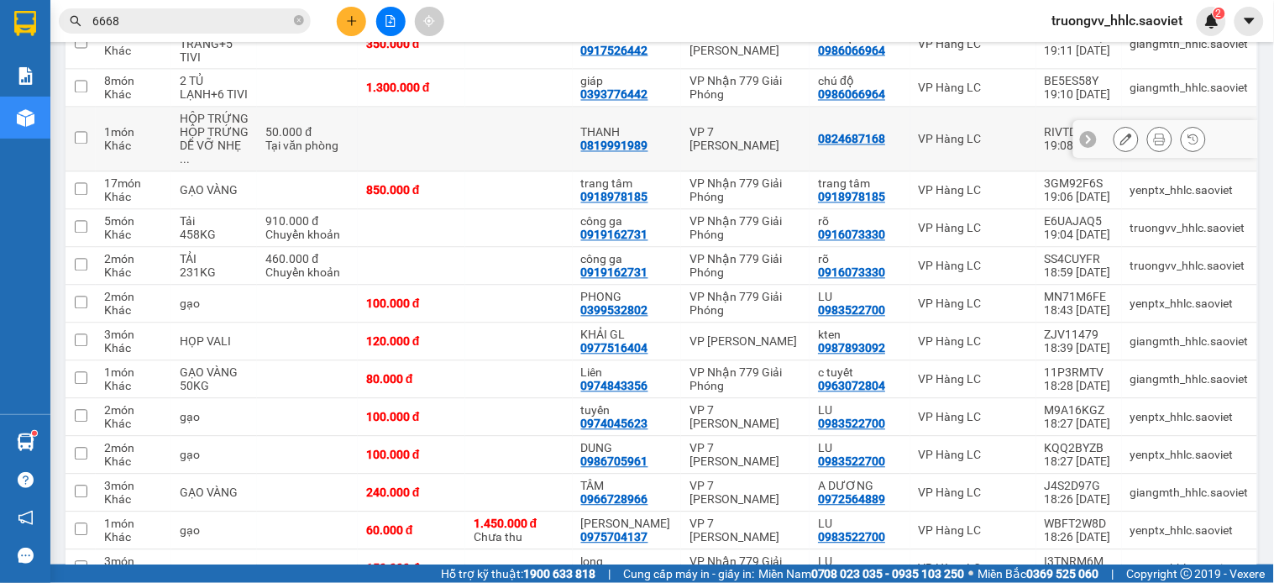
click at [511, 108] on td at bounding box center [519, 140] width 108 height 65
checkbox input "true"
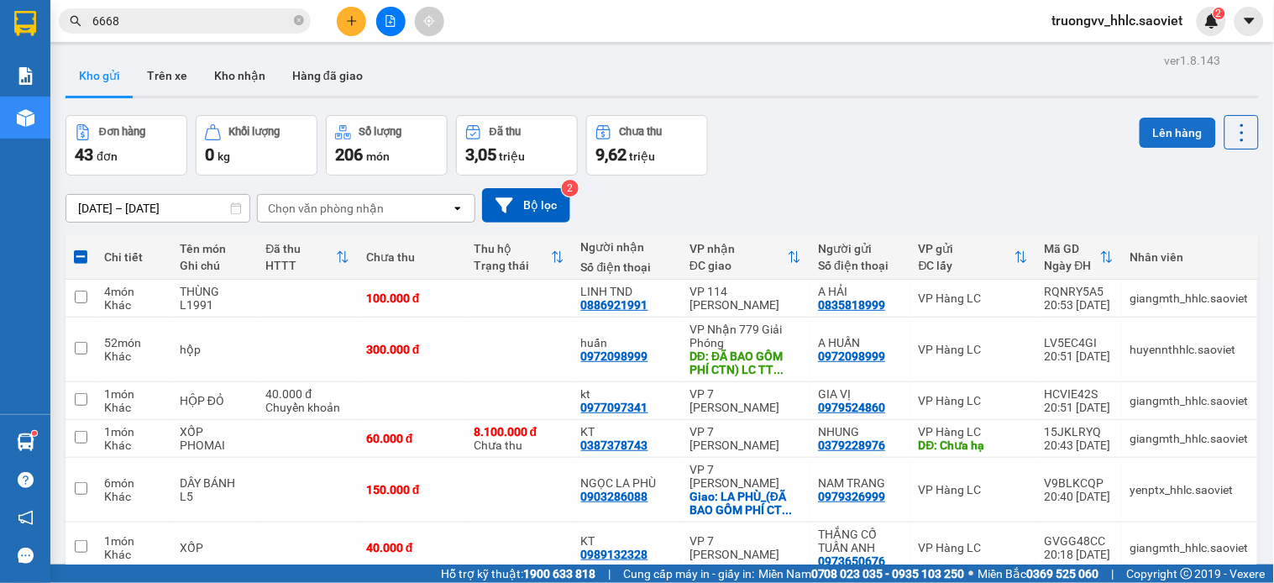
scroll to position [0, 0]
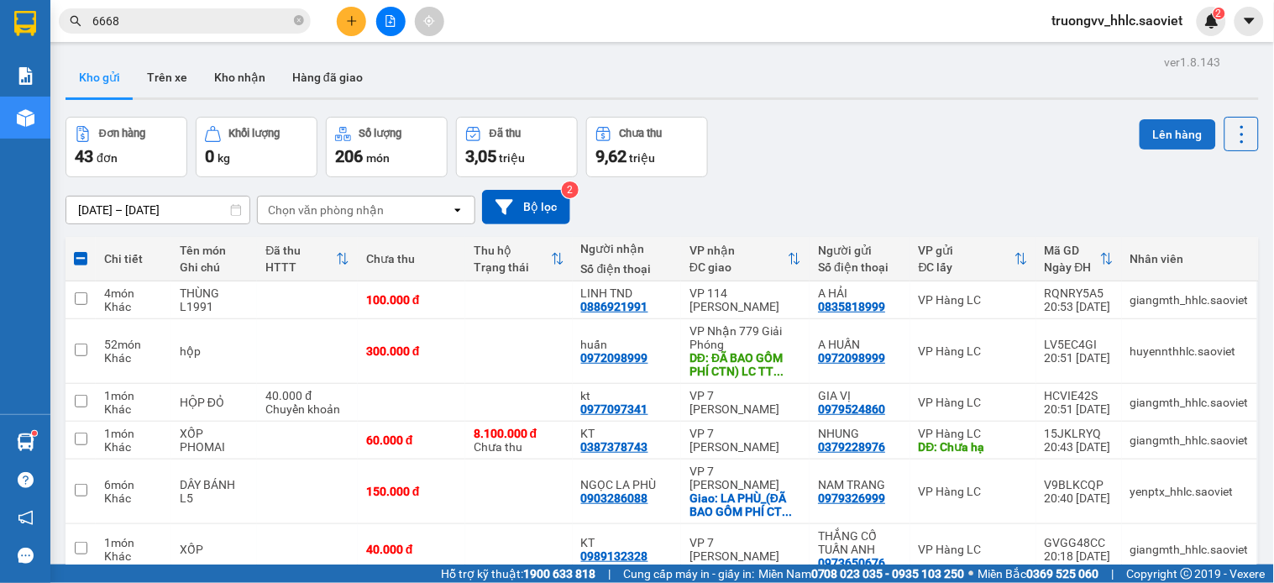
click at [1145, 137] on button "Lên hàng" at bounding box center [1178, 134] width 76 height 30
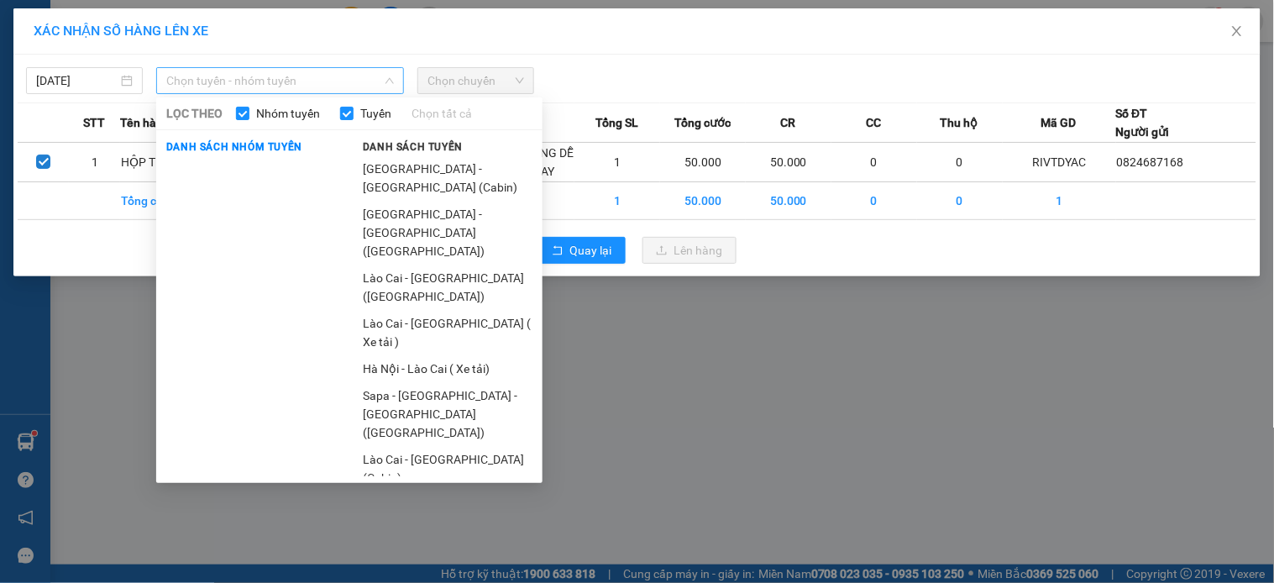
click at [347, 85] on span "Chọn tuyến - nhóm tuyến" at bounding box center [280, 80] width 228 height 25
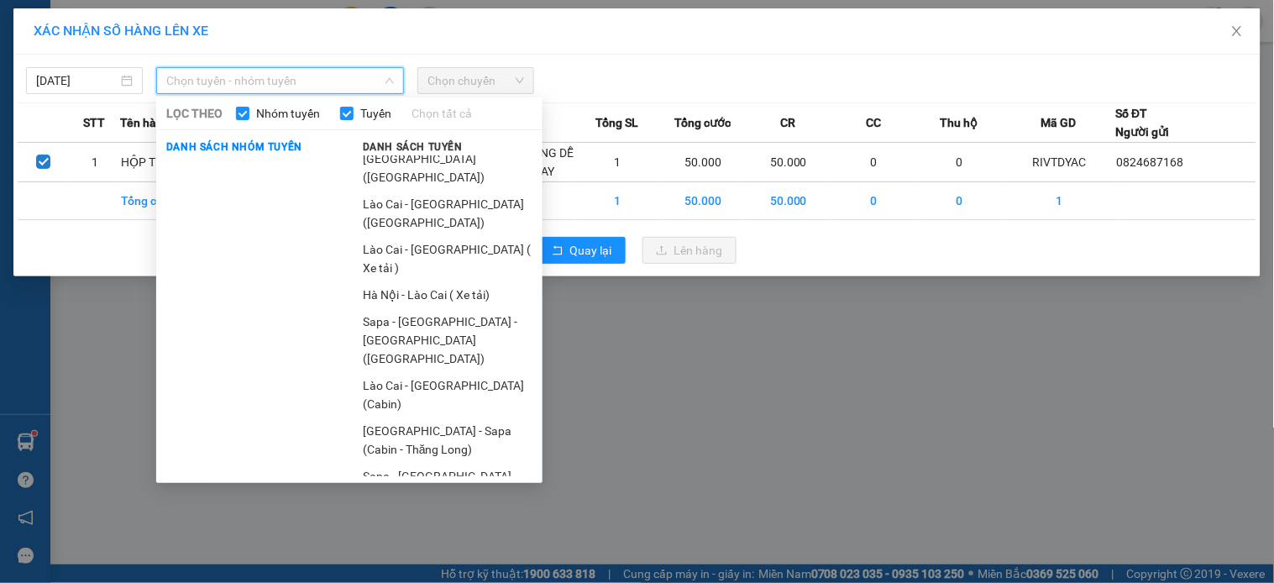
drag, startPoint x: 417, startPoint y: 269, endPoint x: 421, endPoint y: 261, distance: 8.6
click at [417, 372] on li "Lào Cai - [GEOGRAPHIC_DATA] (Cabin)" at bounding box center [448, 394] width 190 height 45
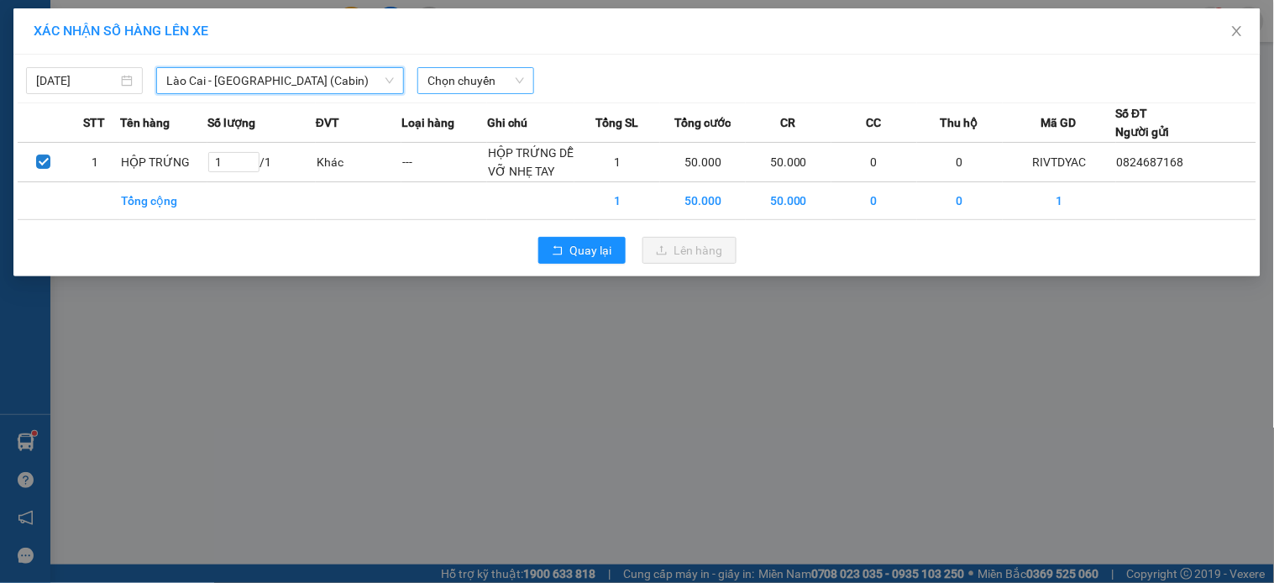
click at [473, 78] on span "Chọn chuyến" at bounding box center [475, 80] width 97 height 25
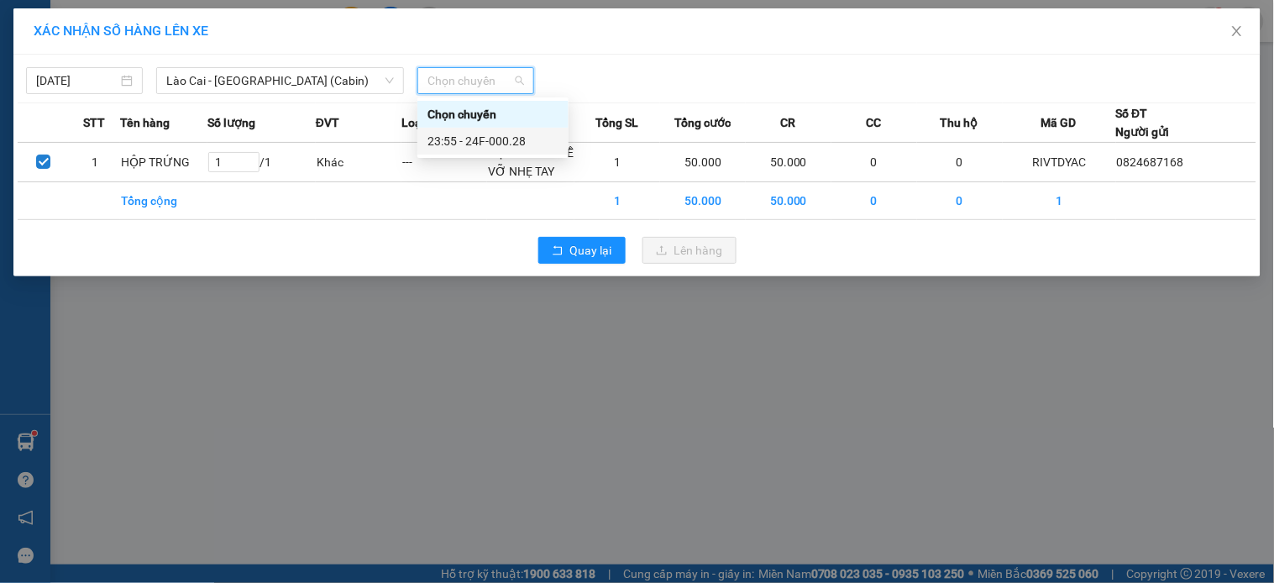
click at [496, 141] on div "23:55 - 24F-000.28" at bounding box center [492, 141] width 131 height 18
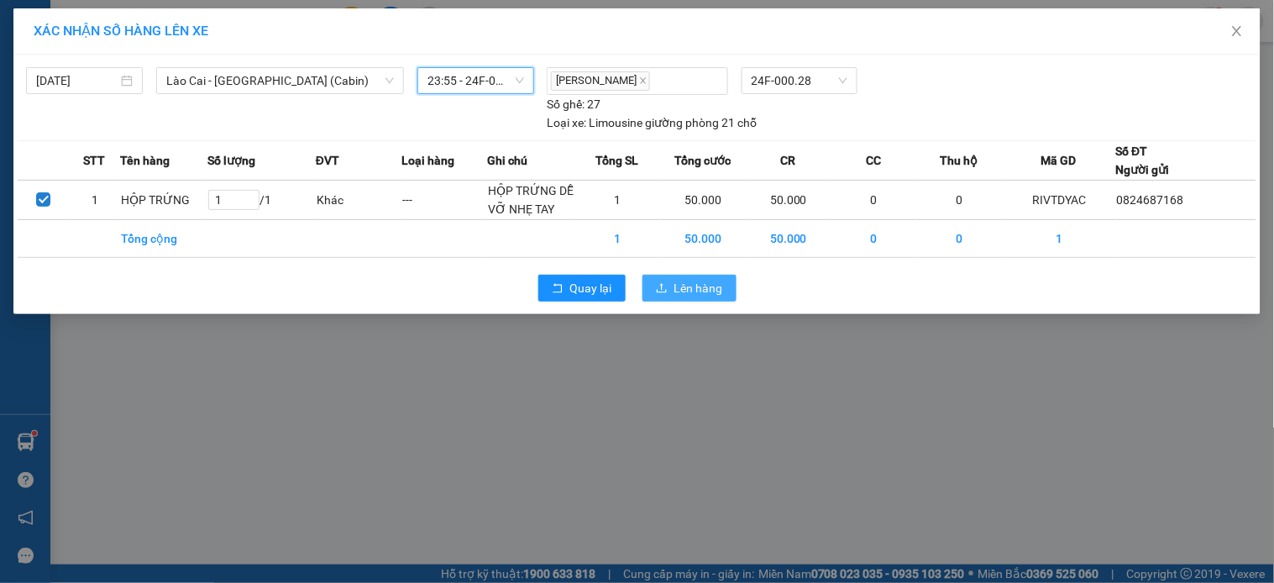
click at [687, 290] on span "Lên hàng" at bounding box center [698, 288] width 49 height 18
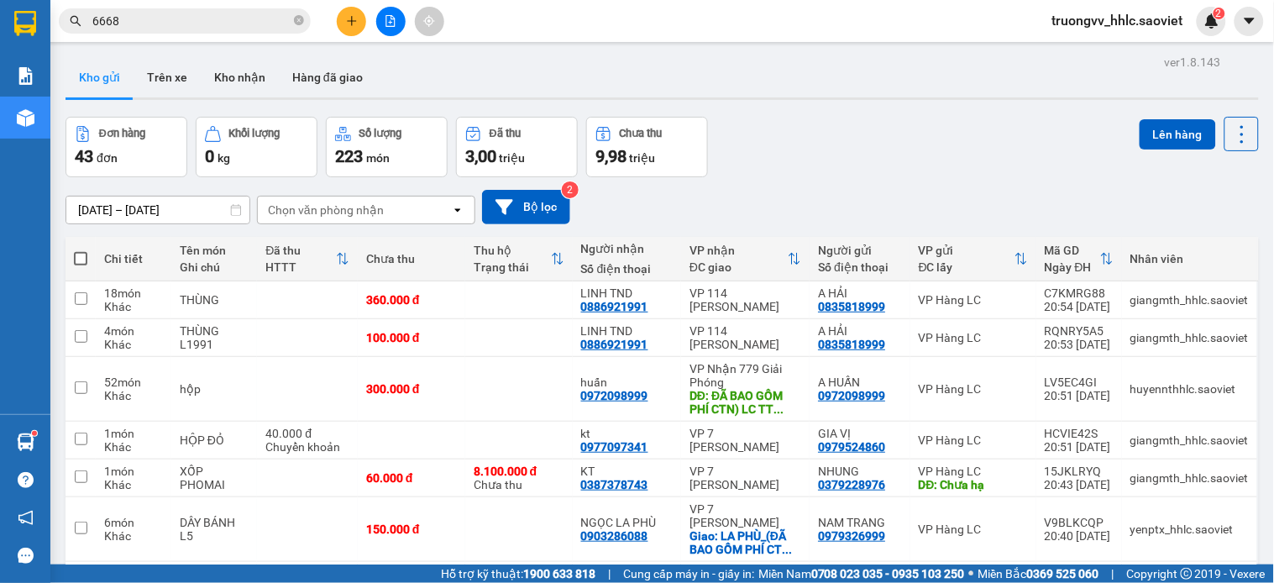
click at [356, 15] on icon "plus" at bounding box center [352, 21] width 12 height 12
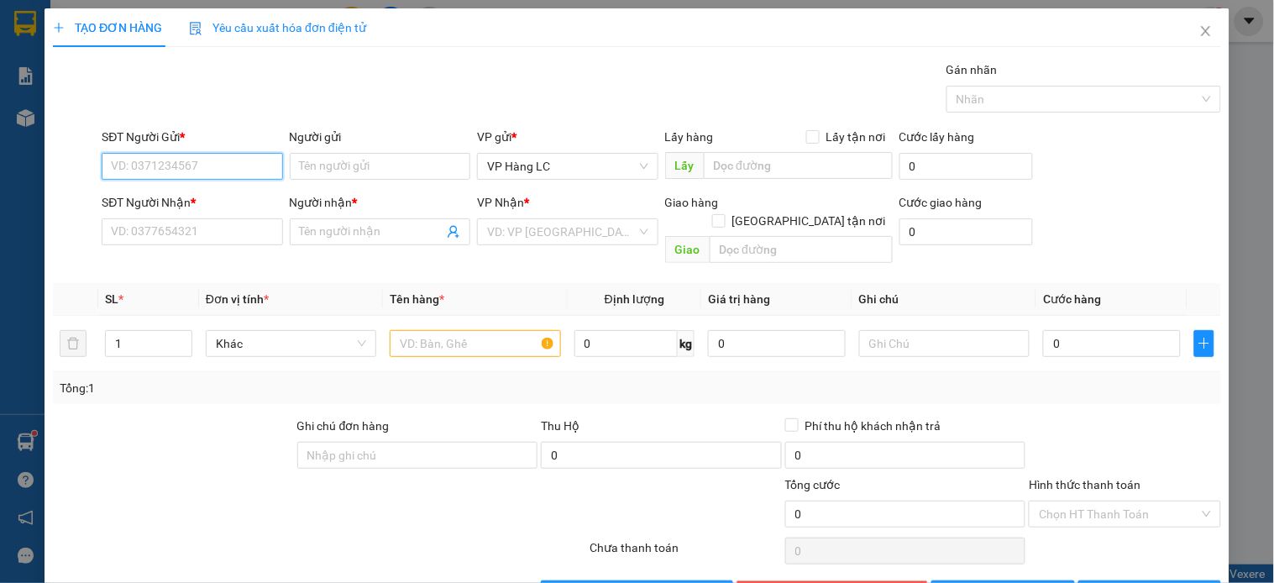
click at [220, 163] on input "SĐT Người Gửi *" at bounding box center [192, 166] width 181 height 27
click at [220, 196] on div "0975739619 - ngân chuối" at bounding box center [190, 200] width 159 height 18
type input "0975739619"
type input "ngân chuối"
type input "km 237"
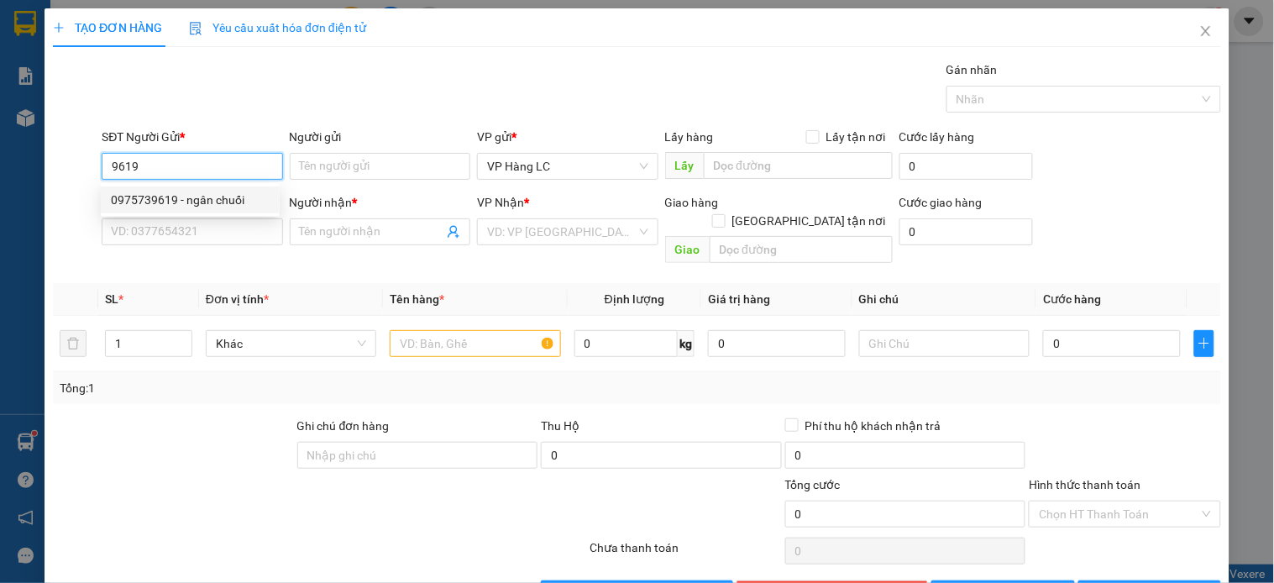
type input "0814809830"
type input "kt"
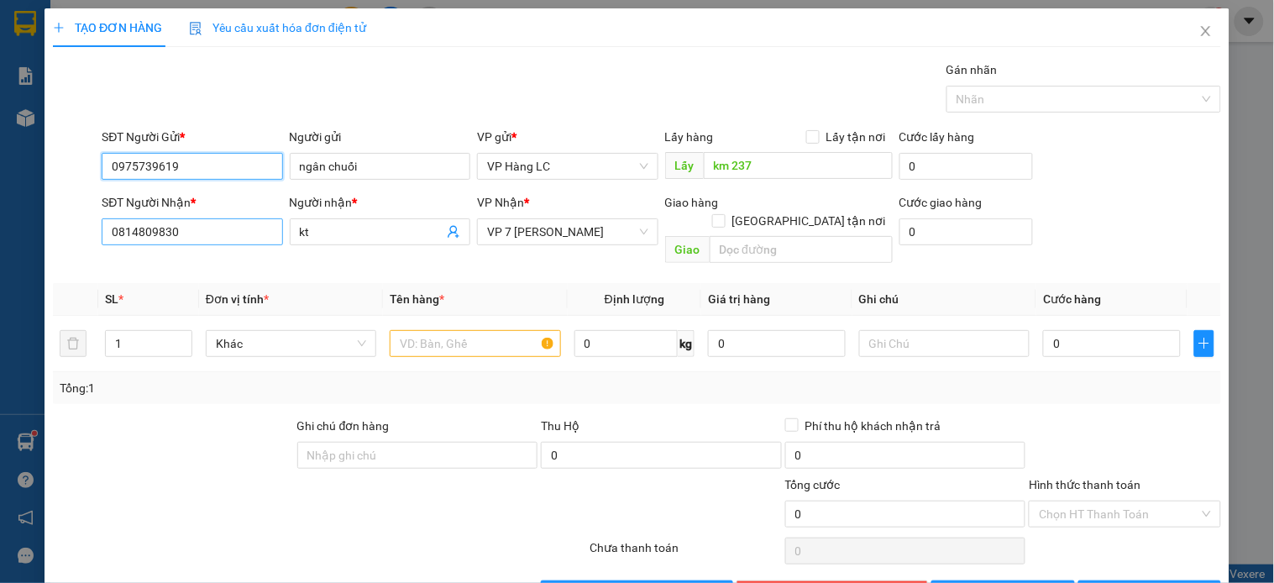
type input "0975739619"
click at [202, 227] on input "0814809830" at bounding box center [192, 231] width 181 height 27
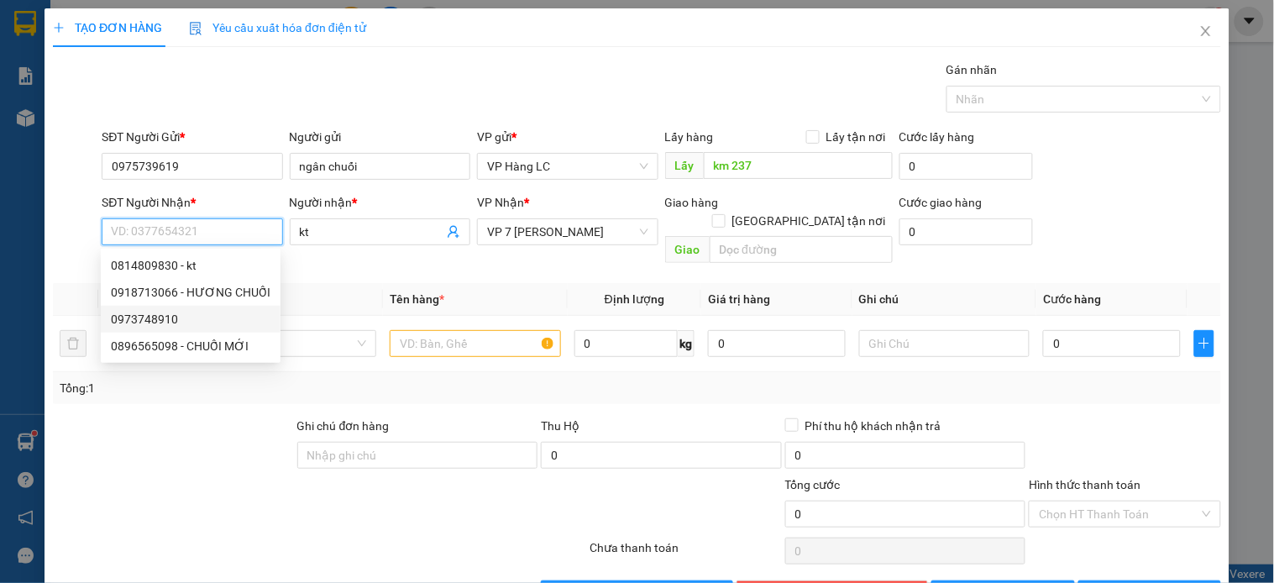
click at [163, 312] on div "0973748910" at bounding box center [191, 319] width 160 height 18
type input "0973748910"
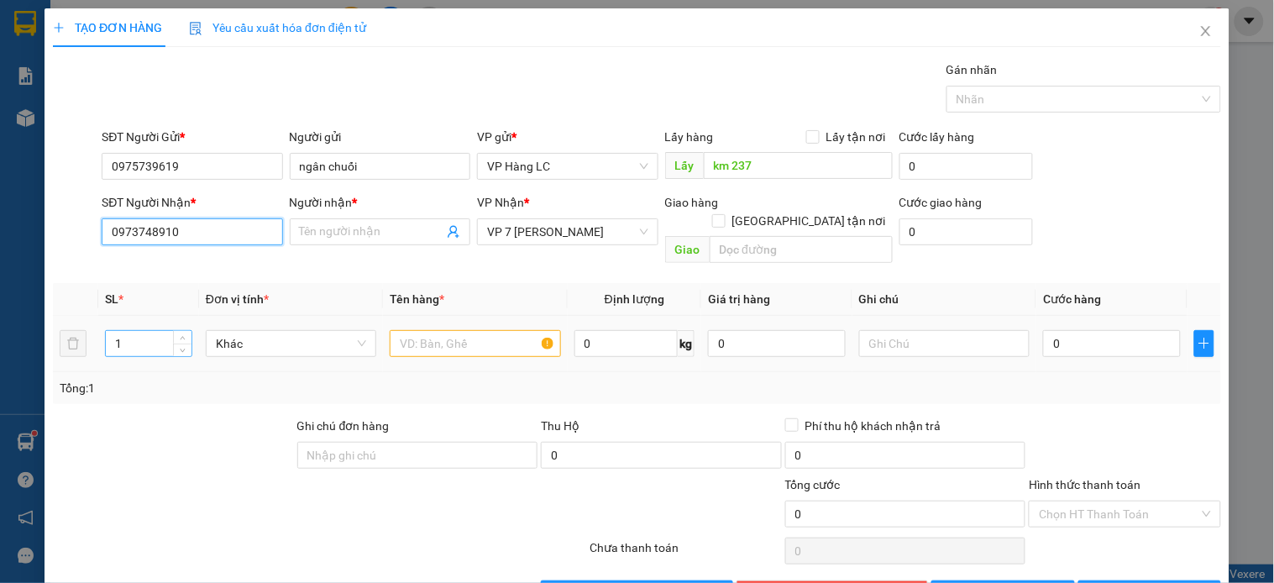
type input "0973748910"
click at [148, 331] on input "1" at bounding box center [149, 343] width 86 height 25
type input "2"
click at [415, 330] on input "text" at bounding box center [475, 343] width 170 height 27
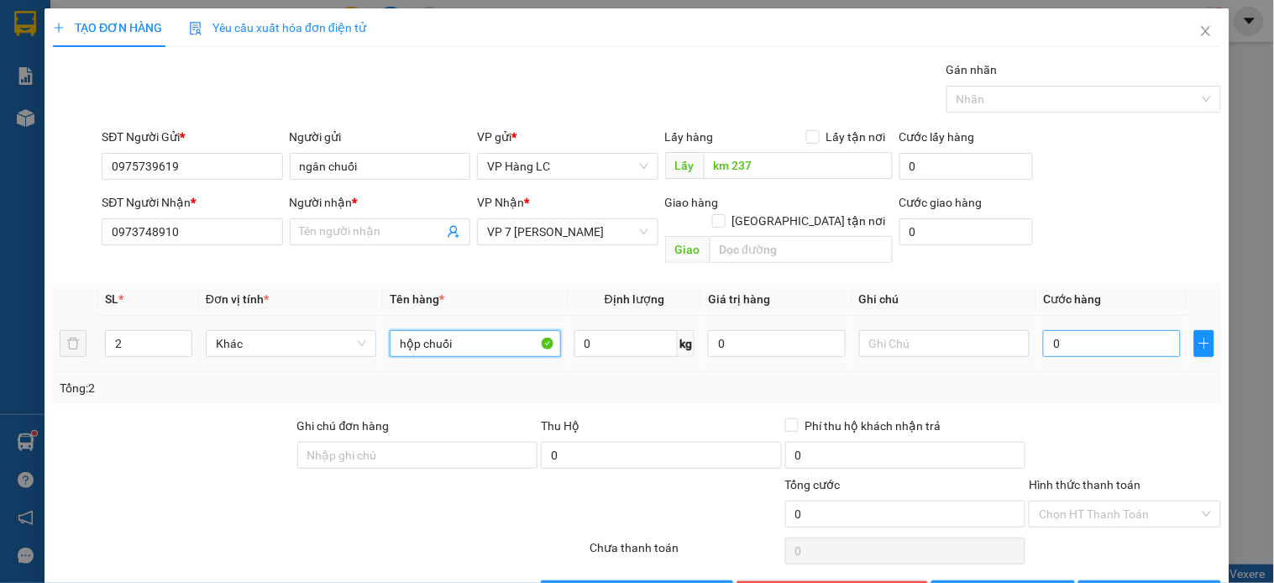
type input "hộp chuối"
click at [1073, 330] on input "0" at bounding box center [1112, 343] width 138 height 27
type input "8"
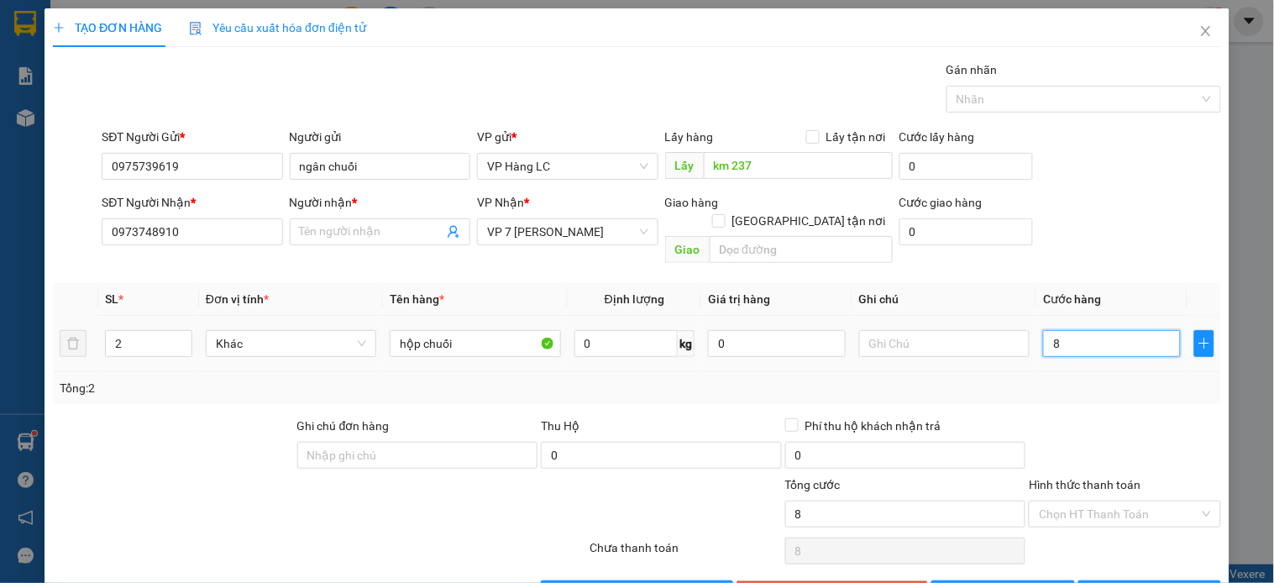
type input "80"
type input "80.000"
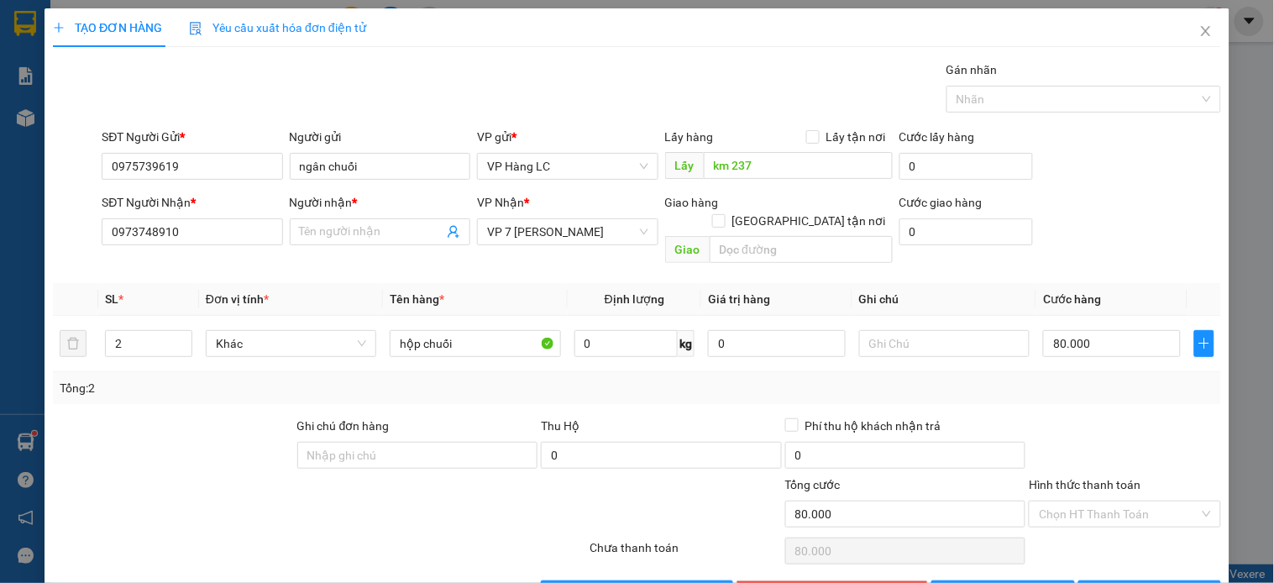
click at [1070, 379] on div "Tổng: 2" at bounding box center [637, 388] width 1155 height 18
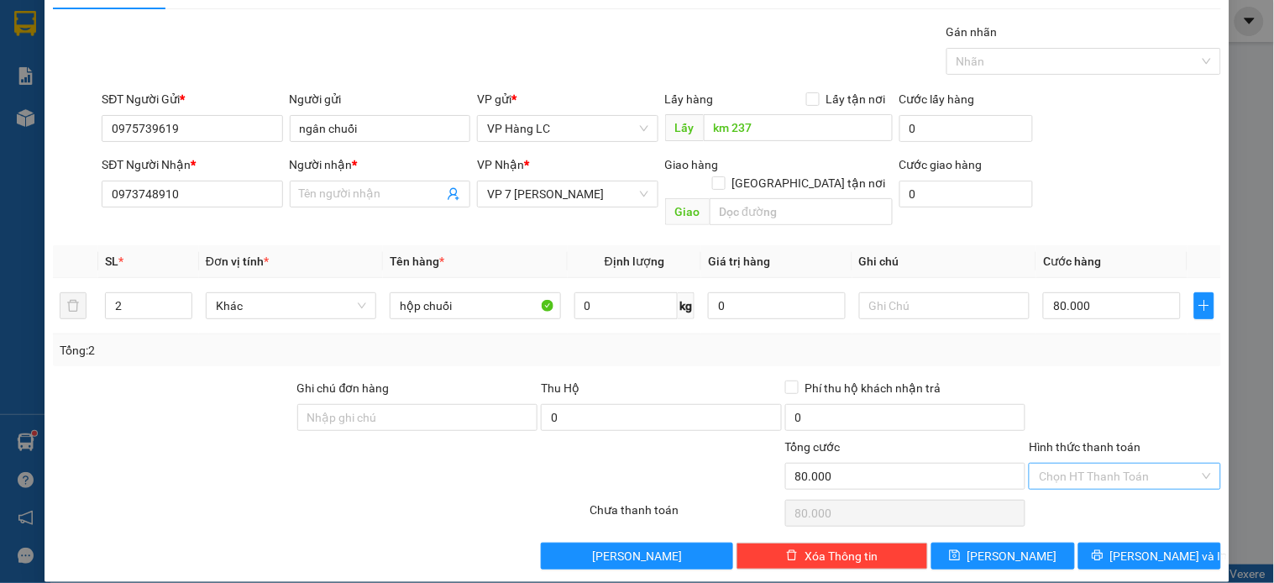
click at [1069, 464] on input "Hình thức thanh toán" at bounding box center [1119, 476] width 160 height 25
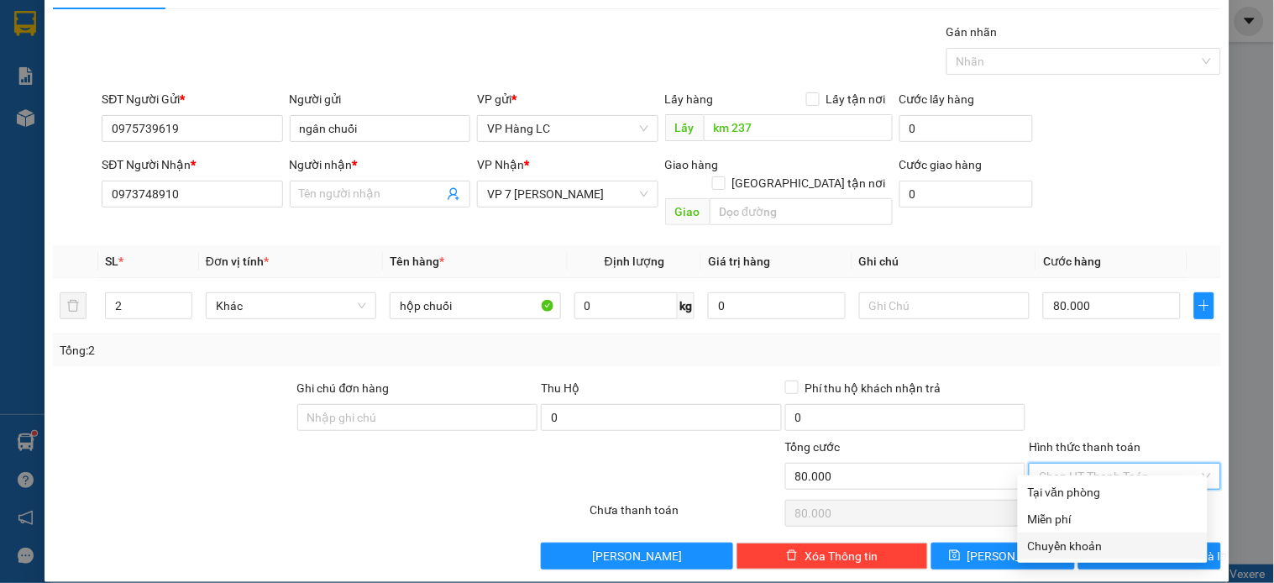
click at [1073, 540] on div "Chuyển khoản" at bounding box center [1113, 546] width 170 height 18
type input "0"
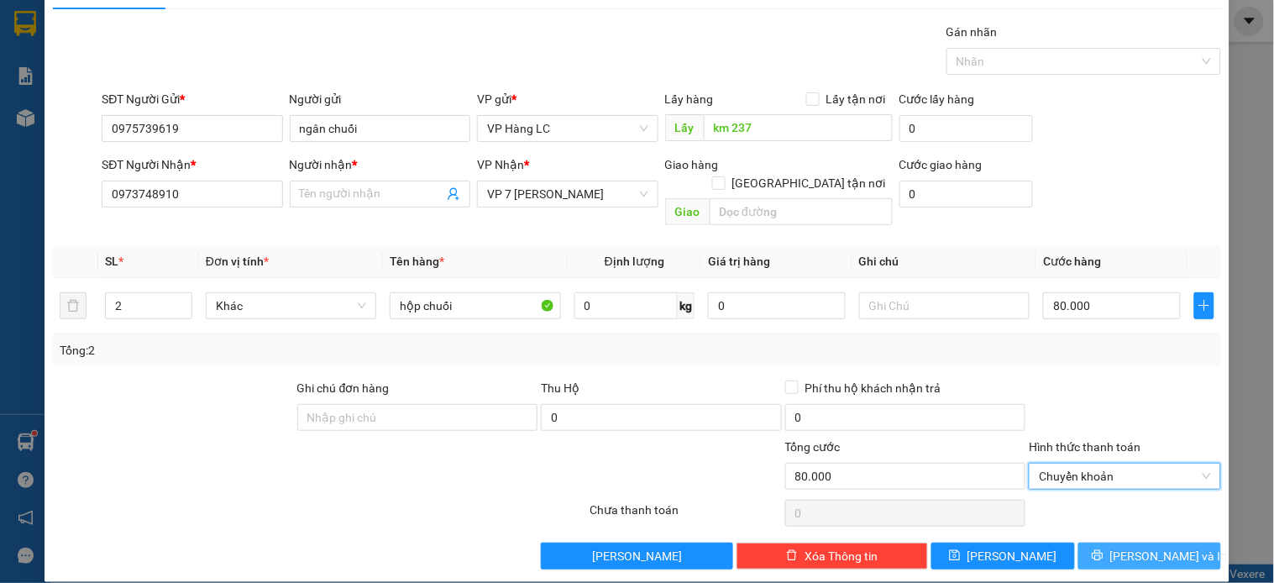
click at [1104, 549] on icon "printer" at bounding box center [1098, 555] width 12 height 12
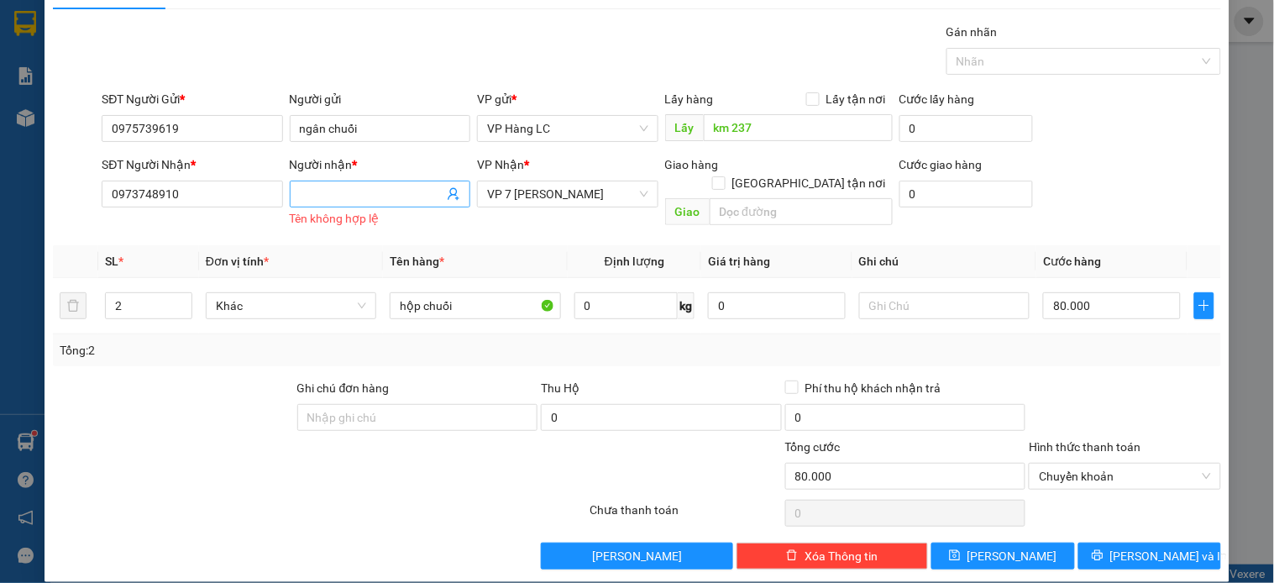
click at [336, 195] on input "Người nhận *" at bounding box center [372, 194] width 144 height 18
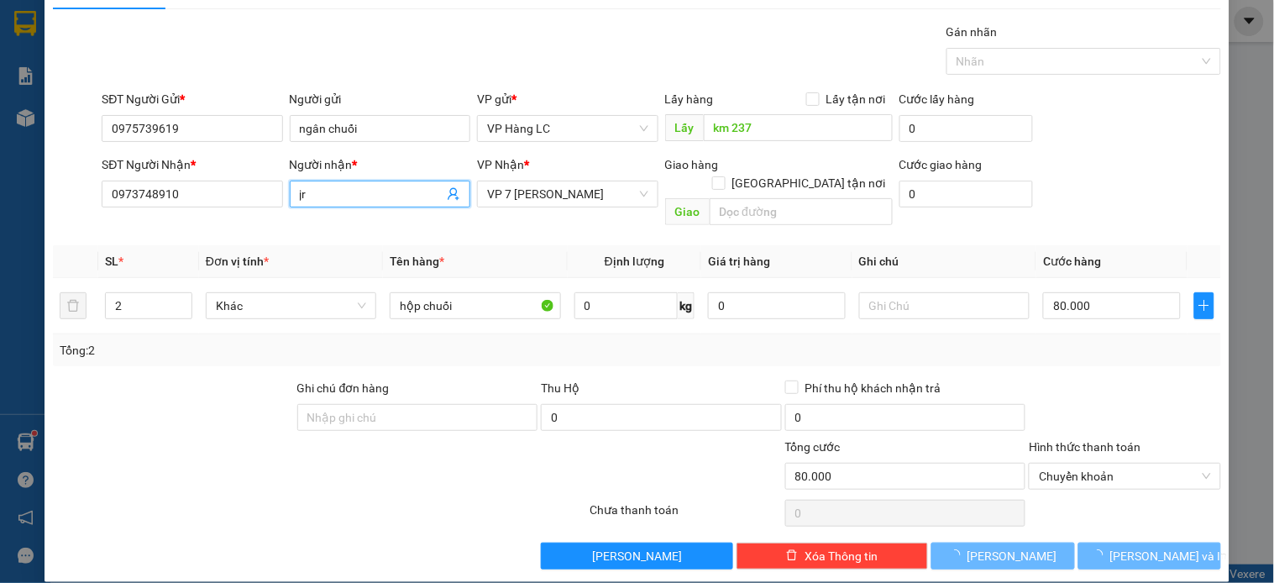
type input "j"
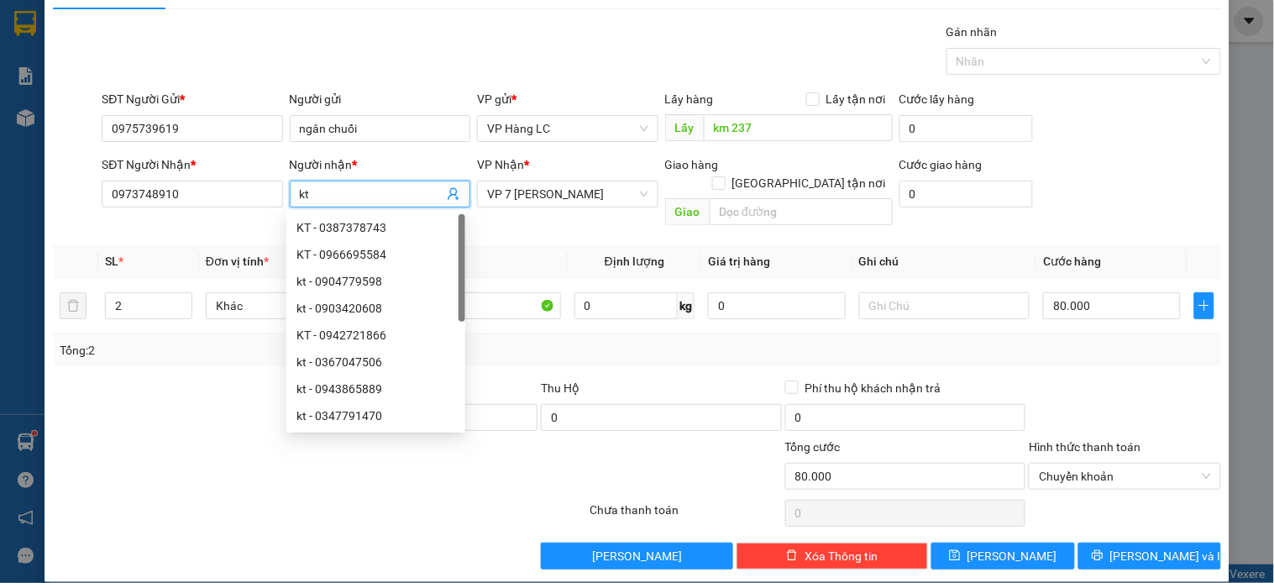
type input "kt"
click at [1104, 354] on div "Transit Pickup Surcharge Ids Transit Deliver Surcharge Ids Transit Deliver Surc…" at bounding box center [637, 296] width 1168 height 547
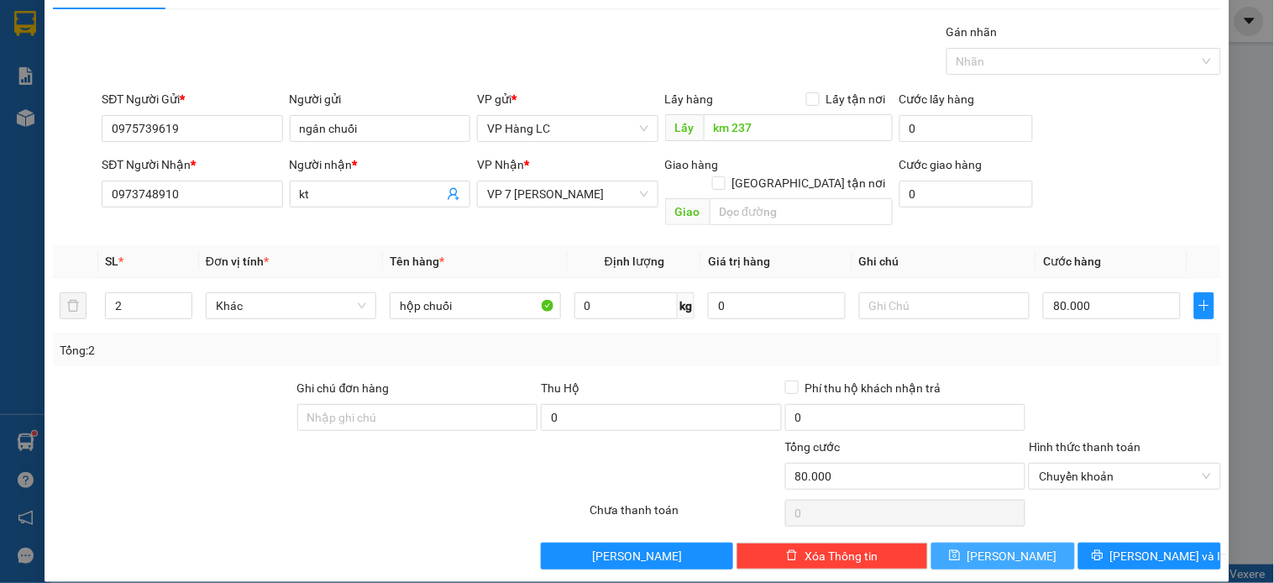
drag, startPoint x: 1031, startPoint y: 534, endPoint x: 1009, endPoint y: 518, distance: 27.7
click at [1030, 543] on button "Lưu" at bounding box center [1002, 556] width 143 height 27
type input "1"
type input "0"
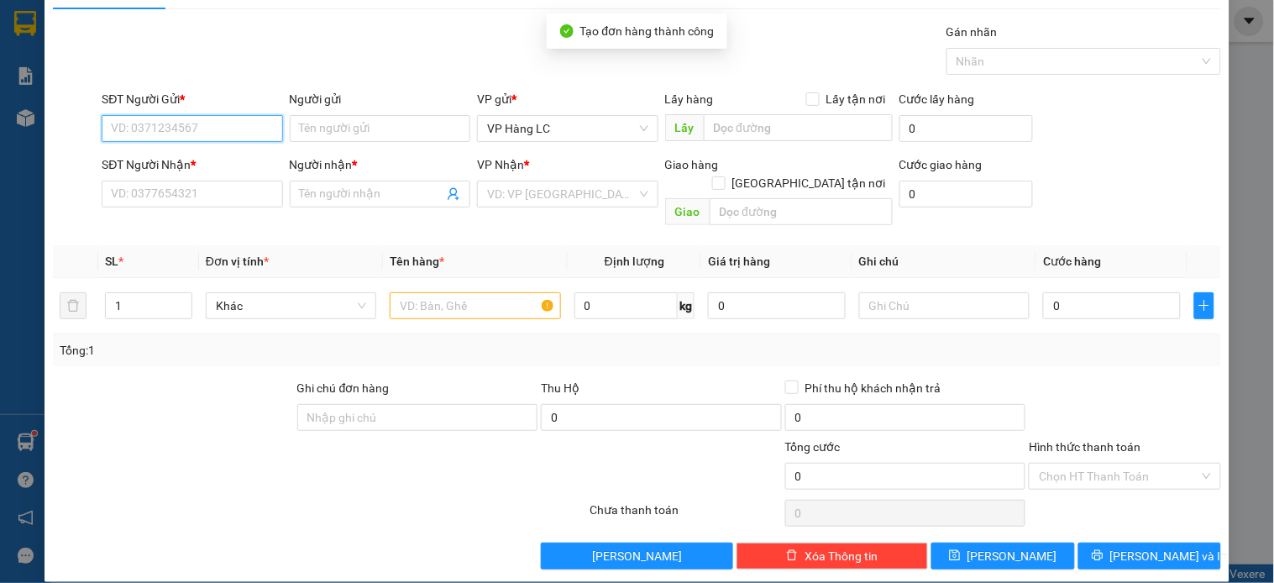
click at [203, 134] on input "SĐT Người Gửi *" at bounding box center [192, 128] width 181 height 27
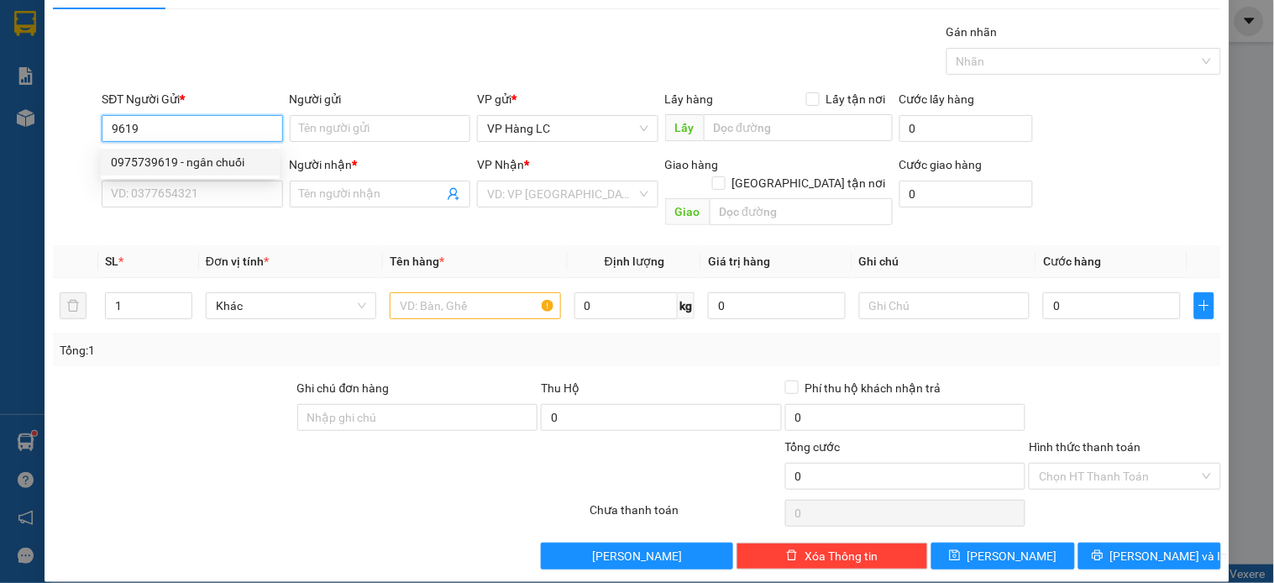
click at [176, 162] on div "0975739619 - ngân chuối" at bounding box center [190, 162] width 159 height 18
type input "0975739619"
type input "ngân chuối"
type input "km 237"
type input "0973748910"
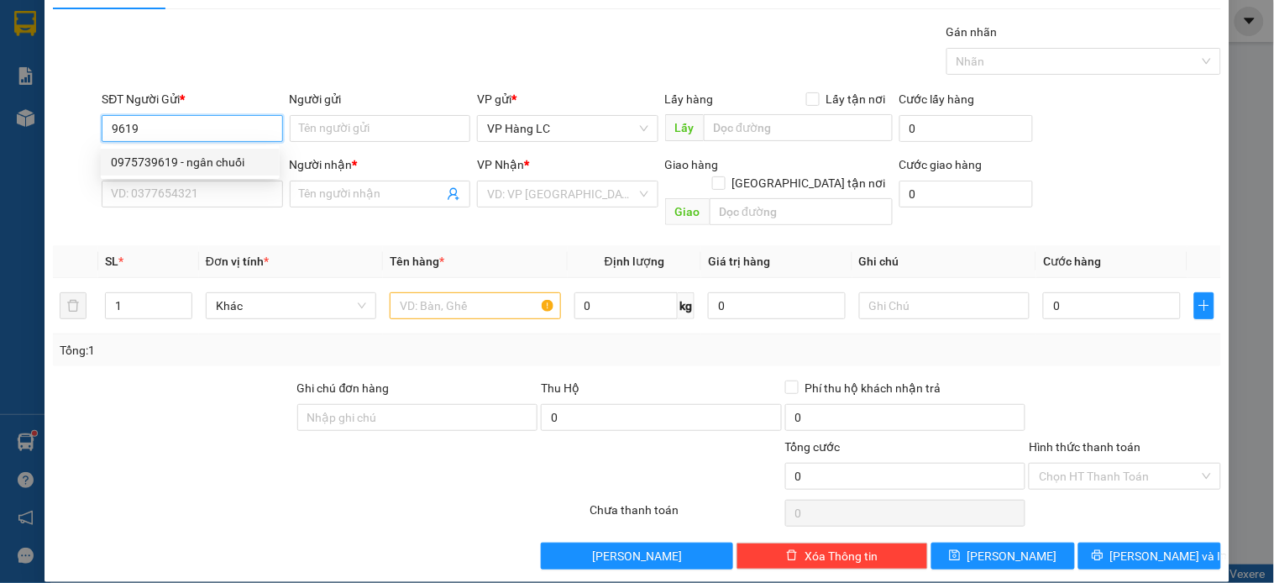
type input "kt"
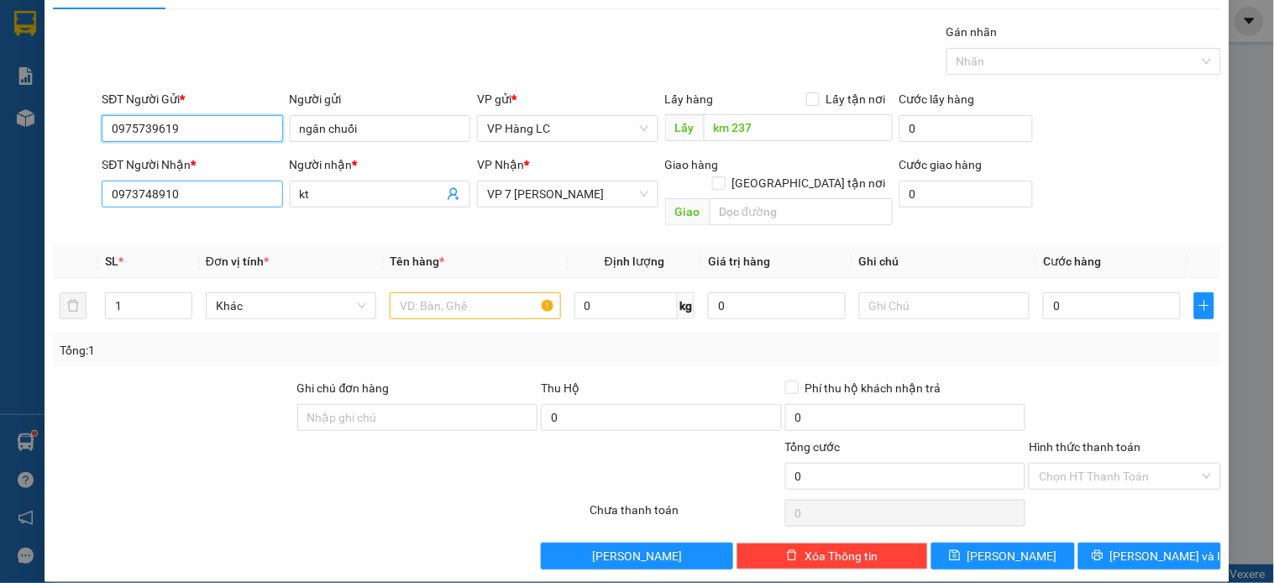
type input "0975739619"
click at [213, 188] on input "0973748910" at bounding box center [192, 194] width 181 height 27
type input "0975565057"
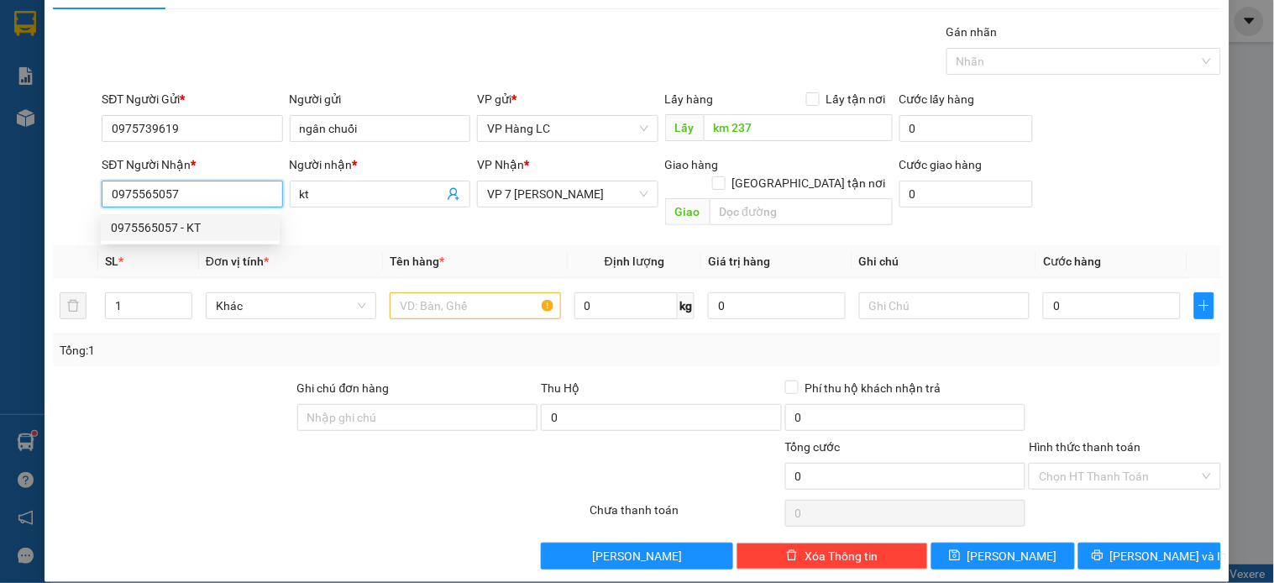
drag, startPoint x: 163, startPoint y: 218, endPoint x: 202, endPoint y: 208, distance: 39.9
click at [164, 218] on div "0975565057 - KT" at bounding box center [190, 227] width 159 height 18
type input "KT"
type input "0975565057"
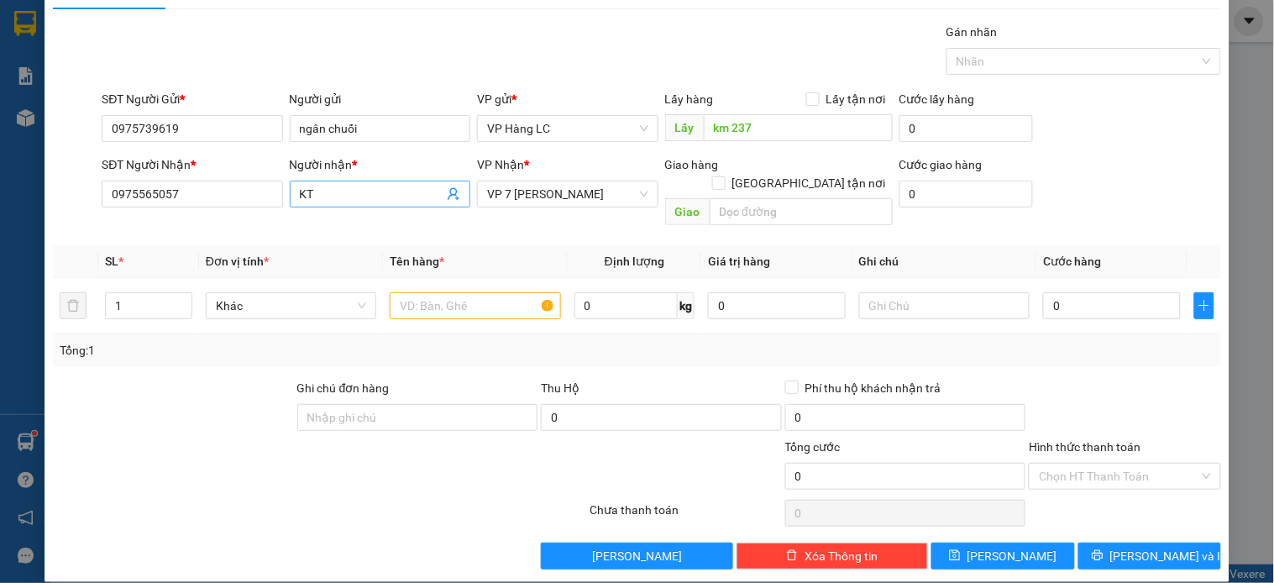
click at [349, 195] on input "KT" at bounding box center [372, 194] width 144 height 18
type input "chuối lạ mới"
click at [154, 296] on input "1" at bounding box center [149, 305] width 86 height 25
type input "3"
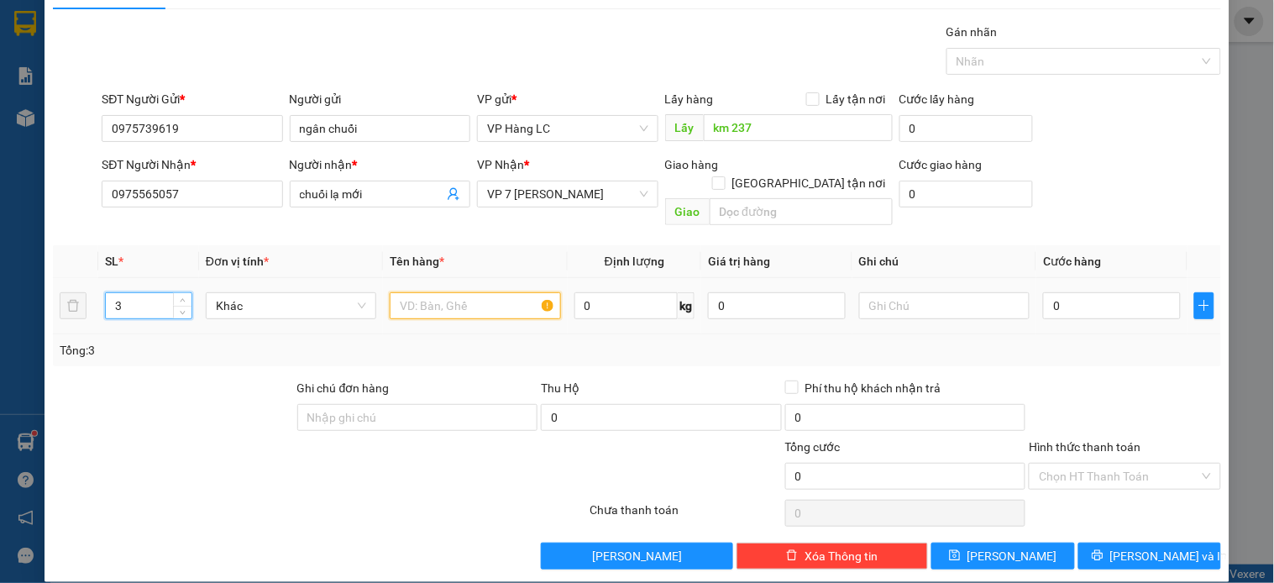
click at [418, 292] on input "text" at bounding box center [475, 305] width 170 height 27
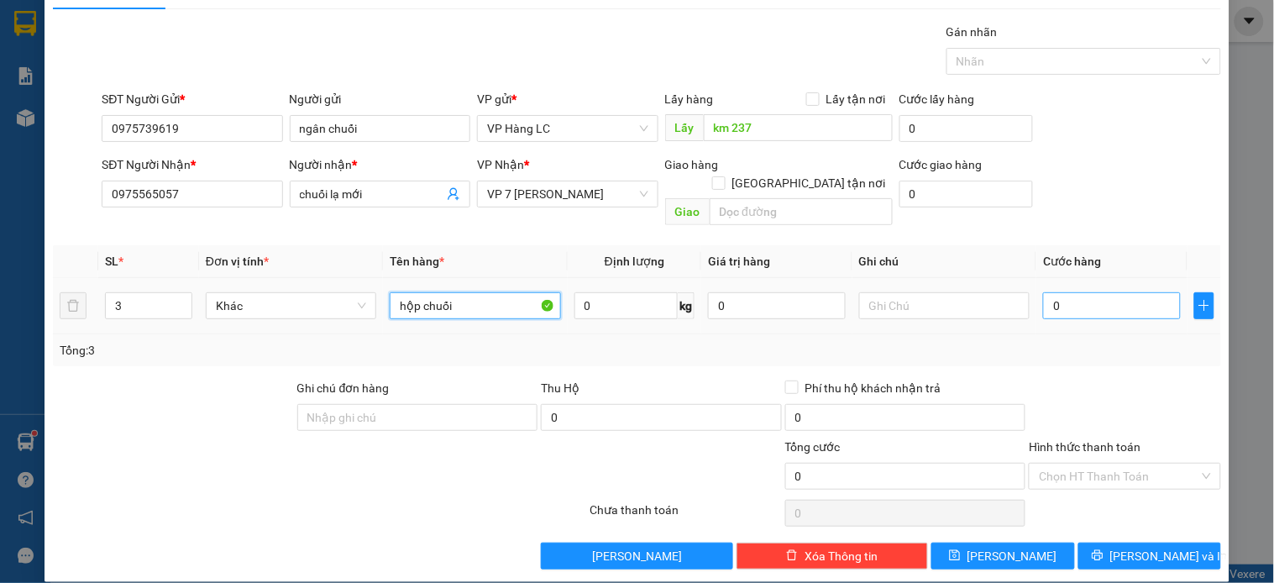
type input "hộp chuối"
click at [1046, 292] on input "0" at bounding box center [1112, 305] width 138 height 27
type input "1"
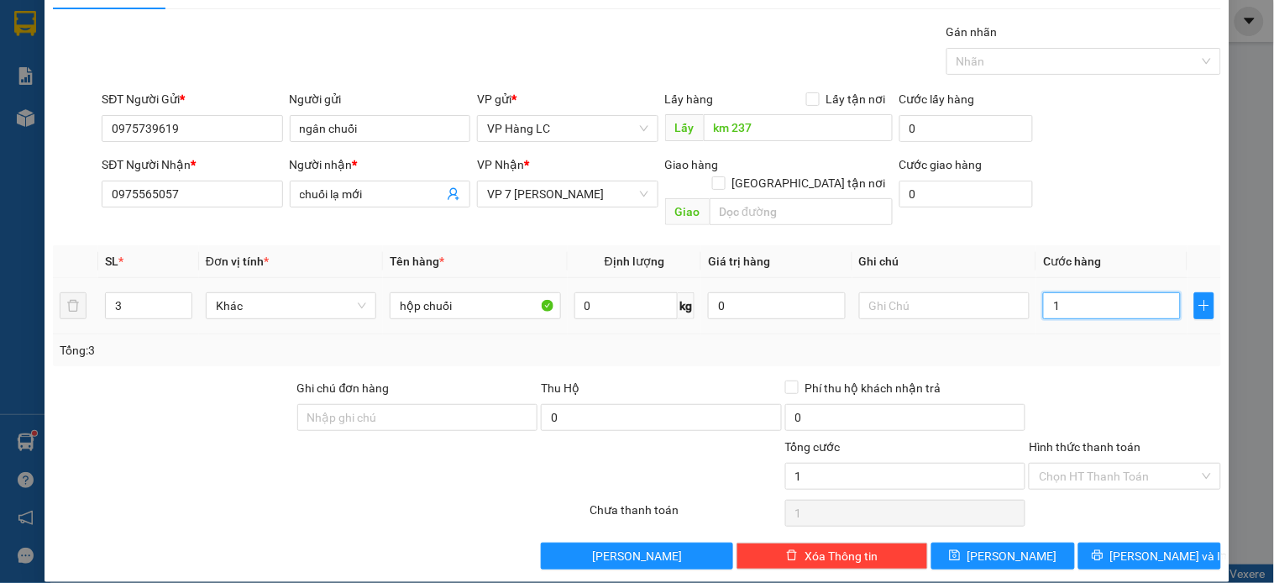
type input "12"
type input "120"
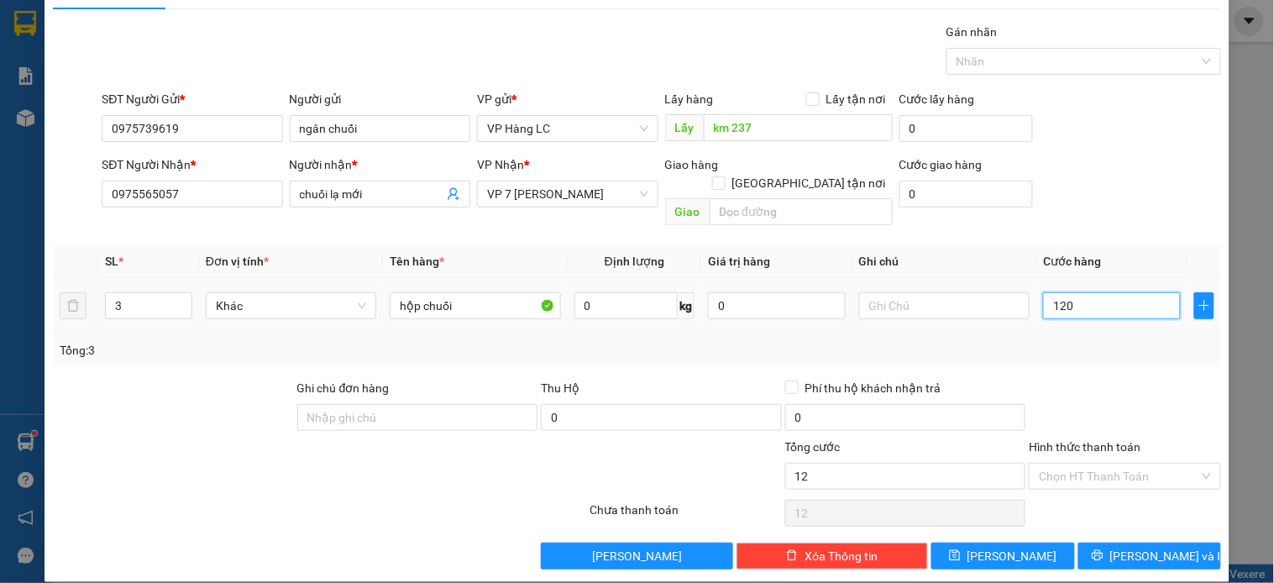
type input "120"
type input "120.000"
click at [1072, 349] on div "Transit Pickup Surcharge Ids Transit Deliver Surcharge Ids Transit Deliver Surc…" at bounding box center [637, 296] width 1168 height 547
click at [1064, 464] on input "Hình thức thanh toán" at bounding box center [1119, 476] width 160 height 25
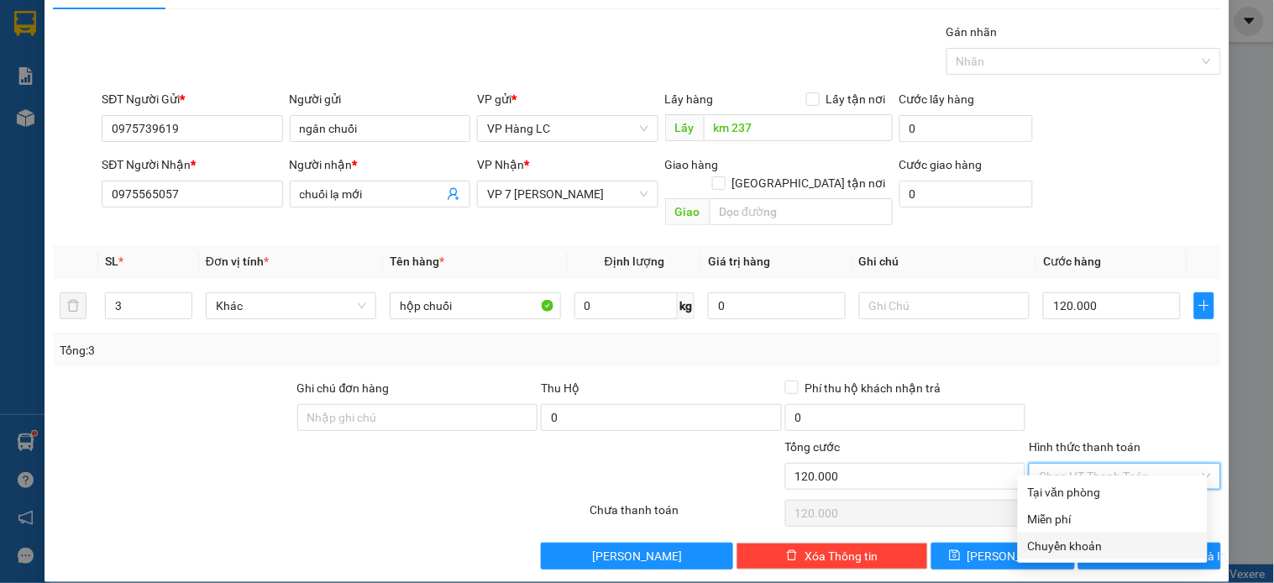
click at [1059, 547] on div "Chuyển khoản" at bounding box center [1113, 546] width 170 height 18
type input "0"
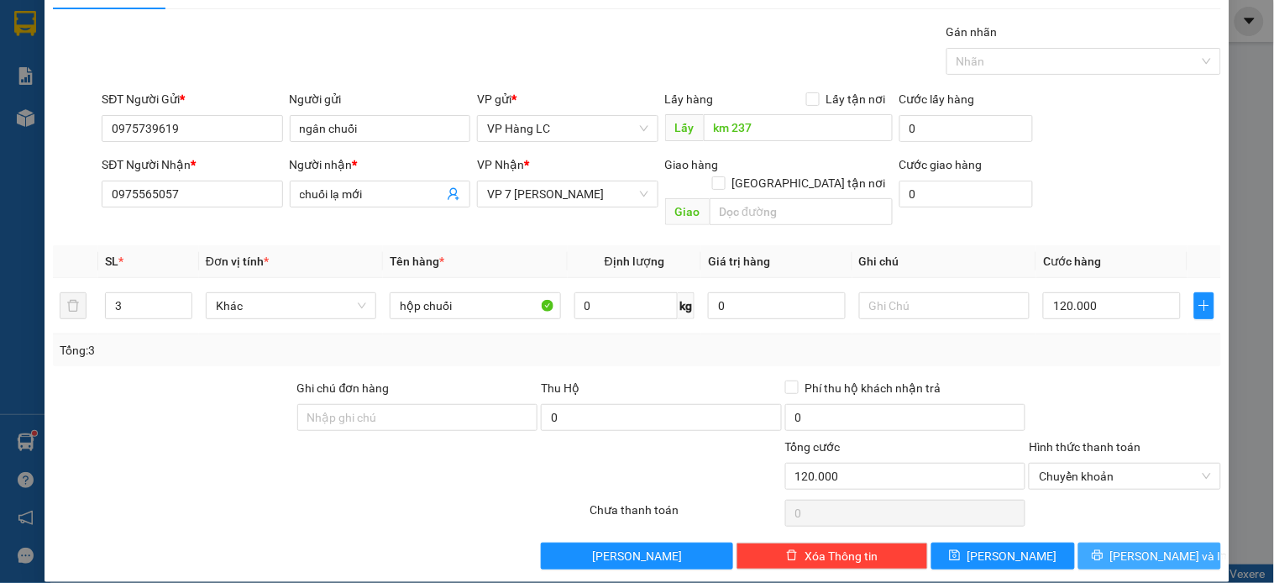
click at [1126, 547] on span "Lưu và In" at bounding box center [1169, 556] width 118 height 18
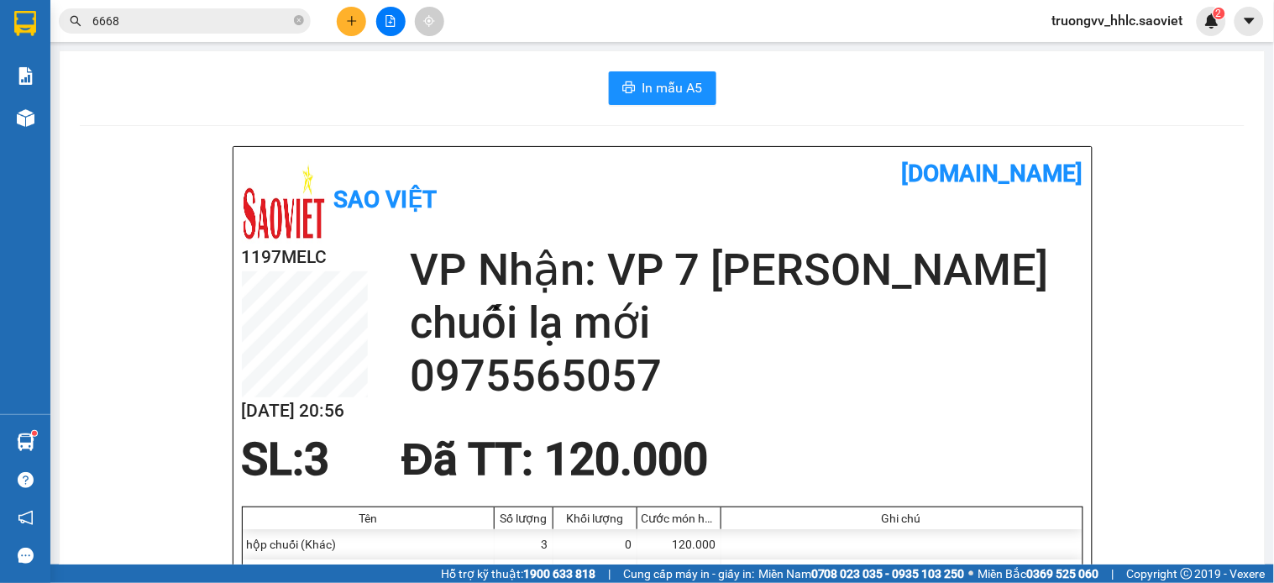
click at [230, 24] on input "6668" at bounding box center [191, 21] width 198 height 18
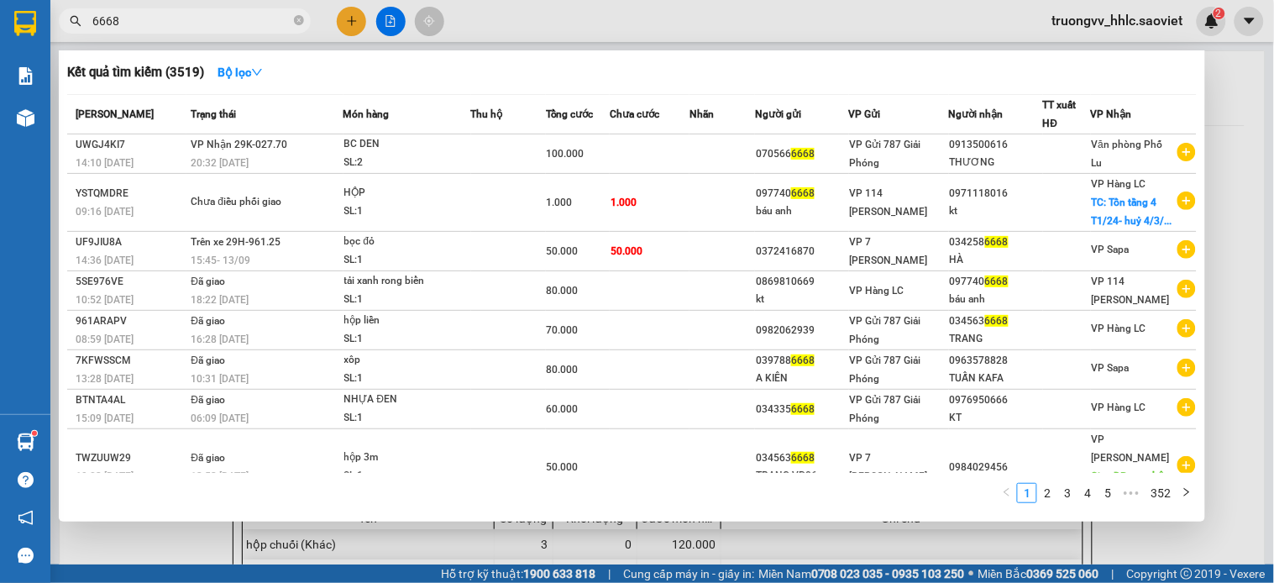
click at [230, 24] on input "6668" at bounding box center [191, 21] width 198 height 18
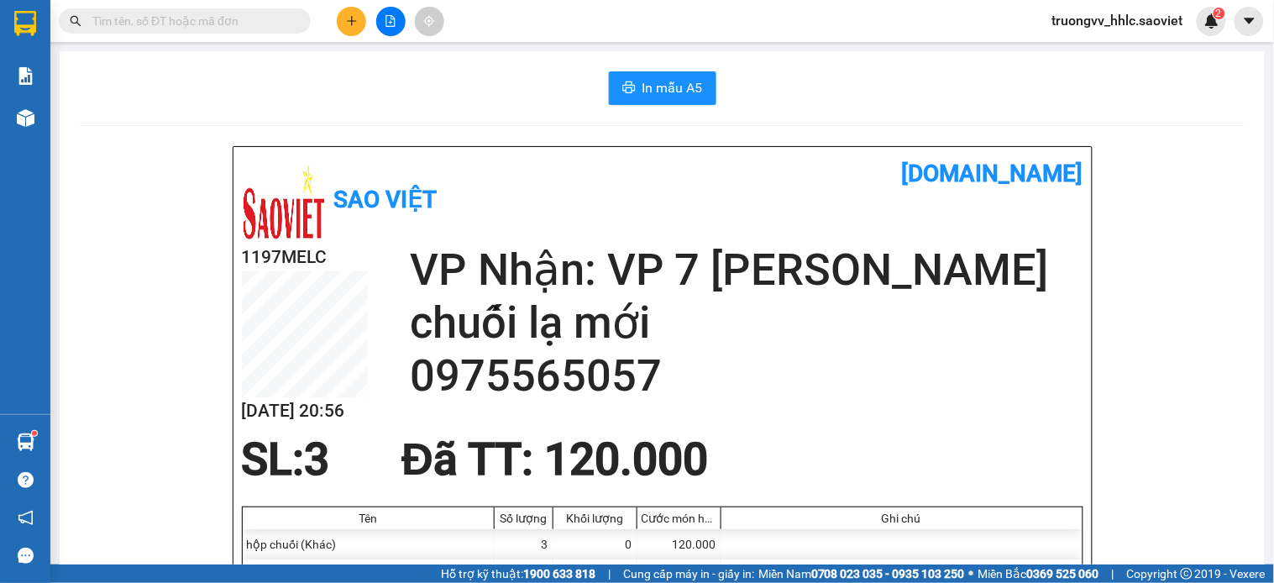
click at [190, 15] on input "text" at bounding box center [191, 21] width 198 height 18
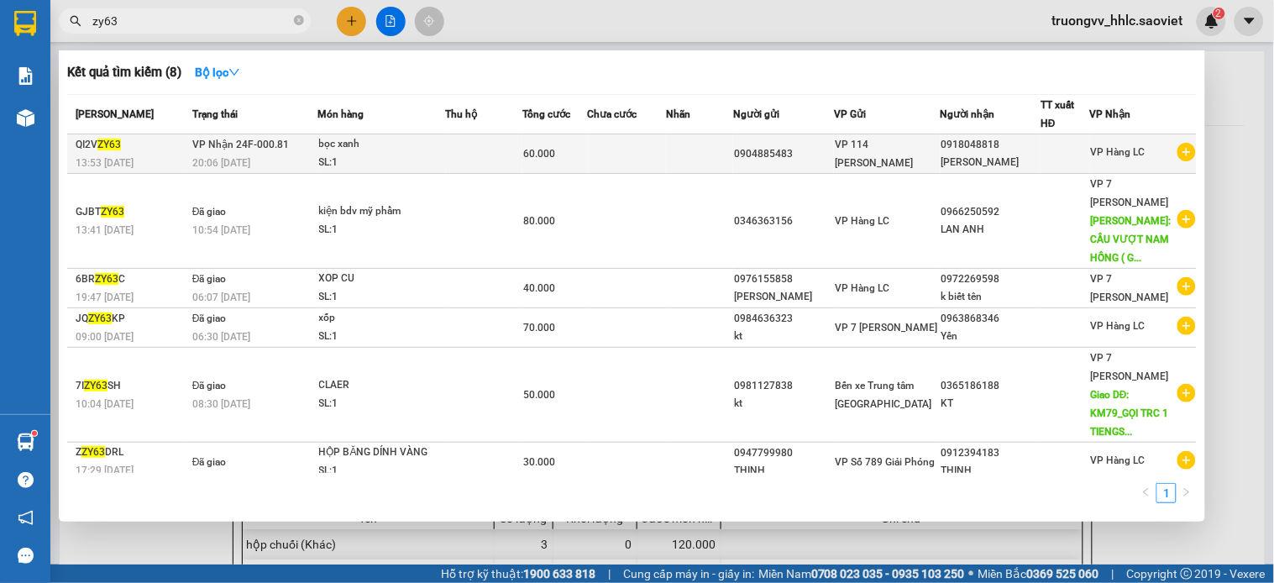
type input "zy63"
click at [583, 147] on div "60.000" at bounding box center [555, 153] width 64 height 18
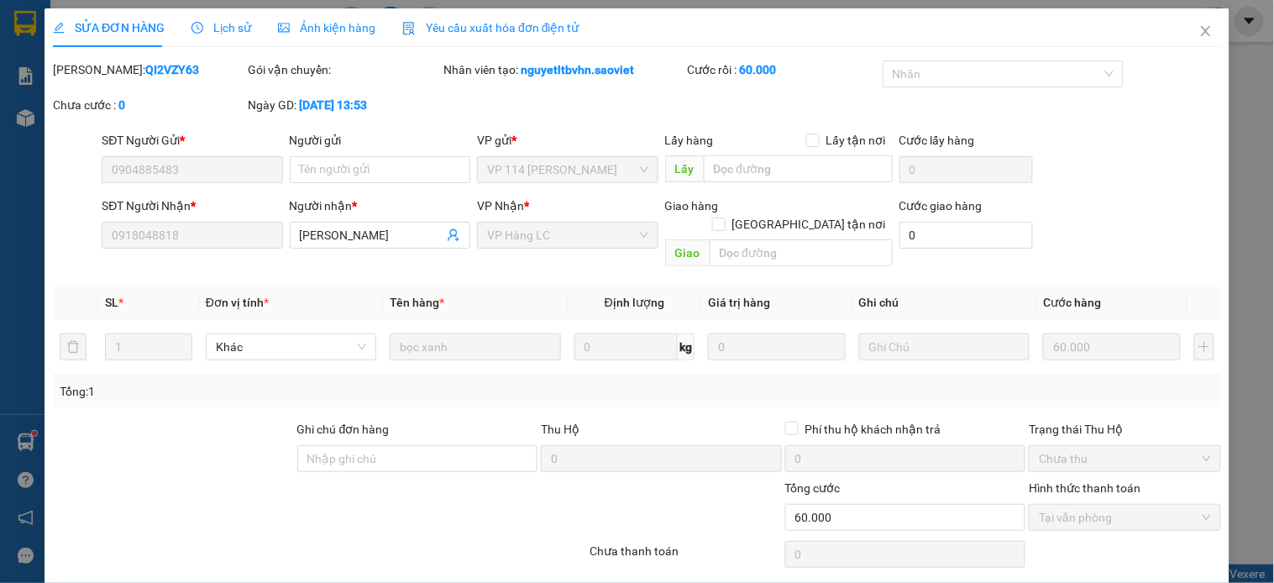
type input "0904885483"
type input "0918048818"
type input "C HUYỀN"
type input "60.000"
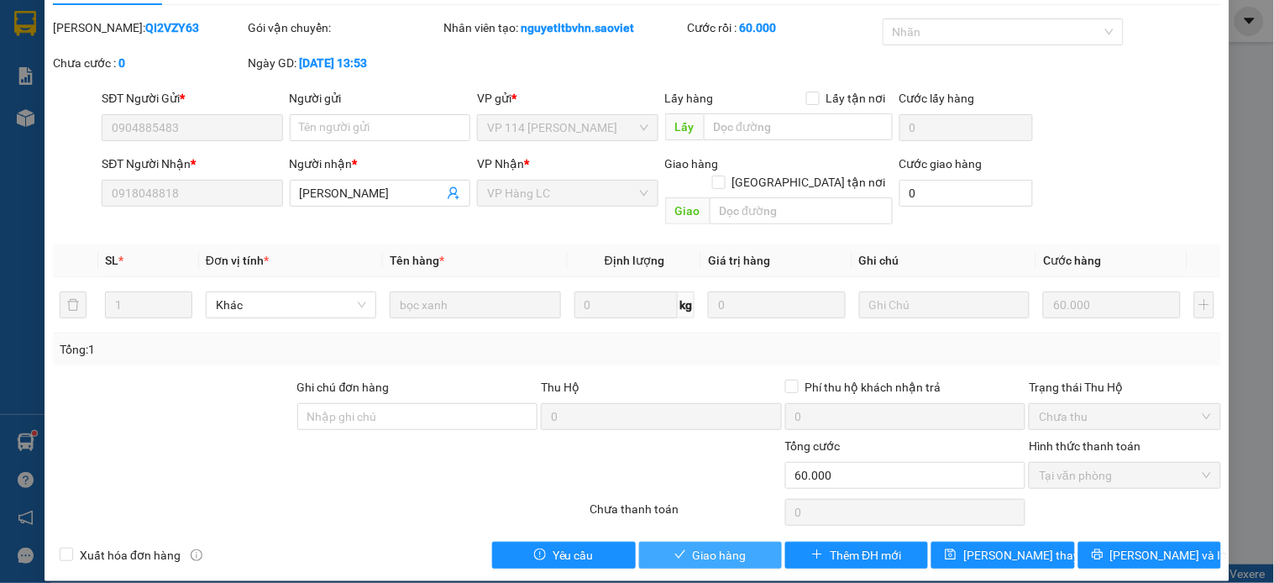
drag, startPoint x: 656, startPoint y: 529, endPoint x: 666, endPoint y: 529, distance: 10.1
click at [657, 542] on button "Giao hàng" at bounding box center [710, 555] width 143 height 27
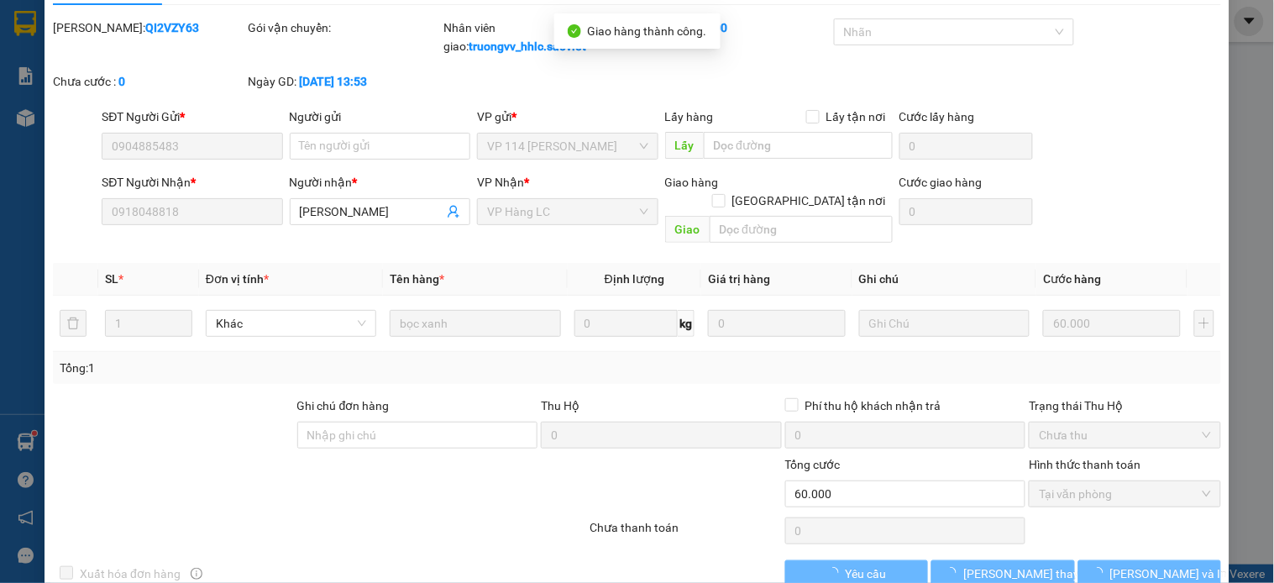
scroll to position [0, 0]
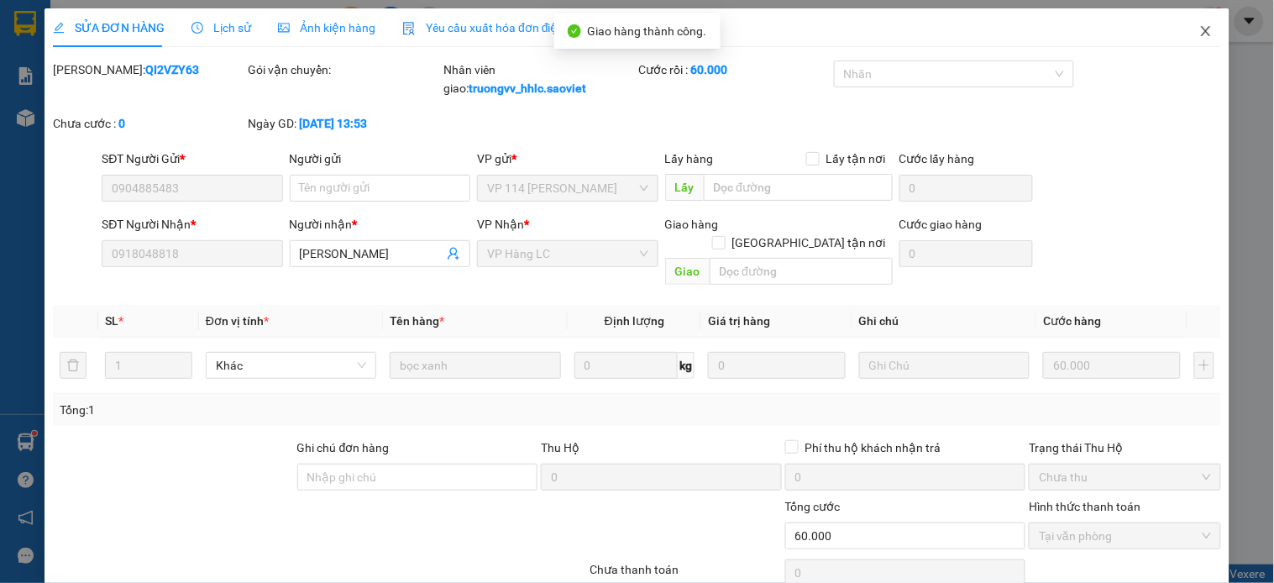
click at [1199, 32] on icon "close" at bounding box center [1205, 30] width 13 height 13
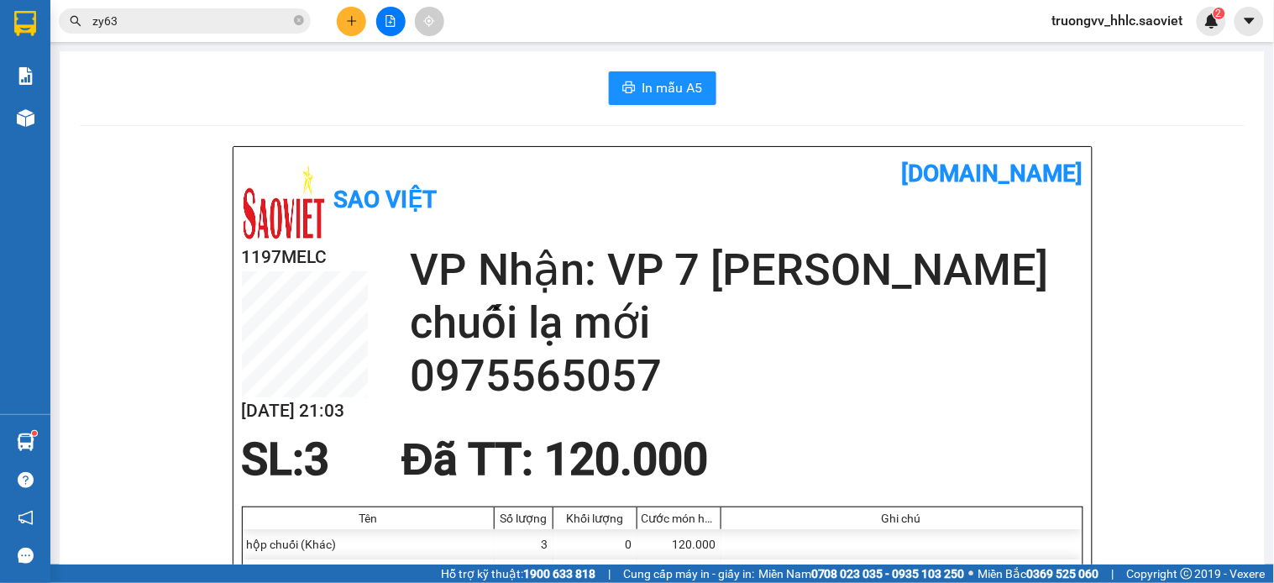
click at [151, 21] on input "zy63" at bounding box center [191, 21] width 198 height 18
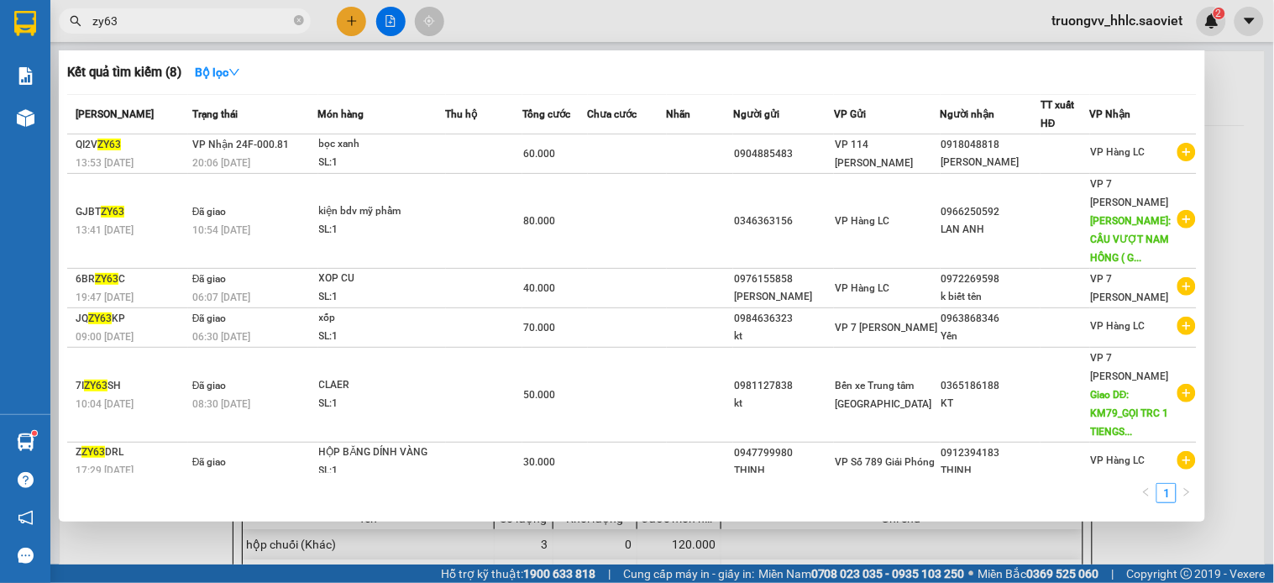
click at [151, 21] on input "zy63" at bounding box center [191, 21] width 198 height 18
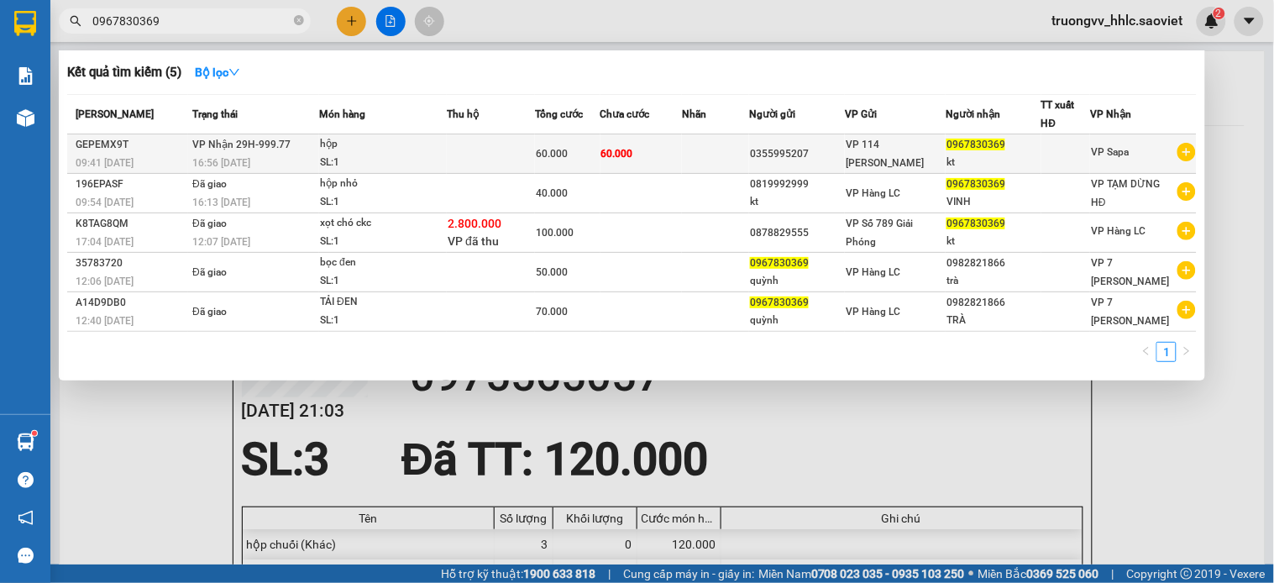
type input "0967830369"
click at [443, 151] on div "hộp" at bounding box center [383, 144] width 126 height 18
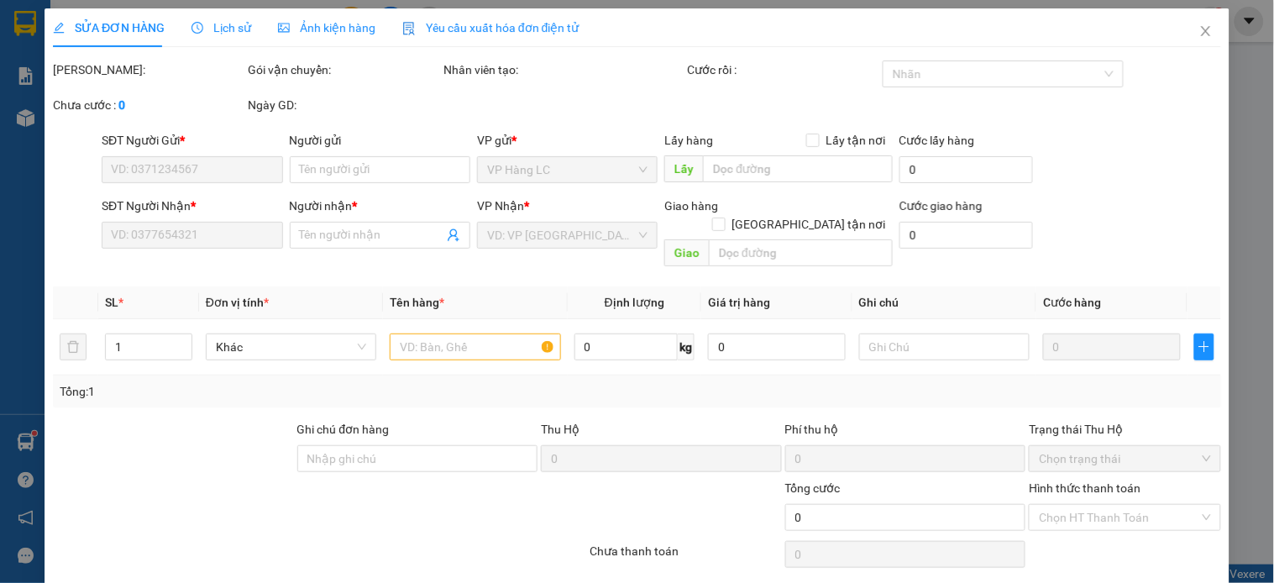
type input "0355995207"
type input "0967830369"
type input "kt"
type input "60.000"
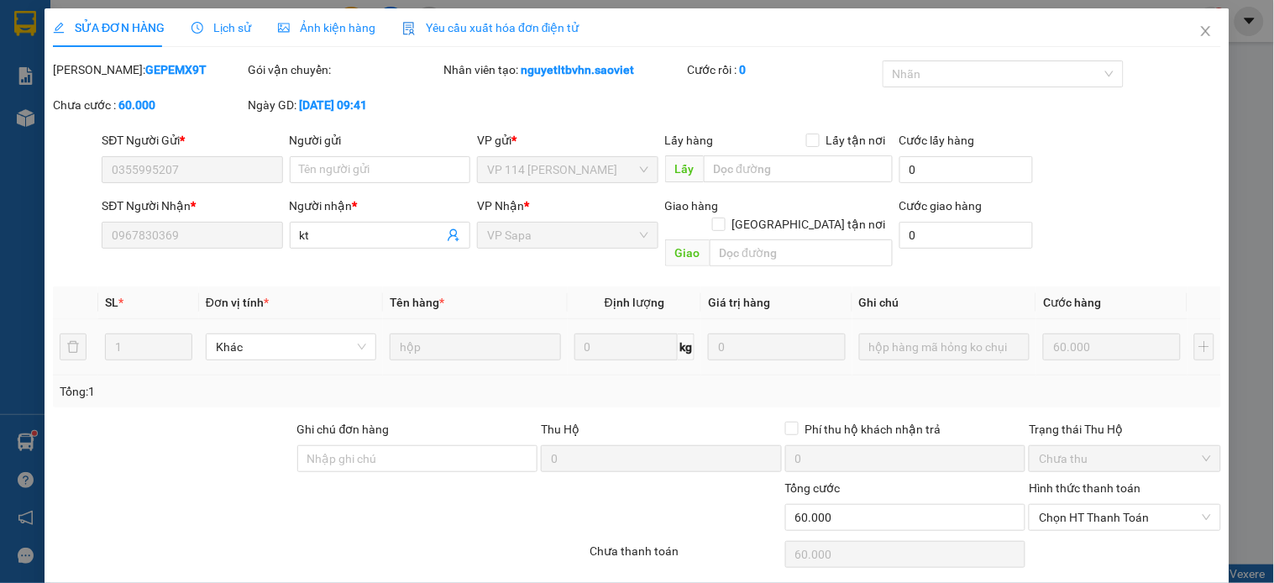
scroll to position [42, 0]
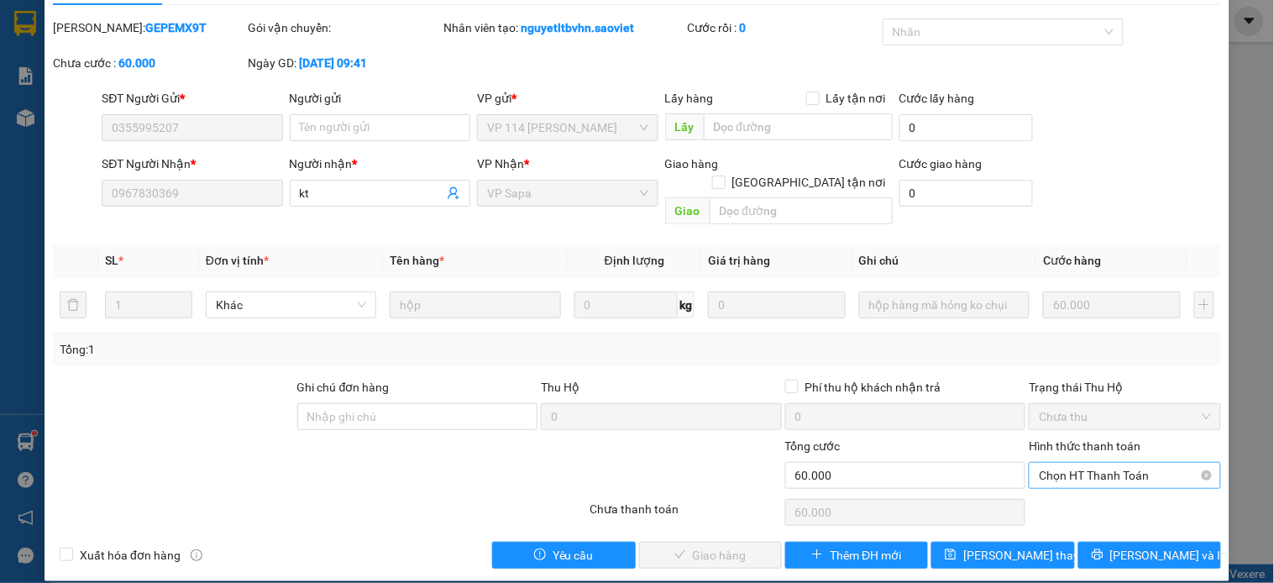
click at [1094, 463] on span "Chọn HT Thanh Toán" at bounding box center [1124, 475] width 171 height 25
drag, startPoint x: 1067, startPoint y: 487, endPoint x: 997, endPoint y: 487, distance: 70.5
click at [1067, 487] on div "Tại văn phòng" at bounding box center [1113, 490] width 170 height 18
type input "0"
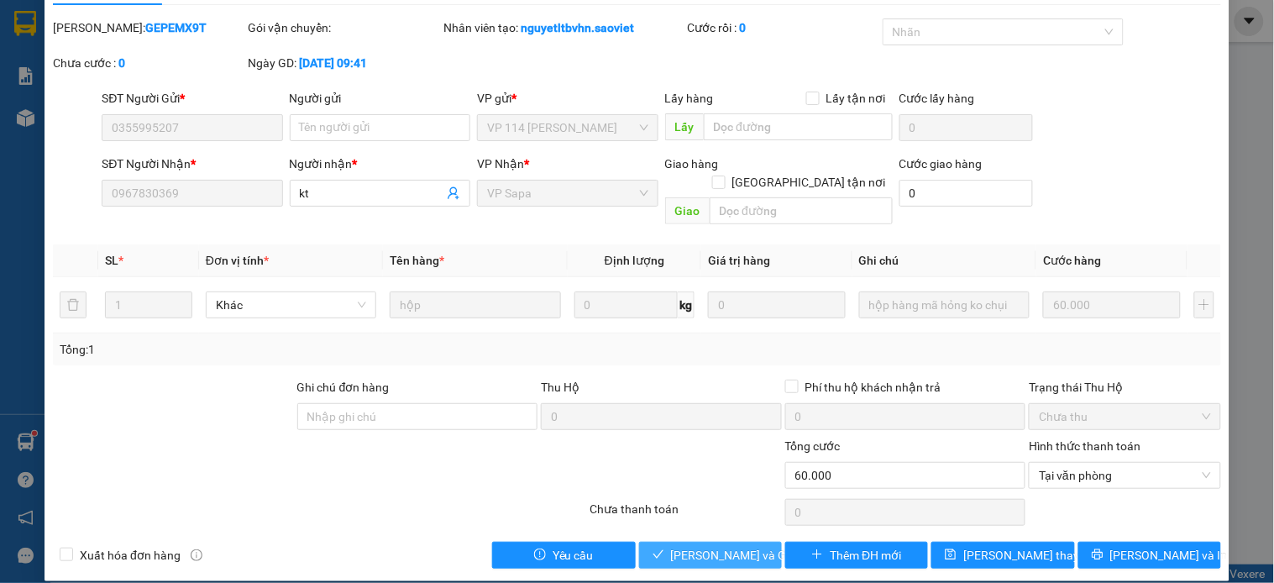
click at [682, 546] on span "Lưu và Giao hàng" at bounding box center [751, 555] width 161 height 18
